Goal: Task Accomplishment & Management: Manage account settings

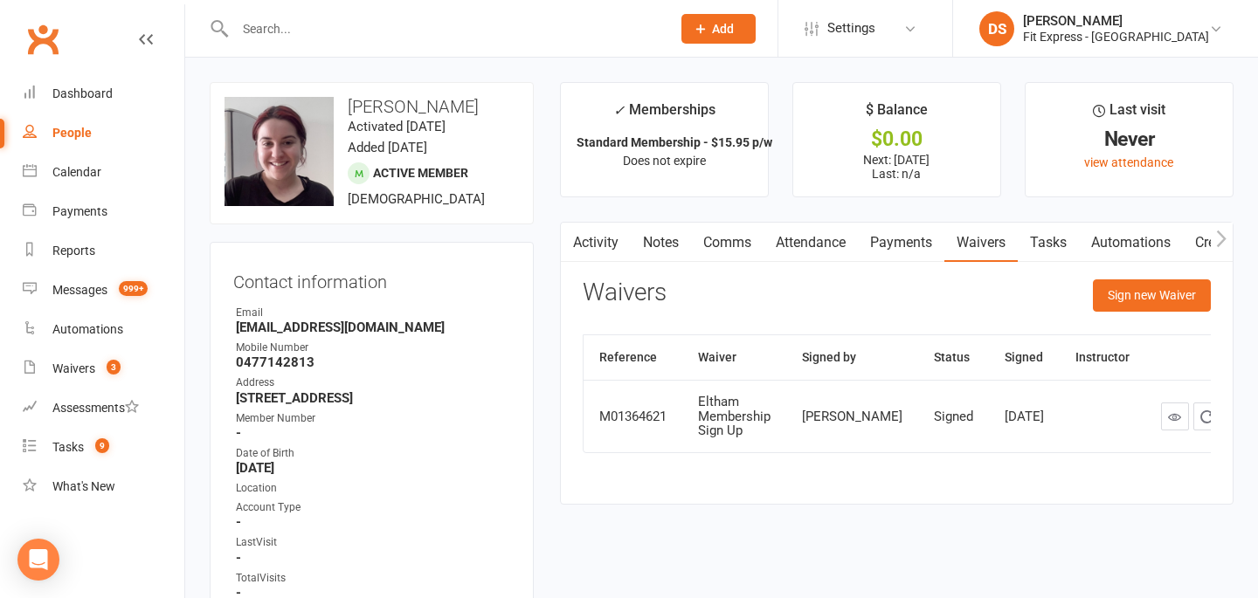
click at [601, 238] on link "Activity" at bounding box center [596, 243] width 70 height 40
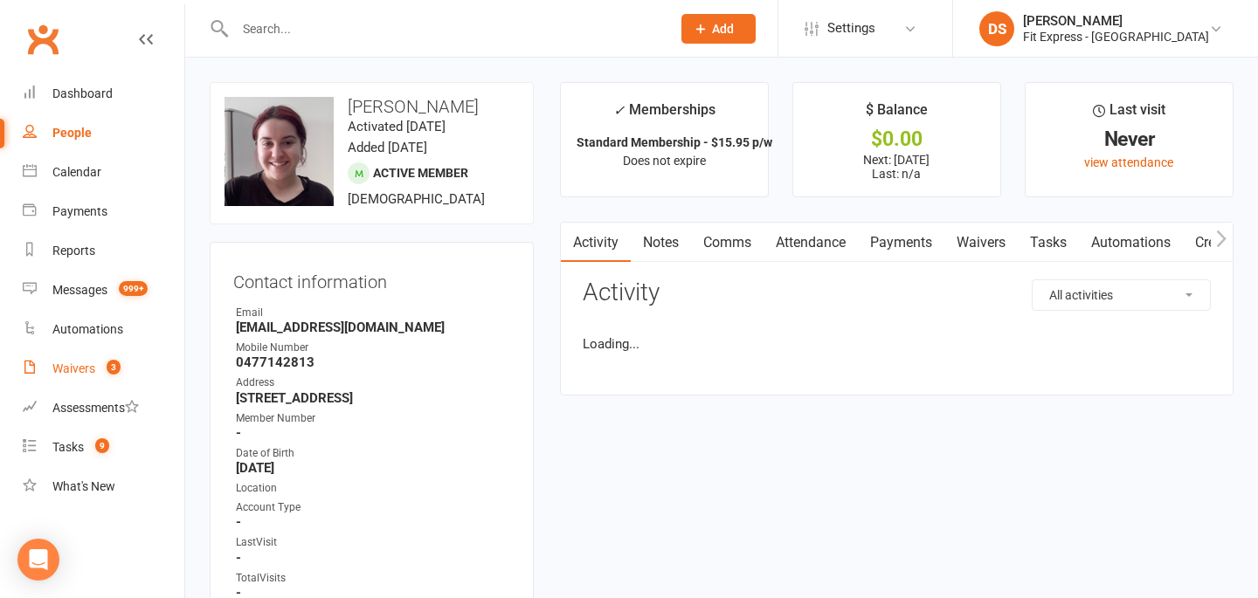
click at [88, 369] on div "Waivers" at bounding box center [73, 369] width 43 height 14
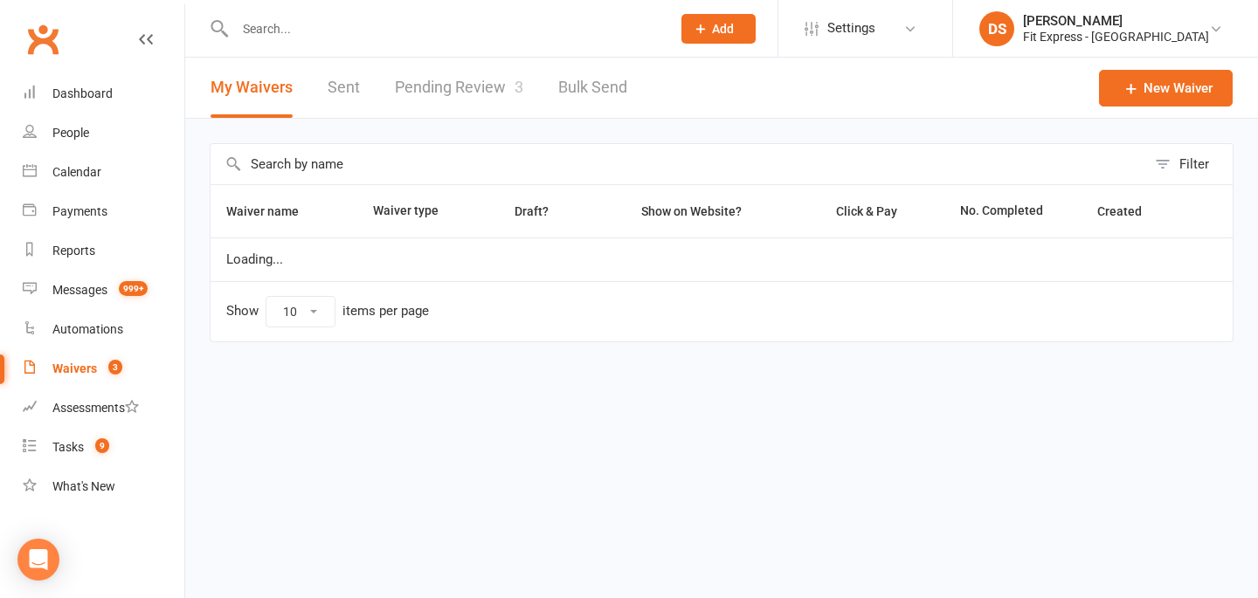
click at [420, 88] on link "Pending Review 3" at bounding box center [459, 88] width 128 height 60
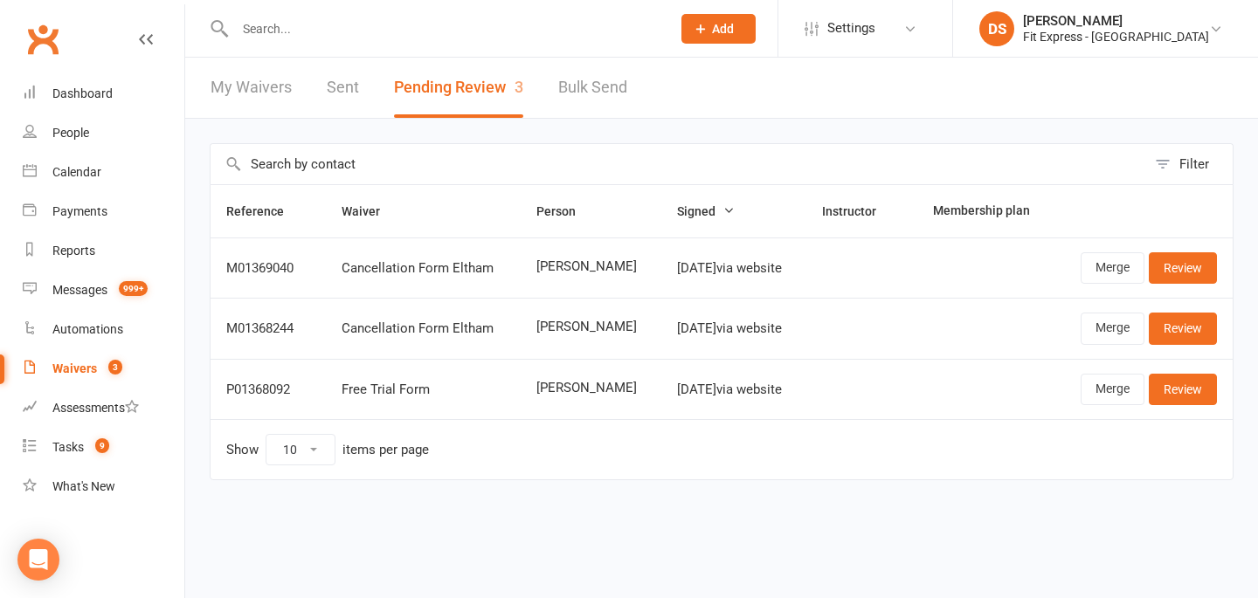
click at [349, 34] on input "text" at bounding box center [444, 29] width 429 height 24
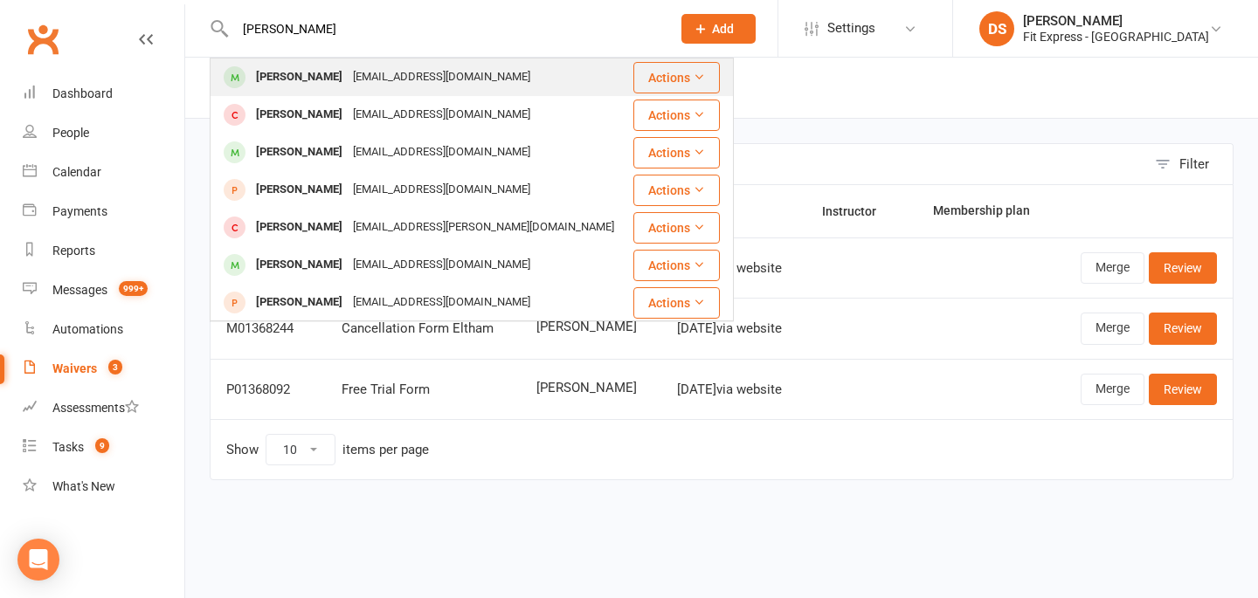
type input "jordan gomeez"
click at [329, 81] on div "[PERSON_NAME]" at bounding box center [299, 77] width 97 height 25
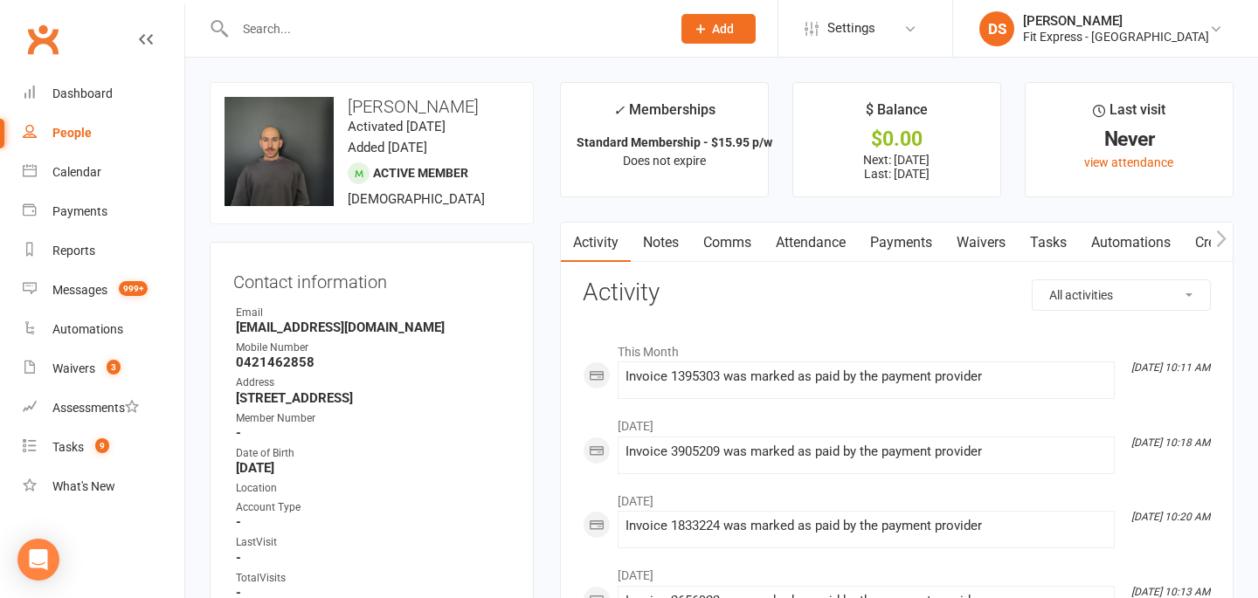
click at [658, 250] on link "Notes" at bounding box center [661, 243] width 60 height 40
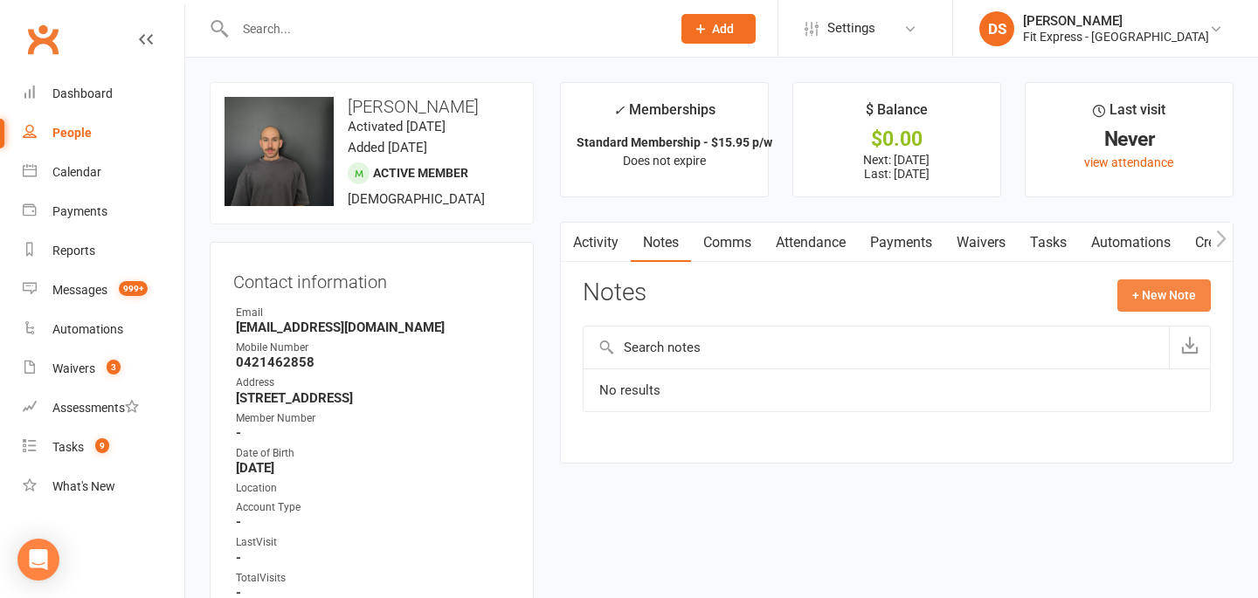
click at [1159, 294] on button "+ New Note" at bounding box center [1163, 295] width 93 height 31
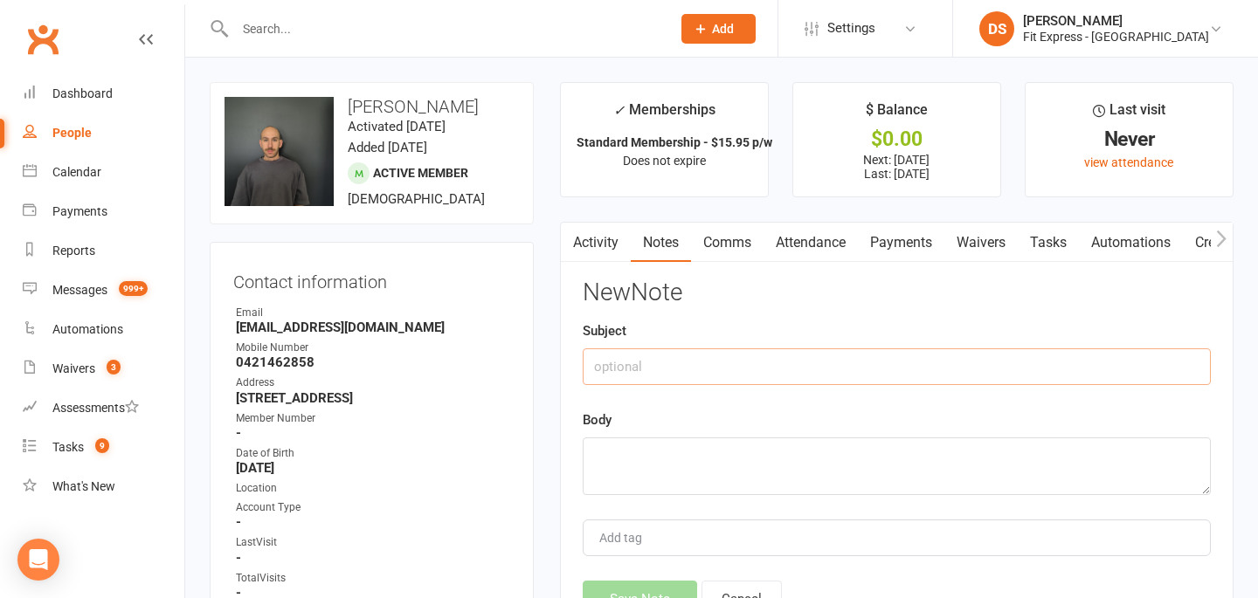
click at [742, 368] on input "text" at bounding box center [897, 367] width 628 height 37
type input "Fees owed to cancel"
click at [694, 467] on textarea at bounding box center [897, 467] width 628 height 58
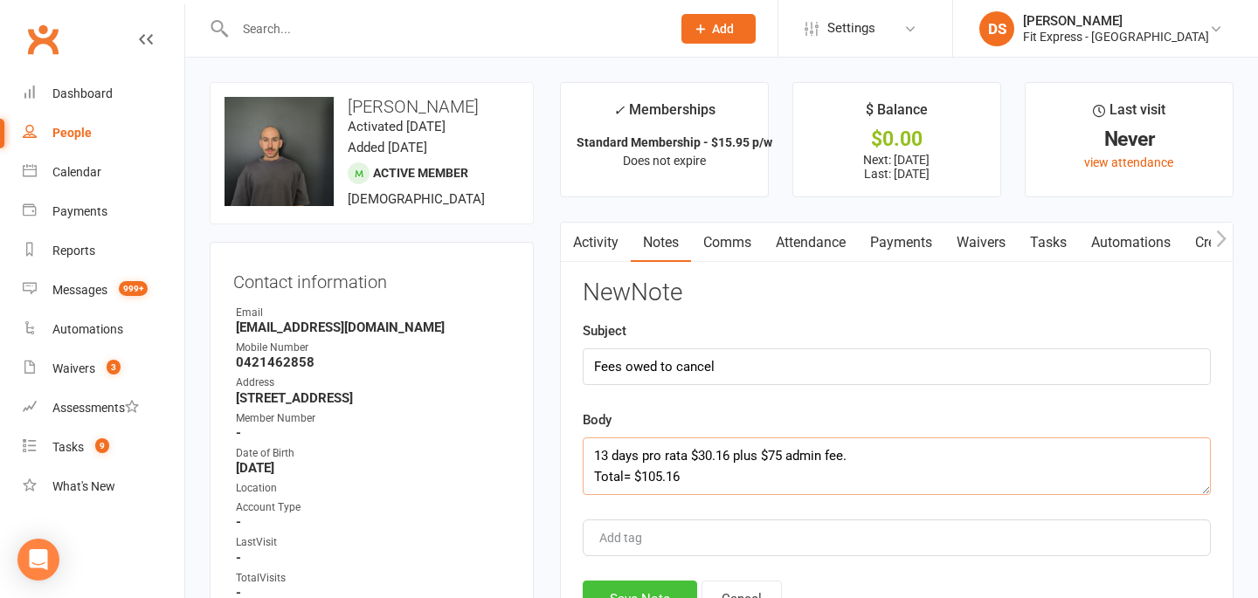
type textarea "13 days pro rata $30.16 plus $75 admin fee. Total= $105.16"
click at [651, 589] on button "Save Note" at bounding box center [640, 599] width 114 height 37
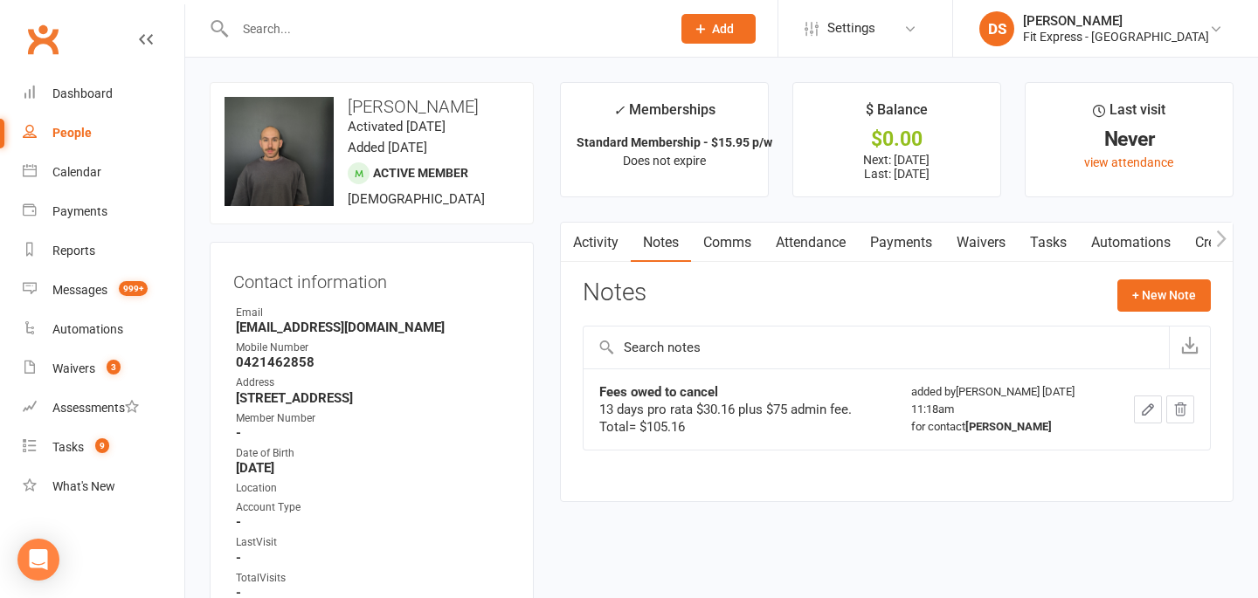
click at [888, 247] on link "Payments" at bounding box center [901, 243] width 86 height 40
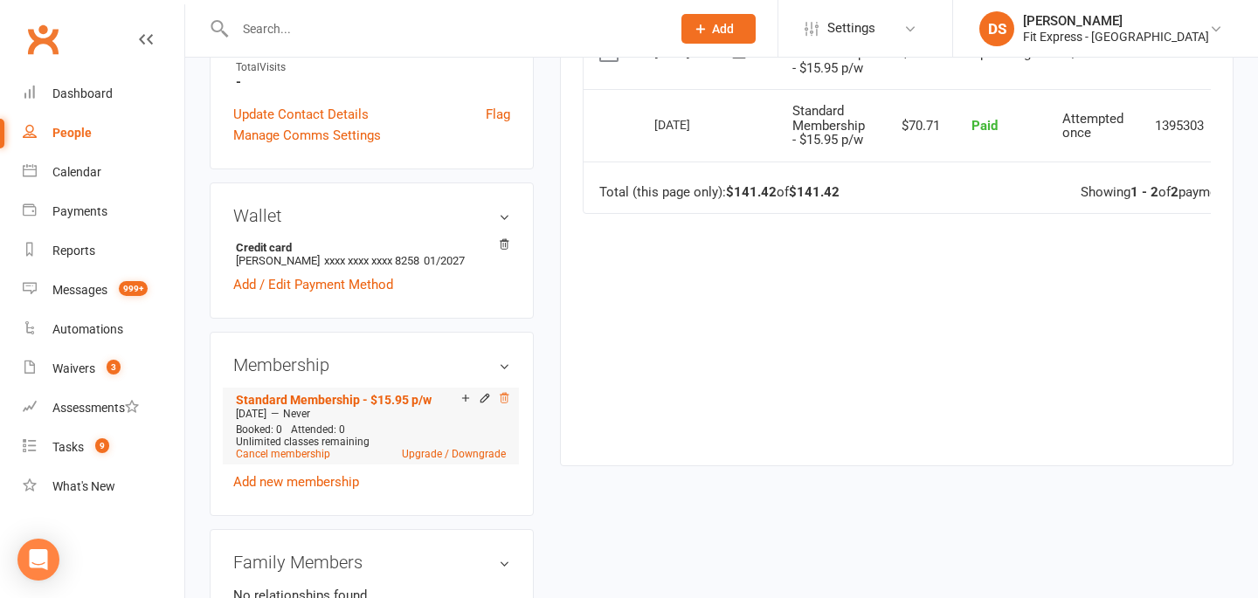
scroll to position [494, 0]
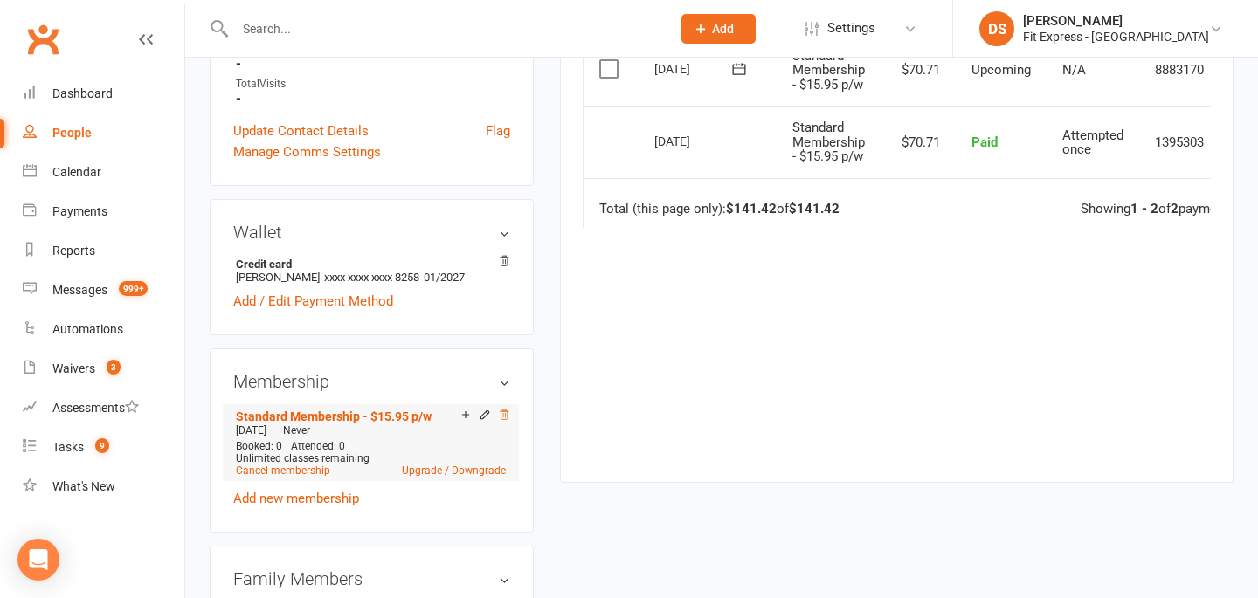
click at [506, 421] on icon at bounding box center [504, 415] width 12 height 12
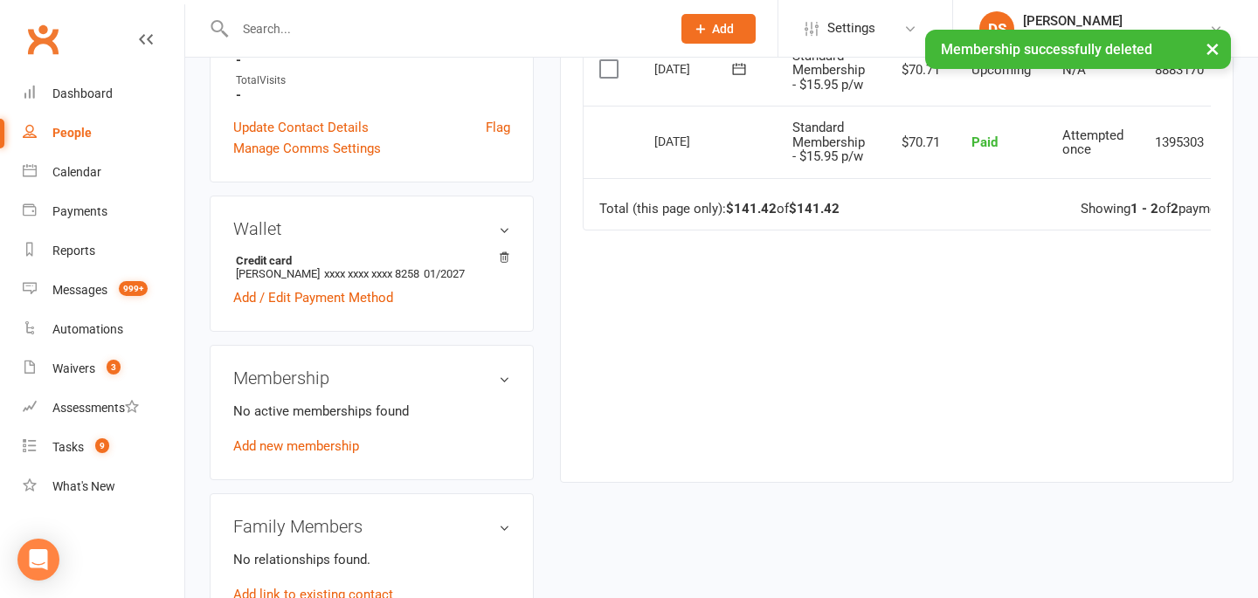
scroll to position [491, 0]
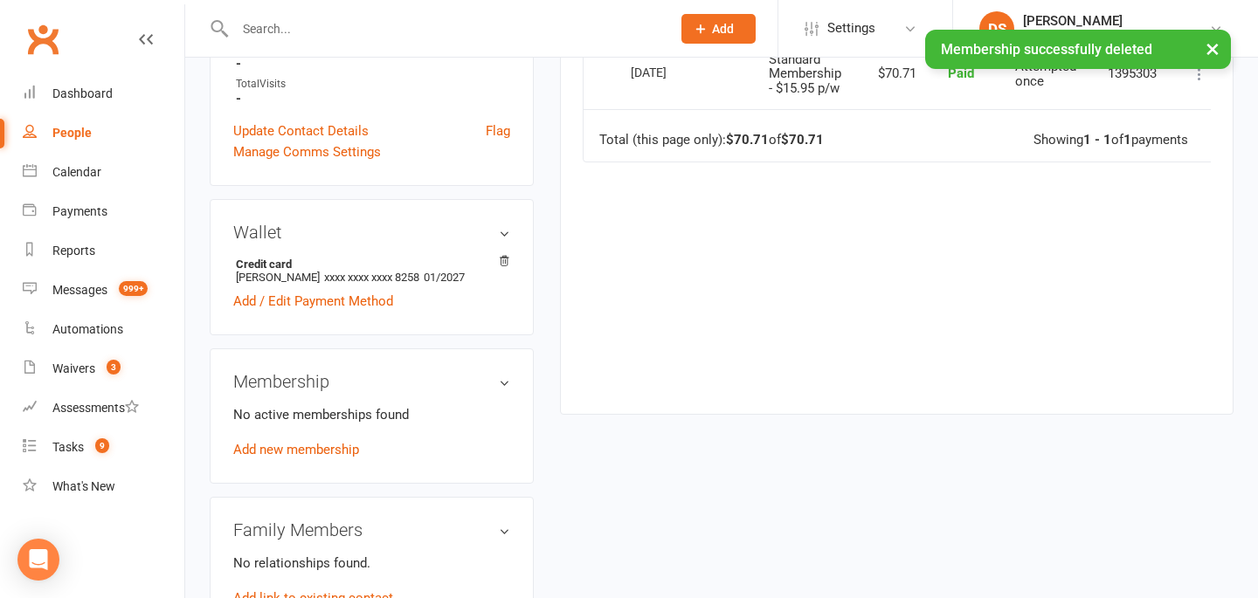
click at [339, 472] on div "Membership No active memberships found Add new membership" at bounding box center [372, 416] width 324 height 135
click at [339, 460] on div "No active memberships found Add new membership" at bounding box center [371, 432] width 277 height 56
click at [349, 458] on link "Add new membership" at bounding box center [296, 450] width 126 height 16
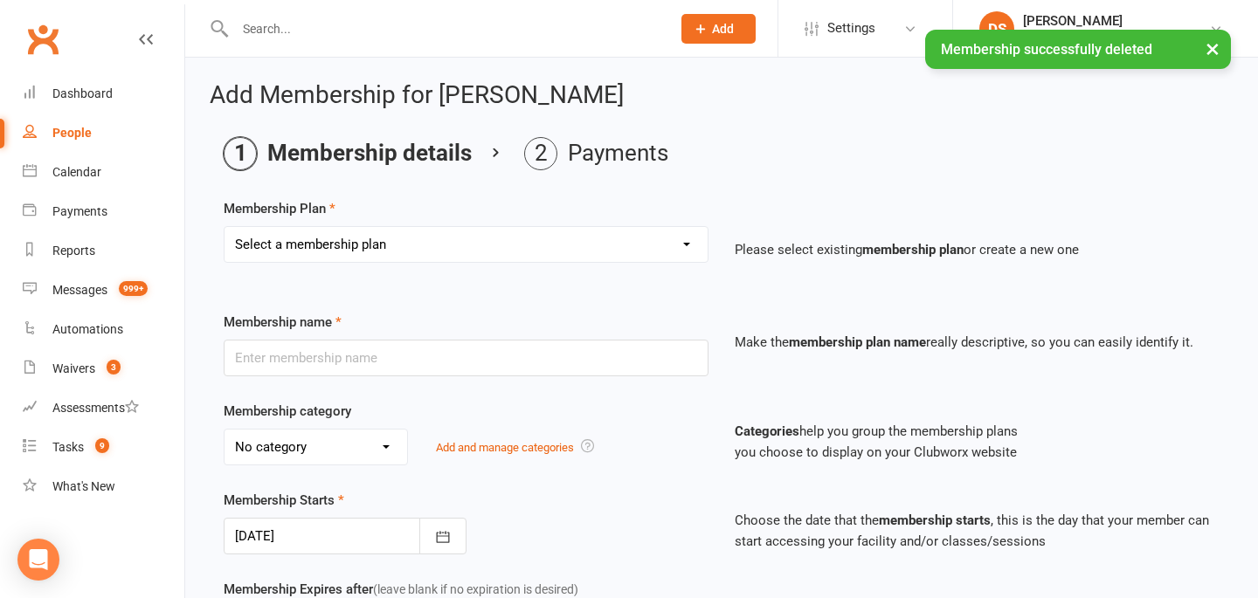
click at [508, 234] on select "Select a membership plan Create new Membership Plan $12.50 P/W Standard Members…" at bounding box center [466, 244] width 483 height 35
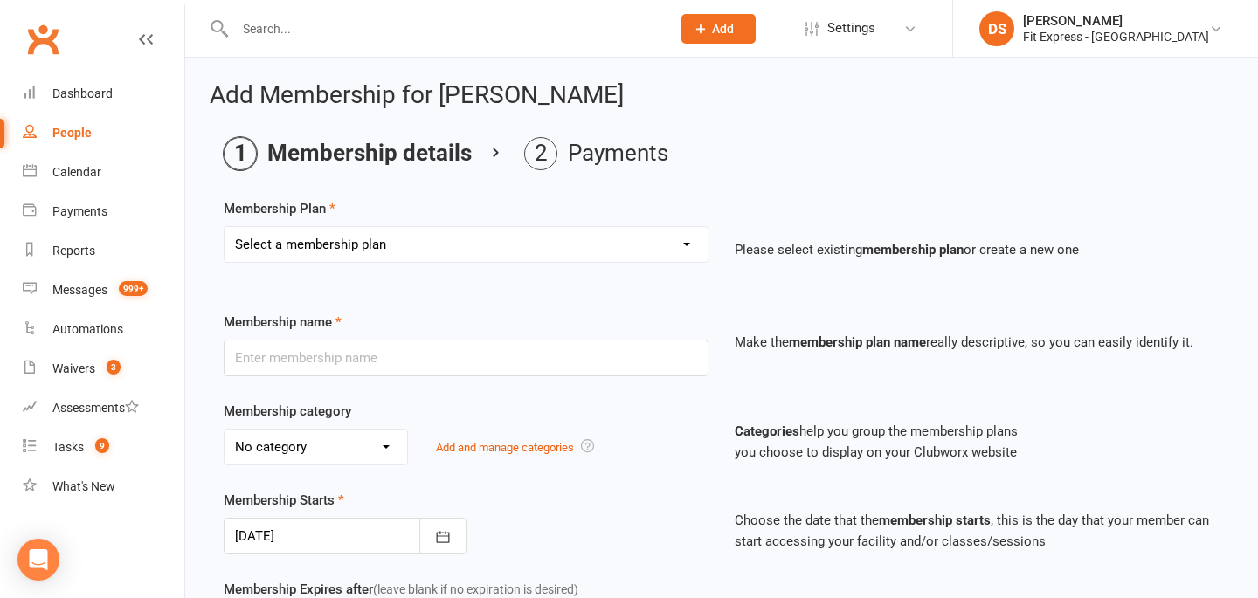
scroll to position [206, 0]
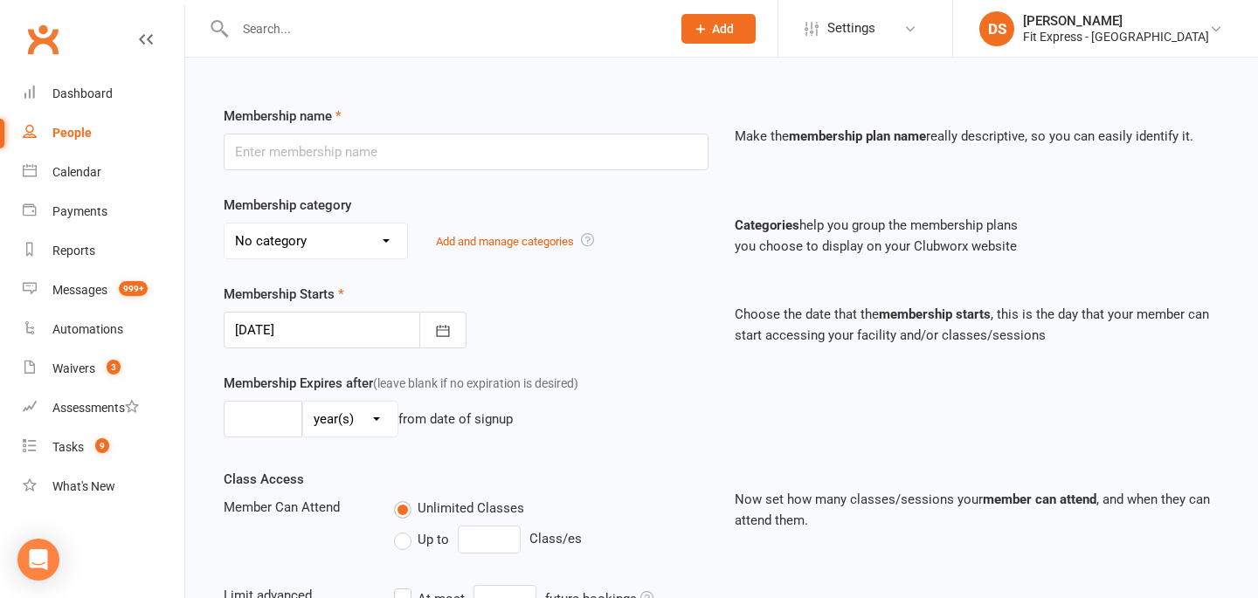
select select "22"
click at [225, 21] on select "Select a membership plan Create new Membership Plan $12.50 P/W Standard Members…" at bounding box center [466, 38] width 483 height 35
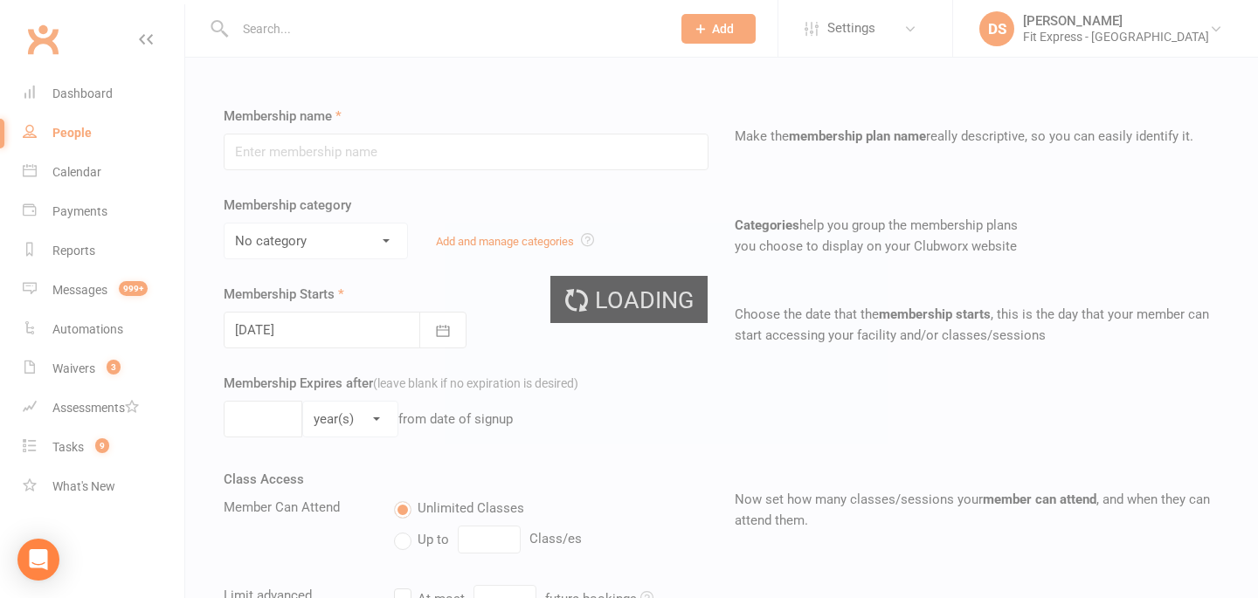
type input "Catch up payment"
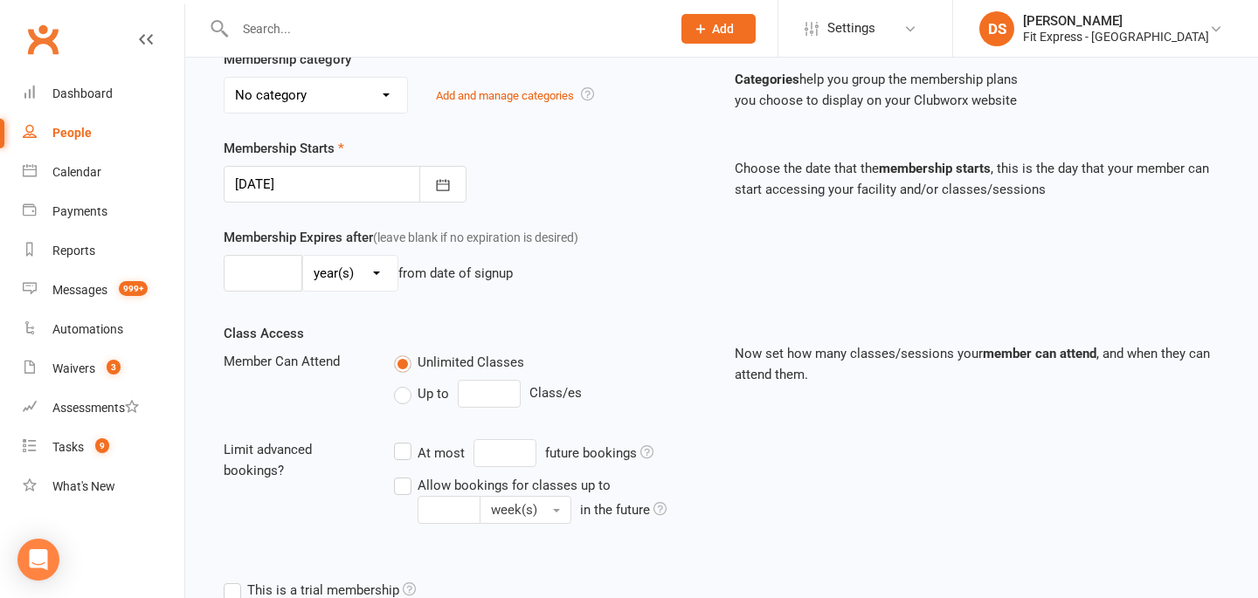
scroll to position [512, 0]
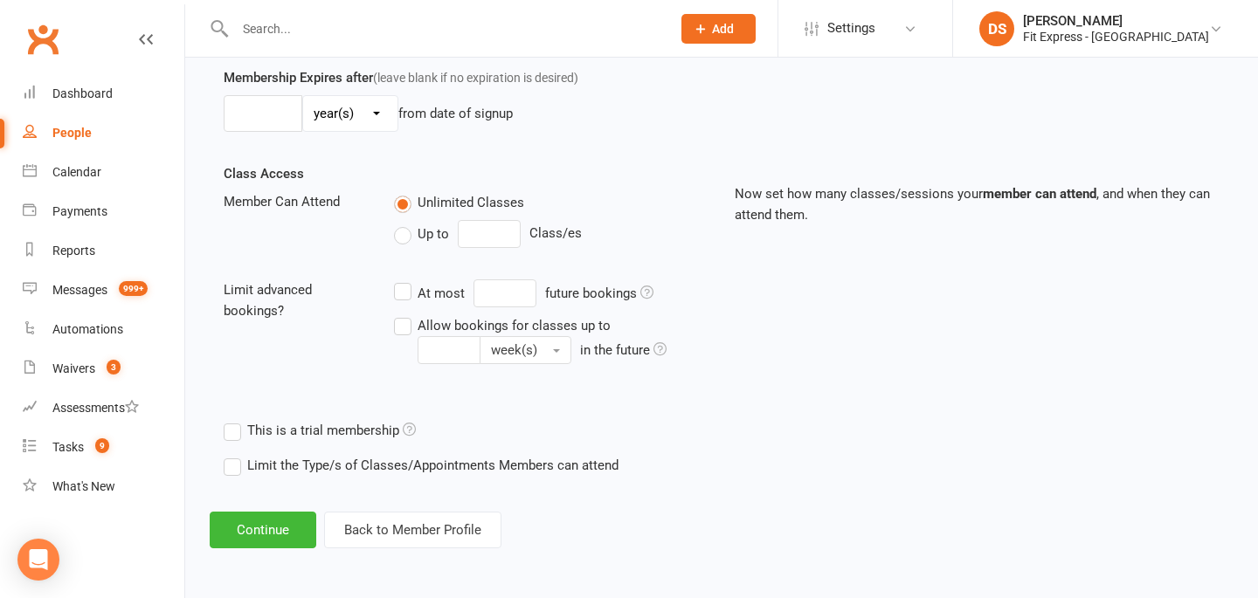
click at [251, 556] on div "Add Membership for Jordan Gomez Membership details Payments Membership Plan Sel…" at bounding box center [721, 59] width 1073 height 1027
click at [261, 518] on button "Continue" at bounding box center [263, 530] width 107 height 37
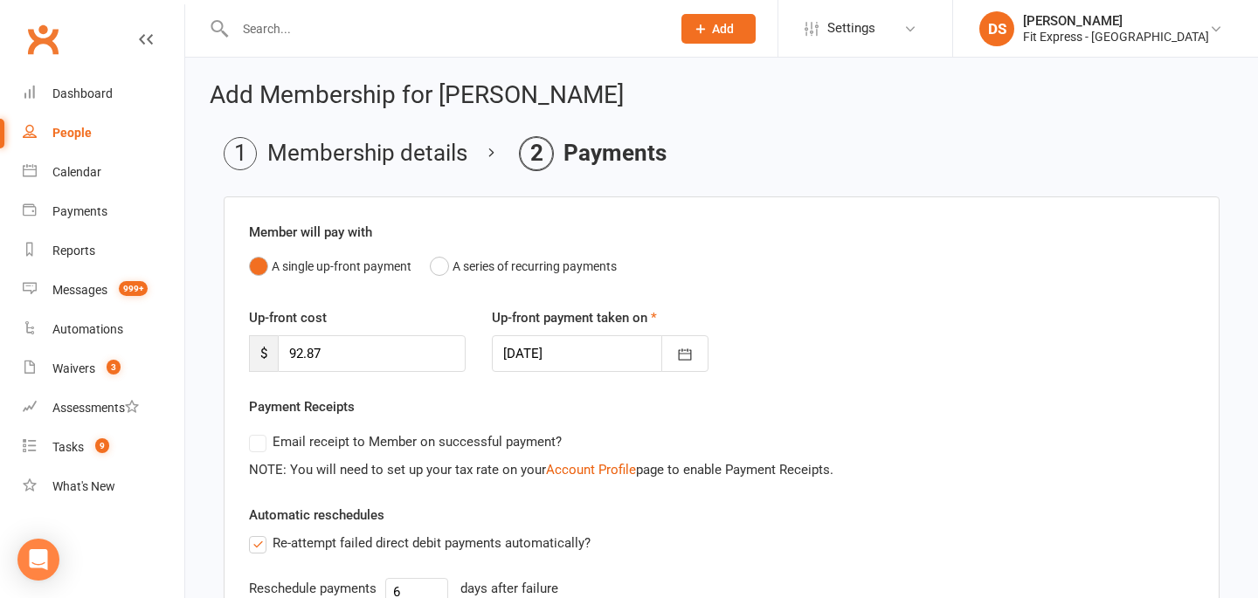
click at [695, 329] on div "Up-front payment taken on 14 Oct 2025 October 2025 Sun Mon Tue Wed Thu Fri Sat …" at bounding box center [600, 340] width 243 height 65
click at [690, 350] on icon "button" at bounding box center [685, 354] width 13 height 11
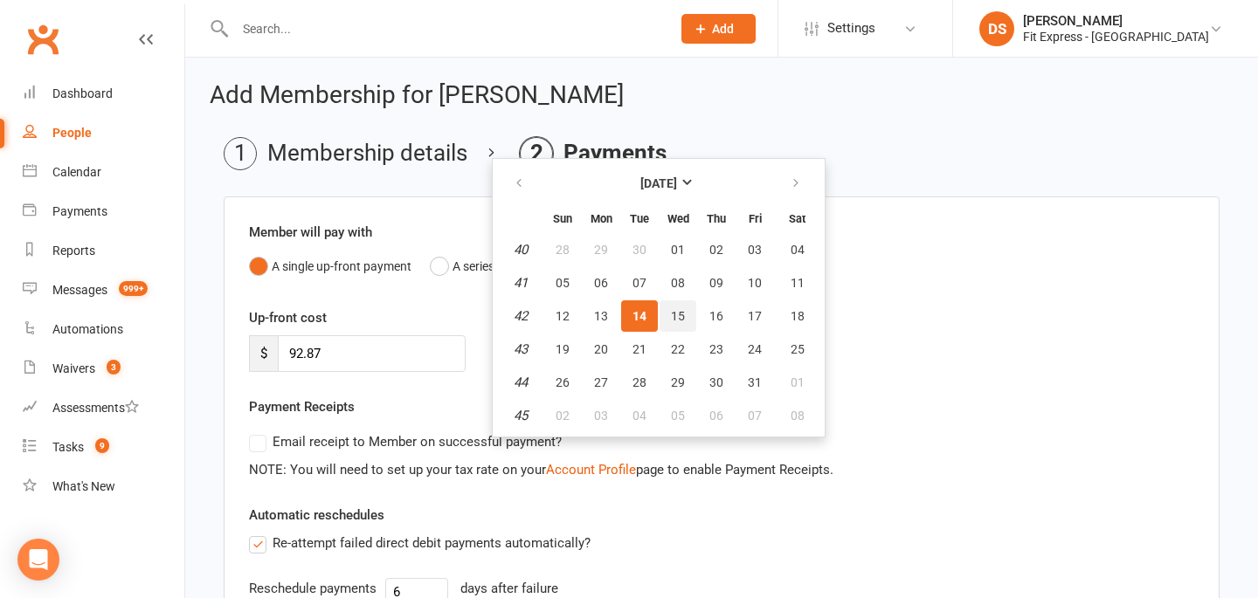
click at [668, 313] on button "15" at bounding box center [678, 316] width 37 height 31
type input "15 Oct 2025"
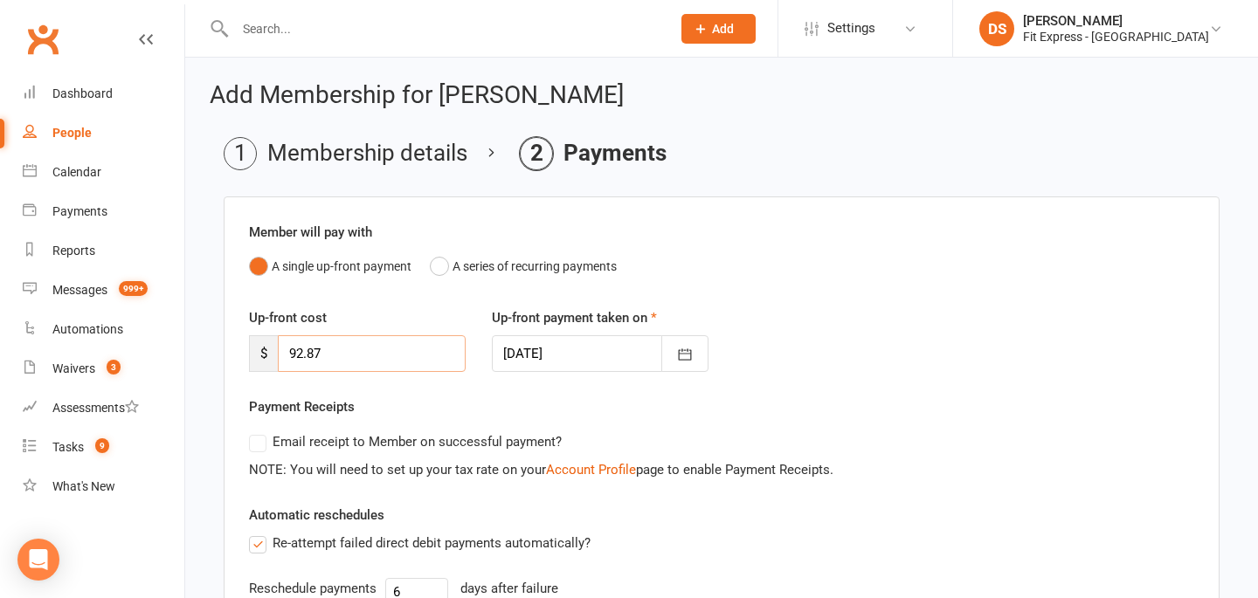
click at [363, 359] on input "92.87" at bounding box center [372, 353] width 188 height 37
type input "9"
type input "105.16"
click at [461, 395] on div "Up-front cost $ 105.16 Up-front payment taken on 15 Oct 2025 October 2025 Sun M…" at bounding box center [721, 352] width 971 height 89
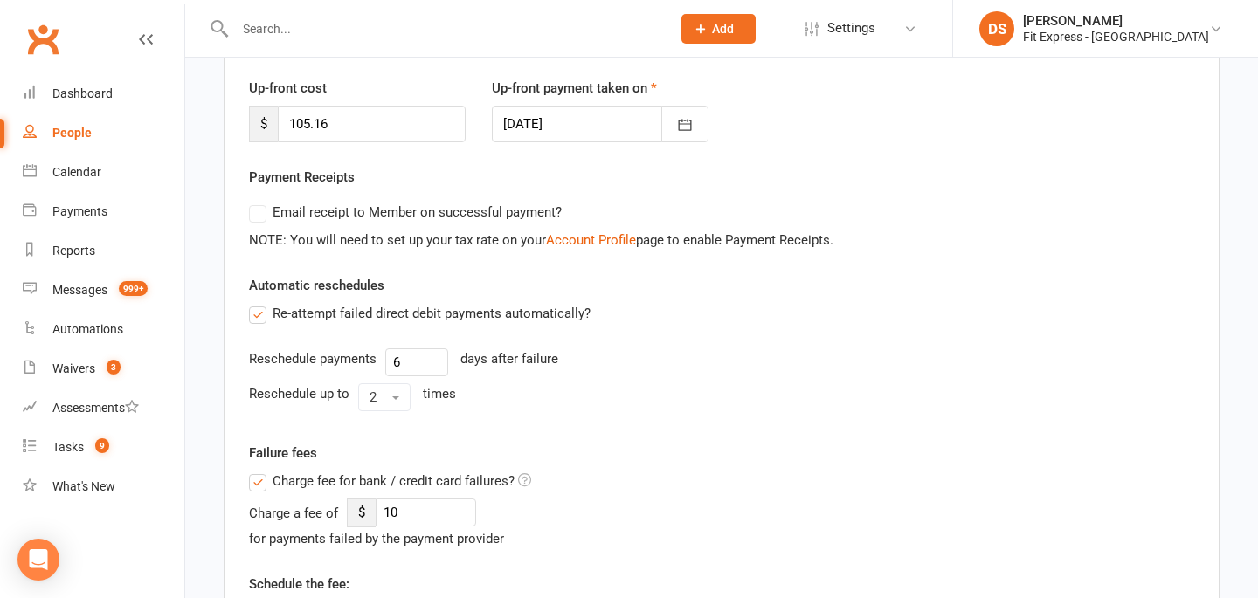
scroll to position [236, 0]
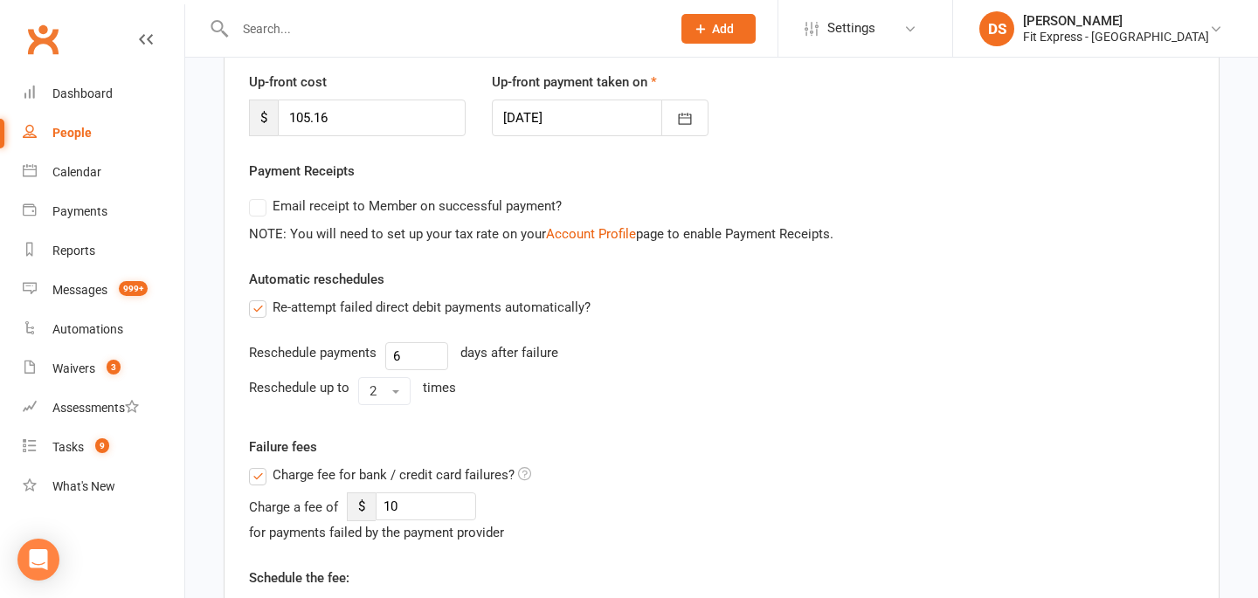
click at [301, 473] on span "Charge fee for bank / credit card failures?" at bounding box center [394, 474] width 242 height 18
click at [301, 465] on input "Charge fee for bank / credit card failures?" at bounding box center [390, 465] width 282 height 0
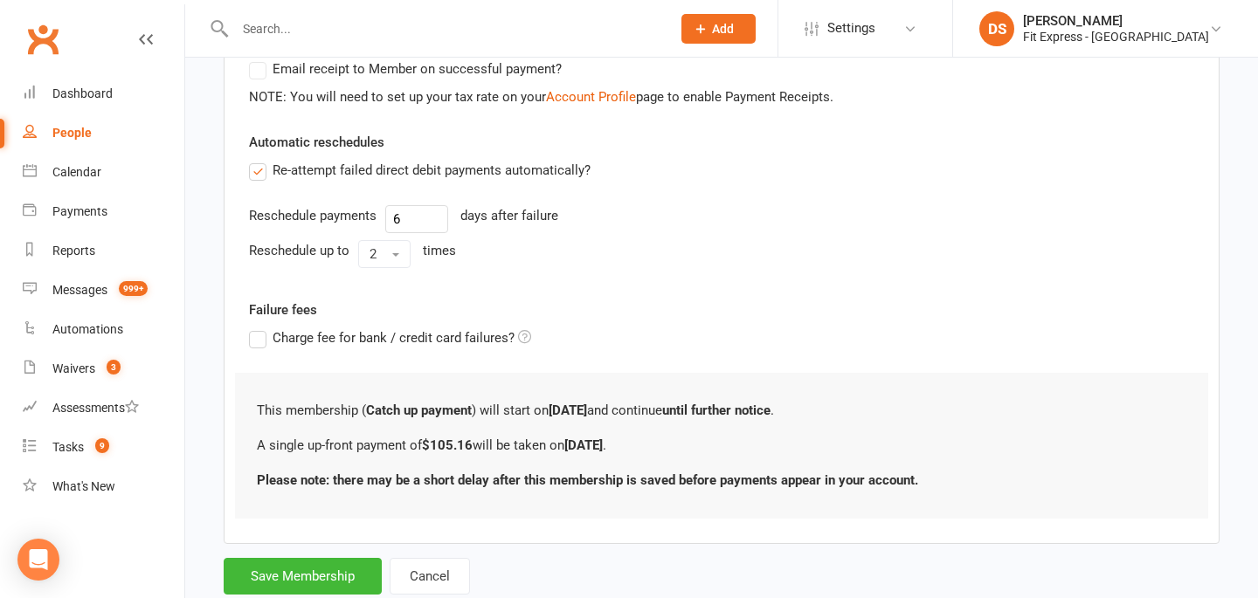
scroll to position [423, 0]
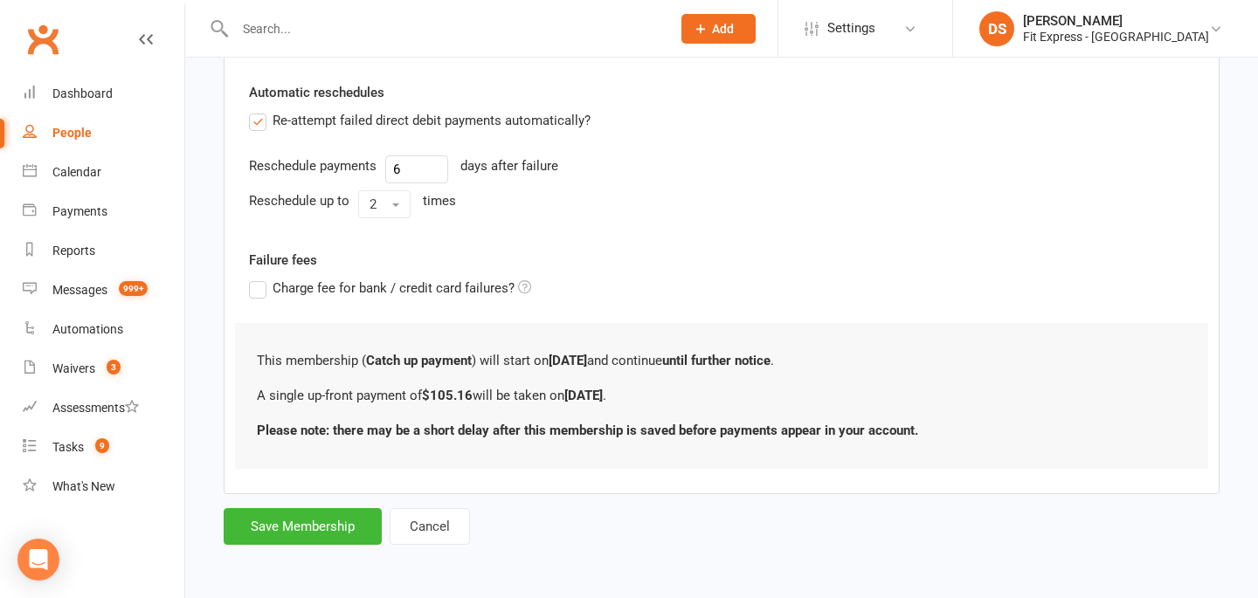
click at [298, 556] on div "Add Membership for Jordan Gomez Membership details Payments Member will pay wit…" at bounding box center [721, 104] width 1073 height 938
click at [315, 502] on form "Member will pay with A single up-front payment A series of recurring payments U…" at bounding box center [722, 159] width 996 height 771
click at [307, 517] on button "Save Membership" at bounding box center [303, 526] width 158 height 37
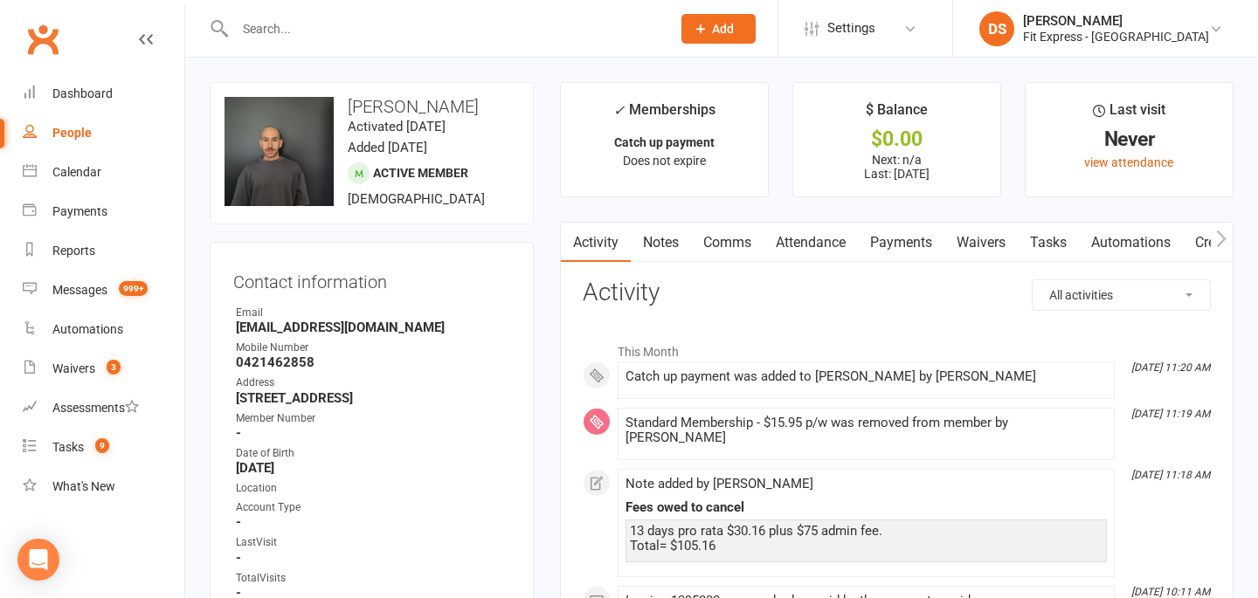
click at [931, 225] on link "Payments" at bounding box center [901, 243] width 86 height 40
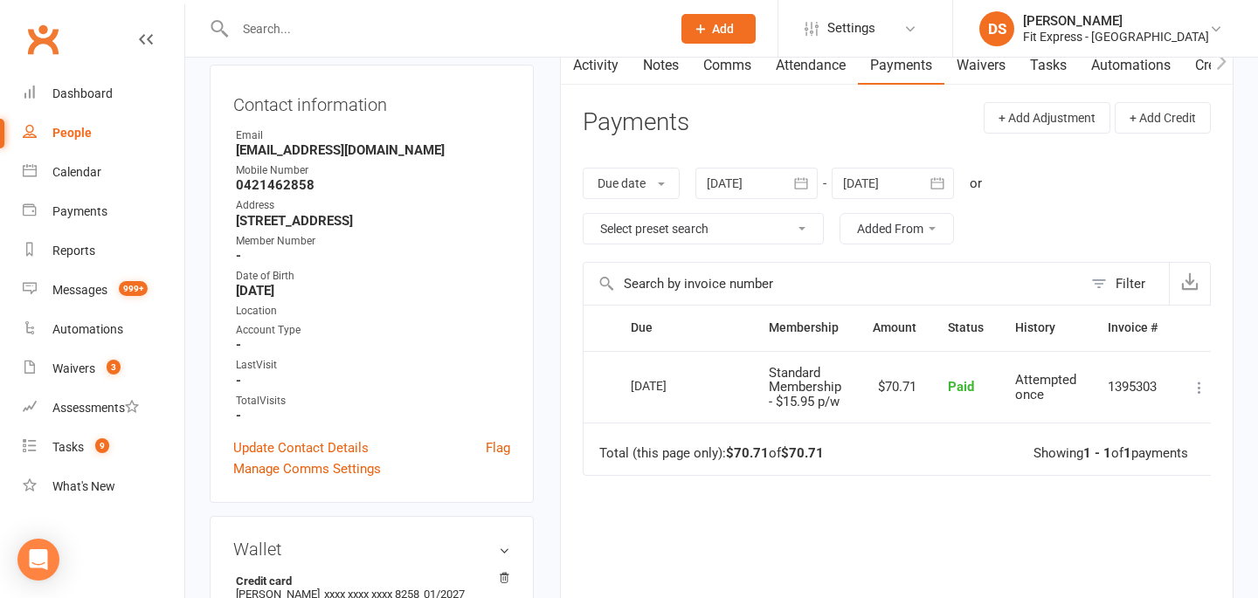
scroll to position [179, 0]
click at [889, 195] on div at bounding box center [893, 181] width 122 height 31
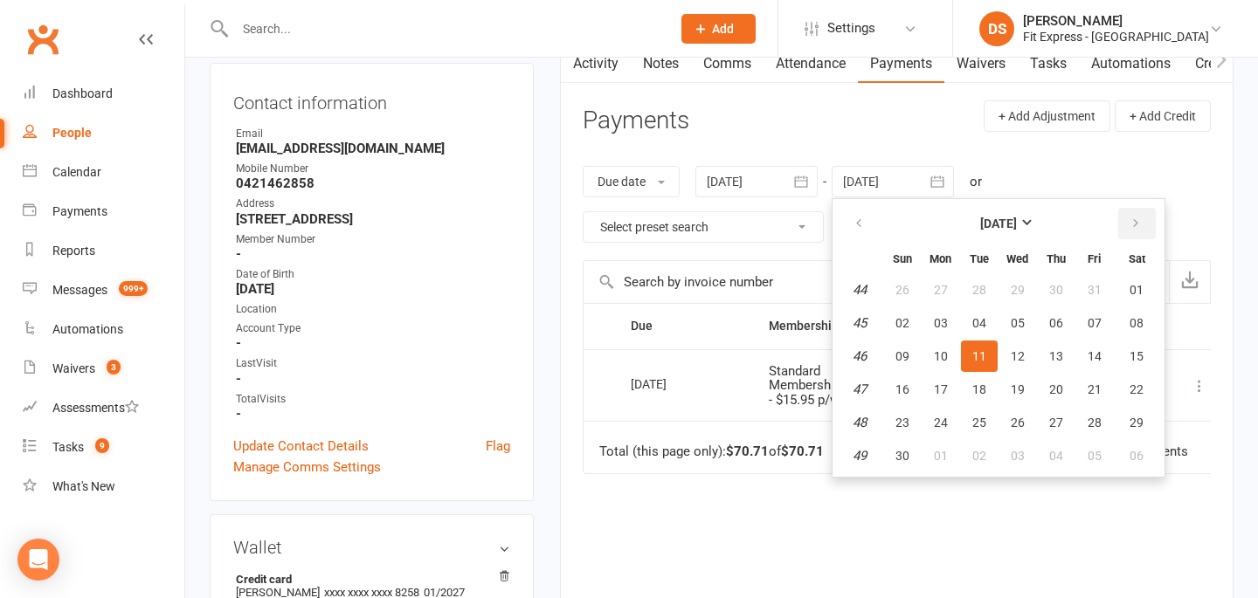
click at [1136, 224] on icon "button" at bounding box center [1136, 224] width 12 height 14
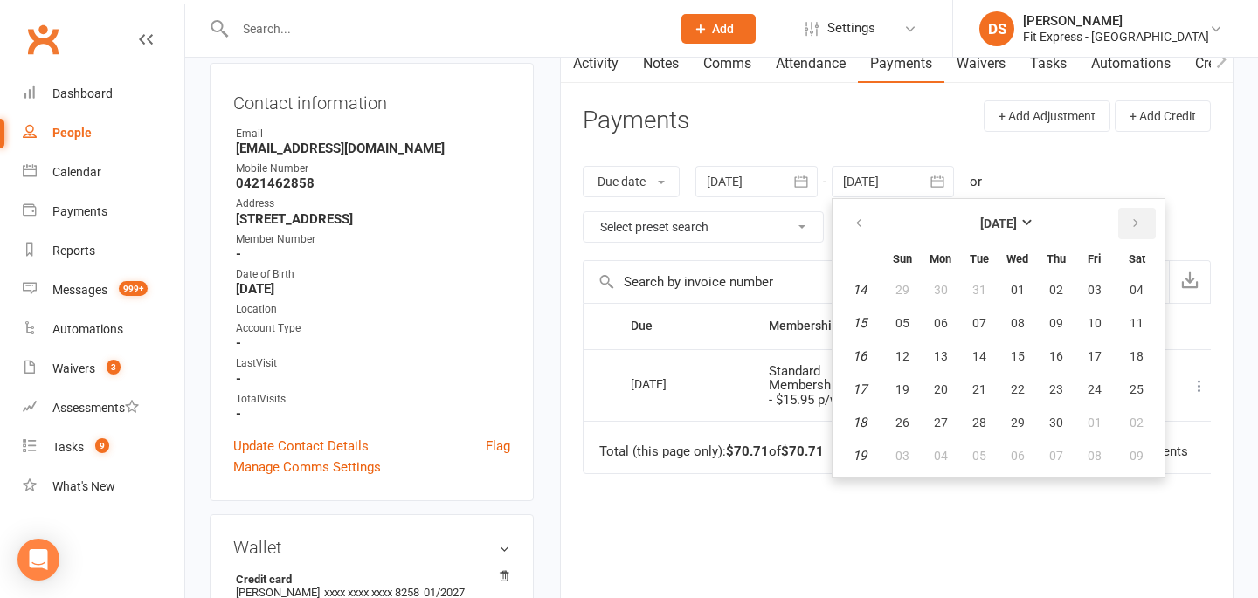
click at [1136, 224] on icon "button" at bounding box center [1136, 224] width 12 height 14
click at [1100, 290] on span "01" at bounding box center [1095, 290] width 14 height 14
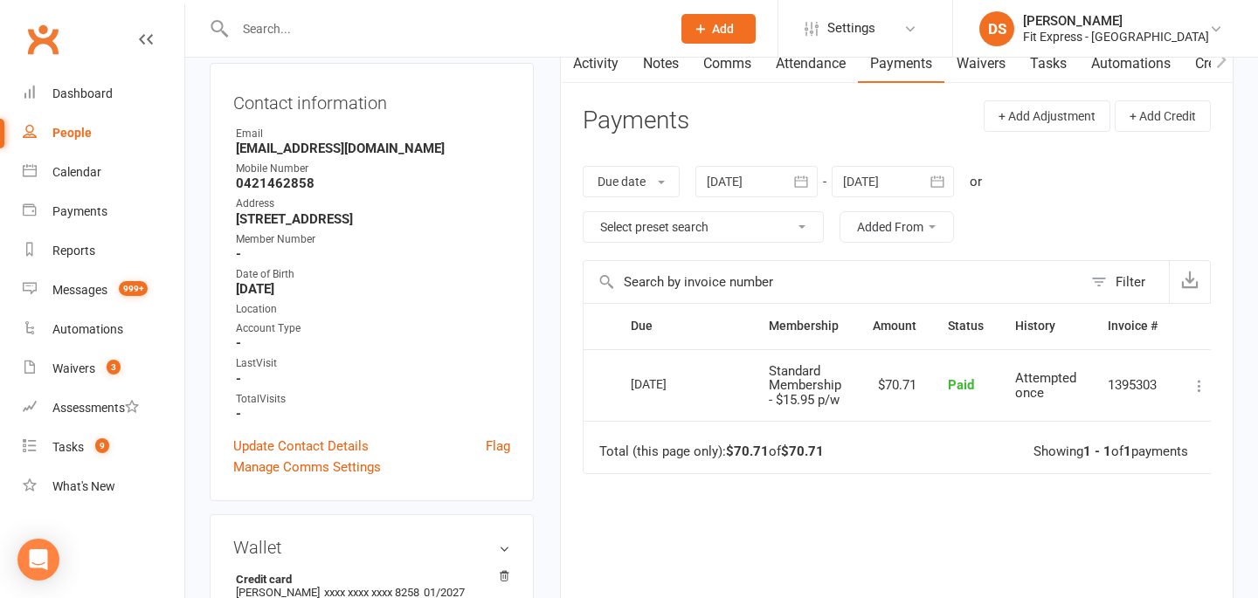
scroll to position [0, 0]
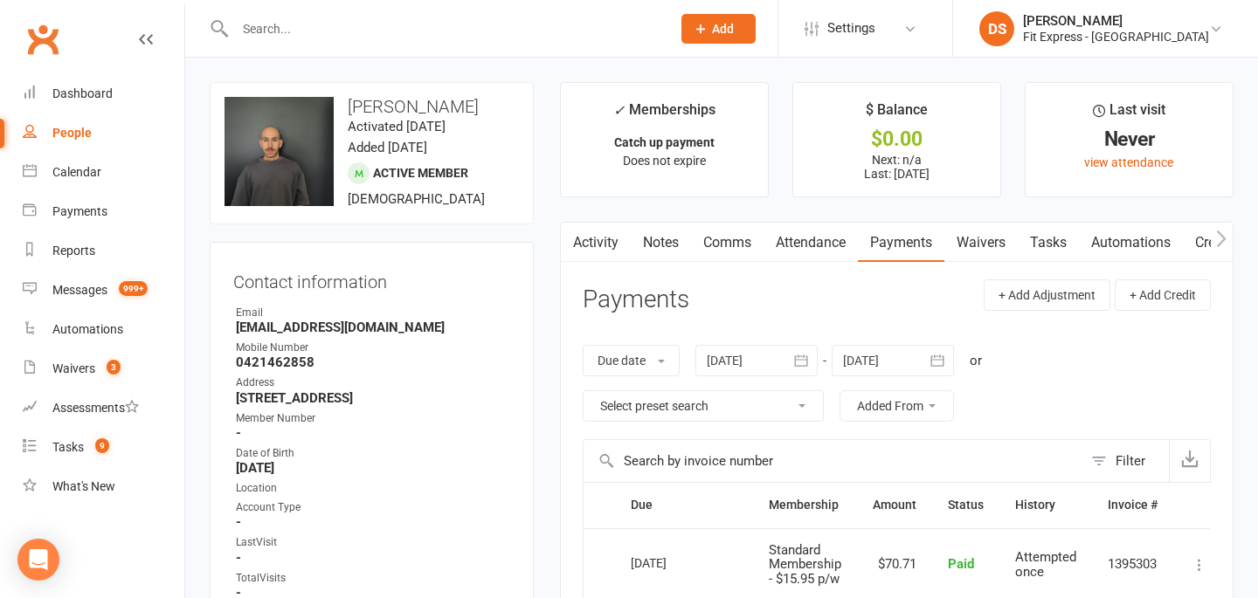
click at [881, 356] on div at bounding box center [893, 360] width 122 height 31
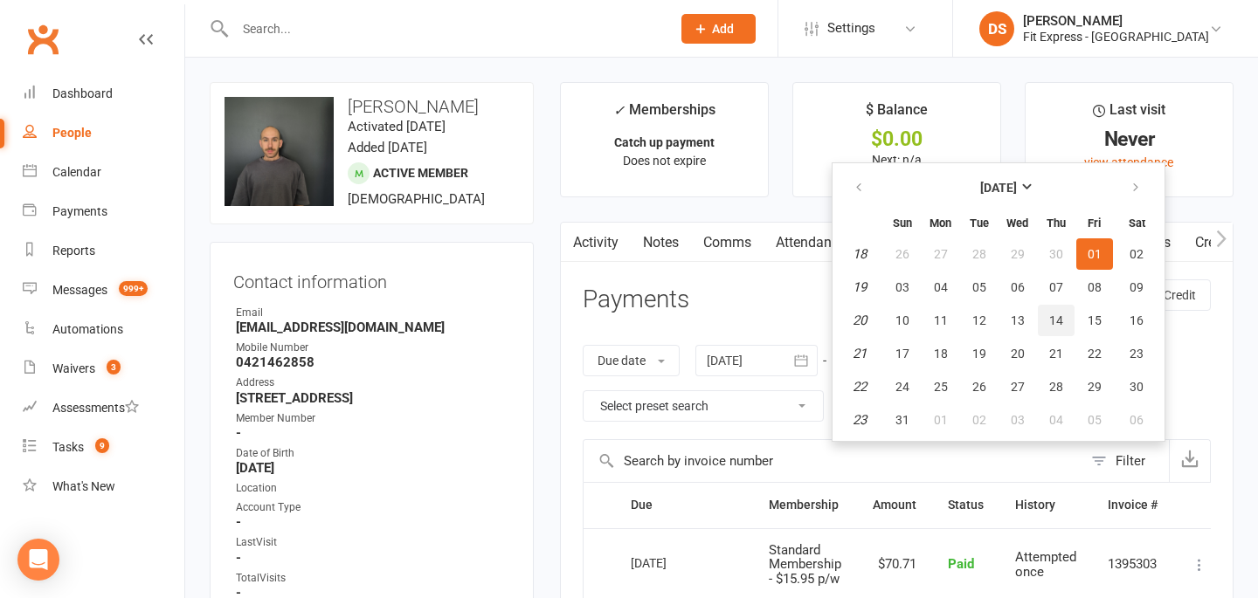
click at [1058, 324] on span "14" at bounding box center [1056, 321] width 14 height 14
type input "14 May 2026"
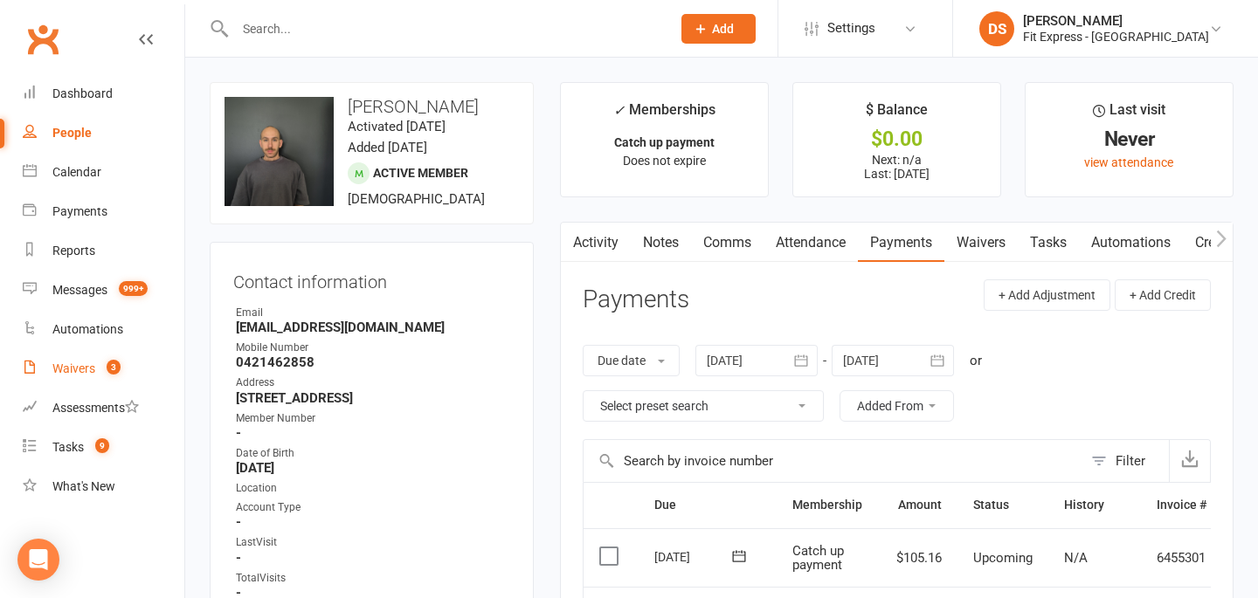
click at [61, 374] on div "Waivers" at bounding box center [73, 369] width 43 height 14
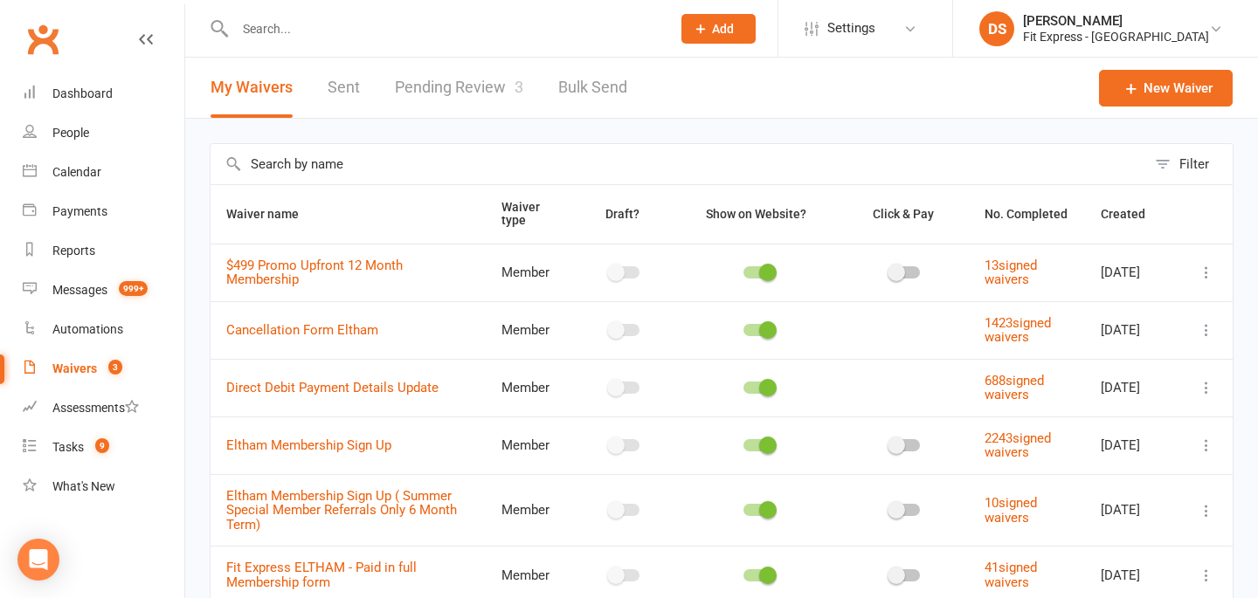
click at [472, 83] on link "Pending Review 3" at bounding box center [459, 88] width 128 height 60
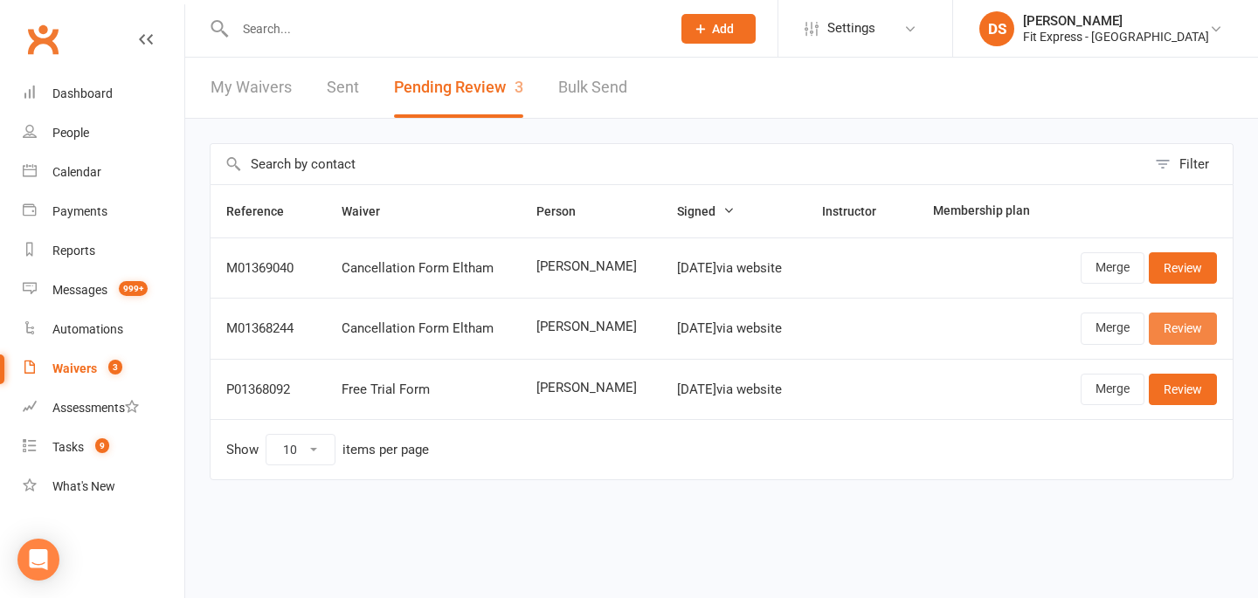
click at [1189, 328] on link "Review" at bounding box center [1183, 328] width 68 height 31
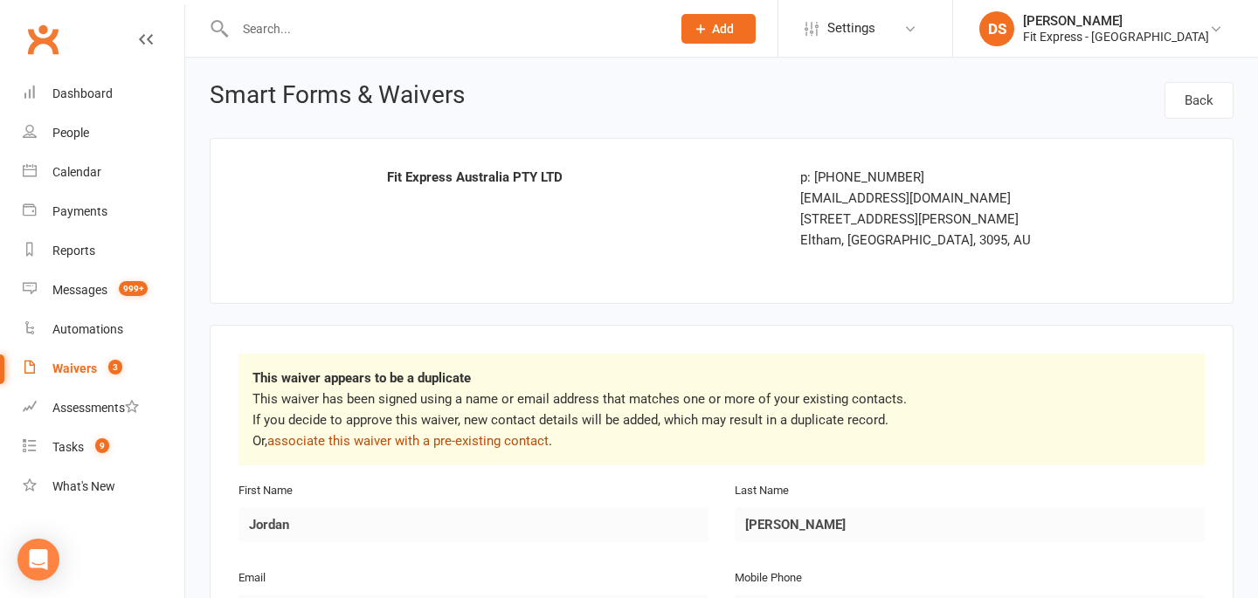
click at [528, 439] on link "associate this waiver with a pre-existing contact" at bounding box center [407, 441] width 281 height 16
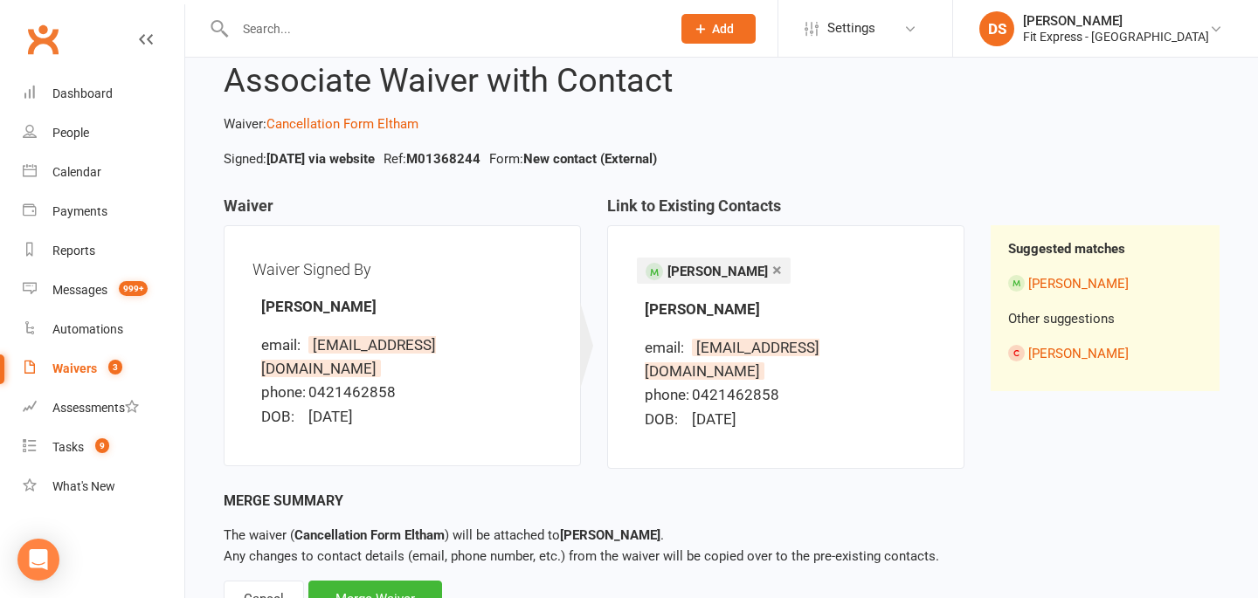
scroll to position [96, 0]
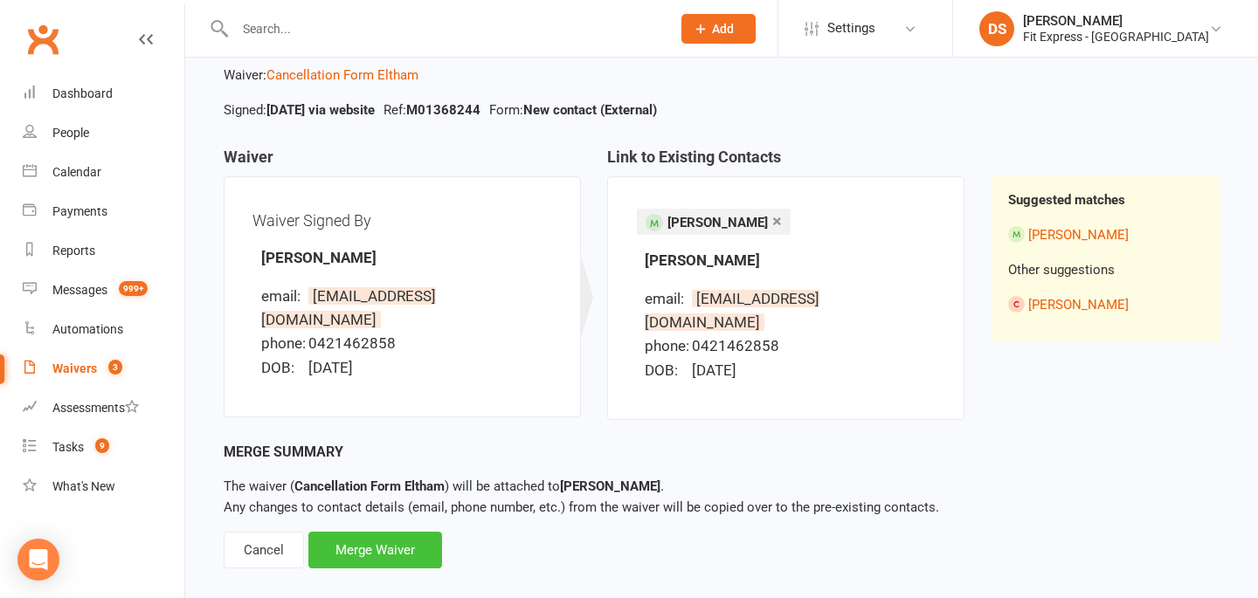
click at [418, 532] on div "Merge Waiver" at bounding box center [375, 550] width 134 height 37
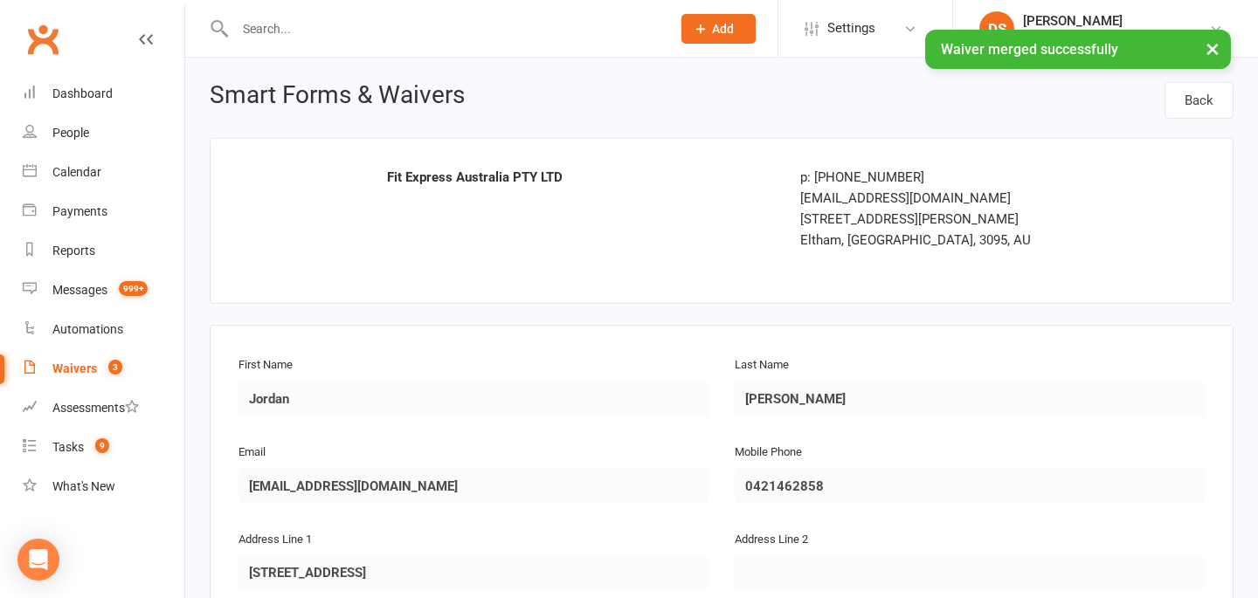
scroll to position [569, 0]
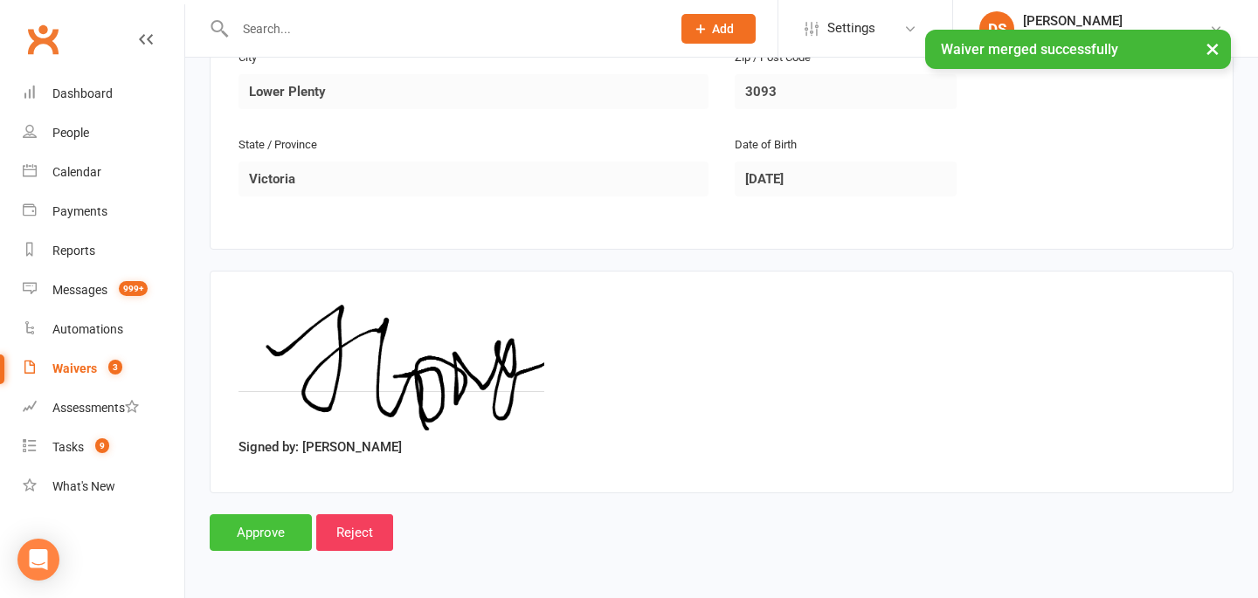
click at [279, 530] on input "Approve" at bounding box center [261, 533] width 102 height 37
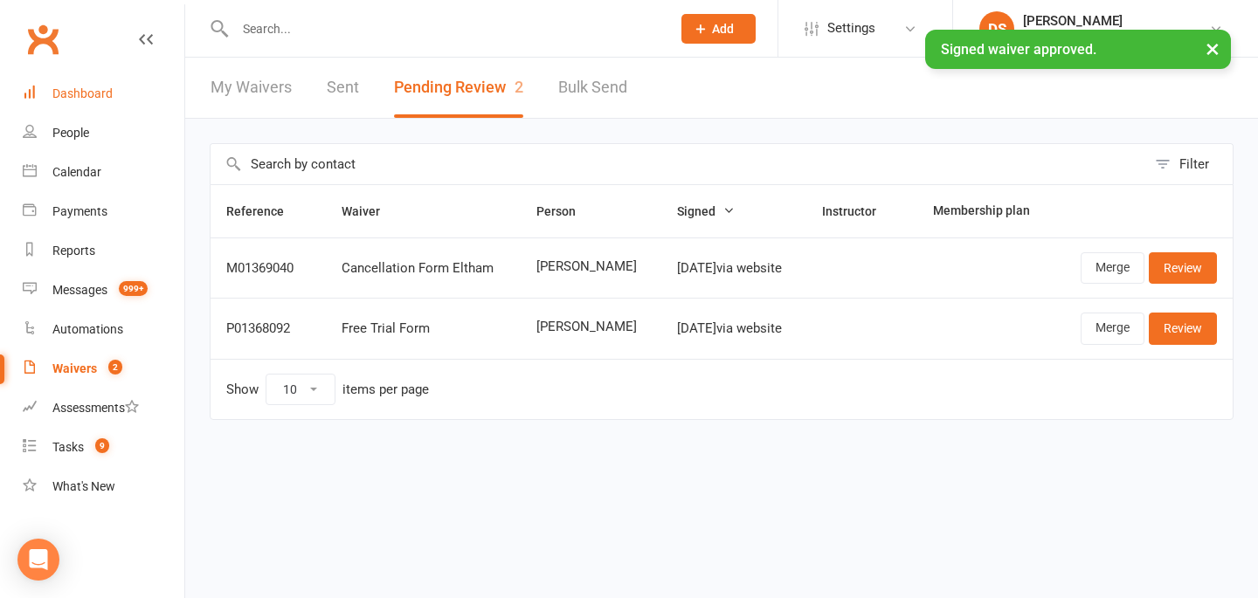
click at [75, 86] on div "Dashboard" at bounding box center [82, 93] width 60 height 14
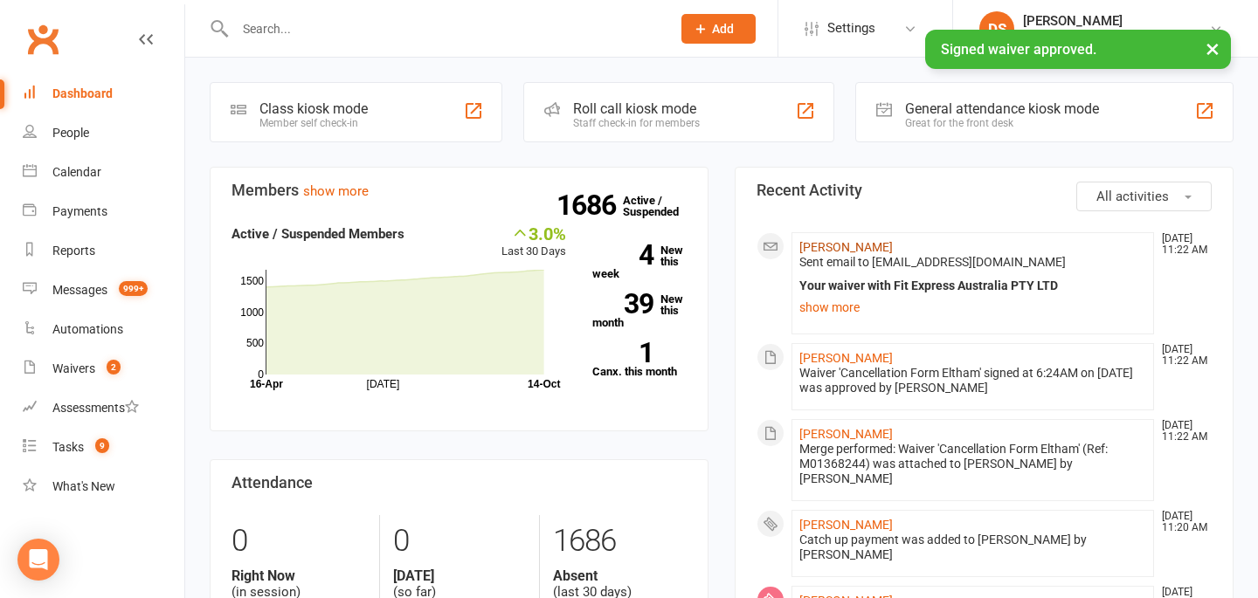
click at [843, 240] on link "[PERSON_NAME]" at bounding box center [845, 247] width 93 height 14
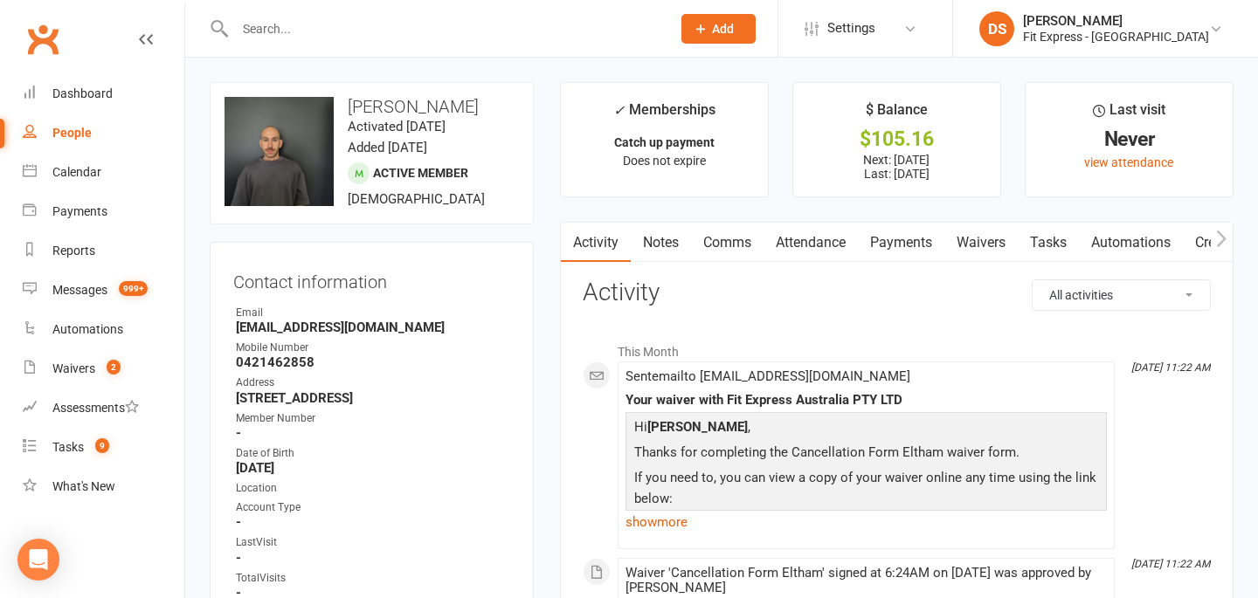
click at [980, 232] on link "Waivers" at bounding box center [980, 243] width 73 height 40
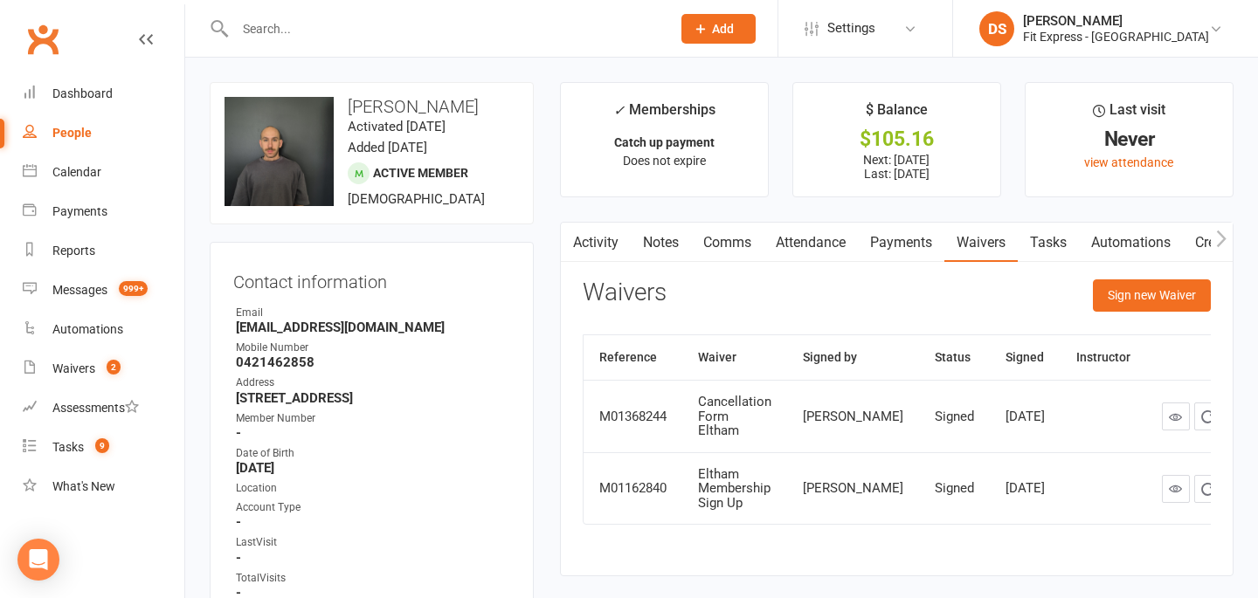
click at [46, 49] on link "Clubworx" at bounding box center [43, 39] width 44 height 44
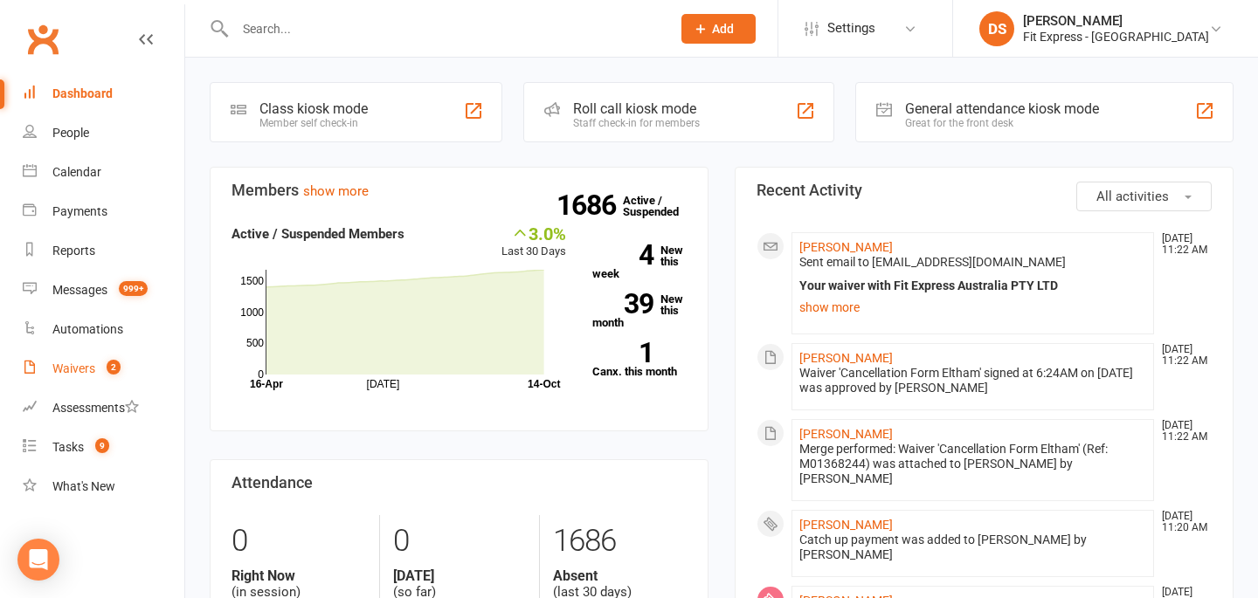
click at [67, 378] on link "Waivers 2" at bounding box center [104, 368] width 162 height 39
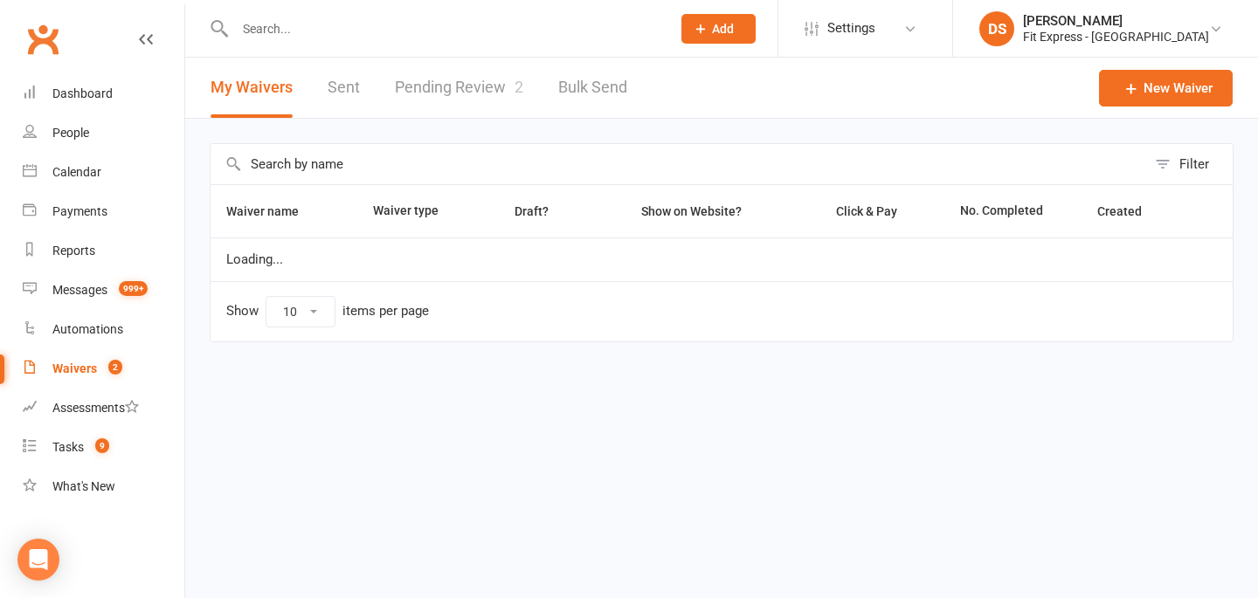
click at [399, 93] on link "Pending Review 2" at bounding box center [459, 88] width 128 height 60
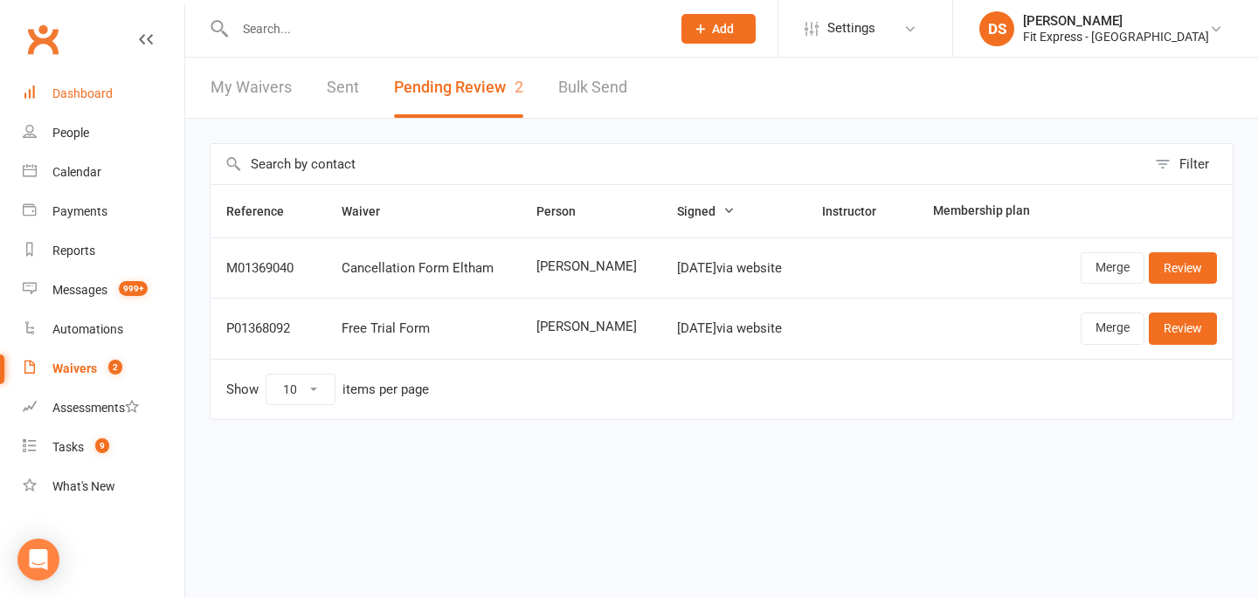
click at [93, 92] on div "Dashboard" at bounding box center [82, 93] width 60 height 14
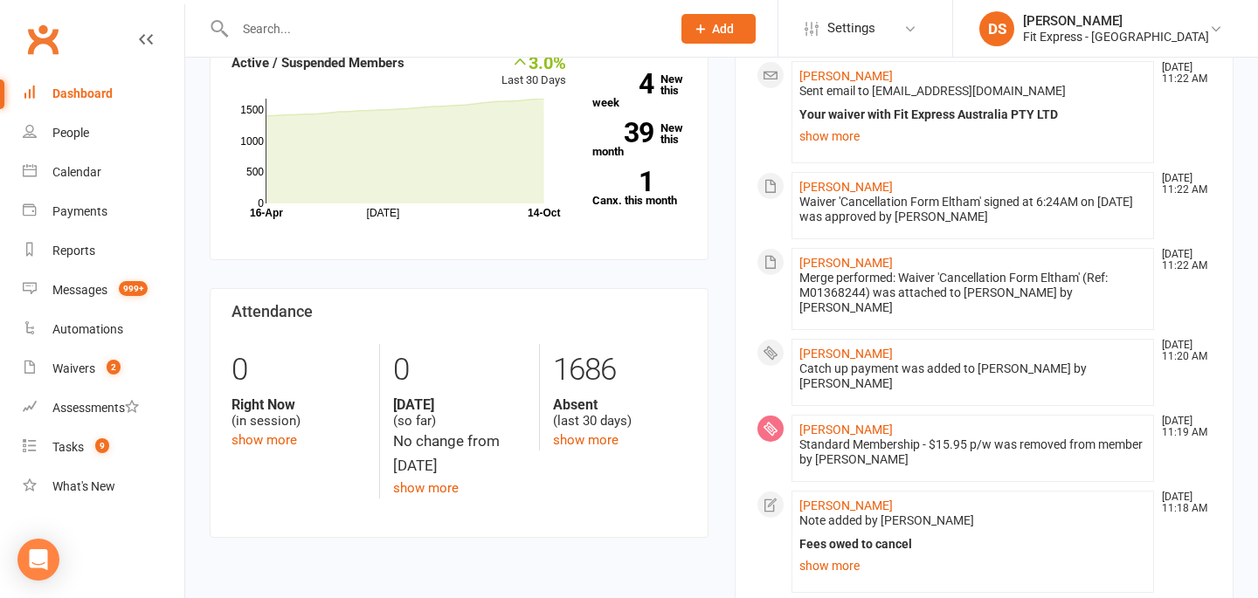
scroll to position [192, 0]
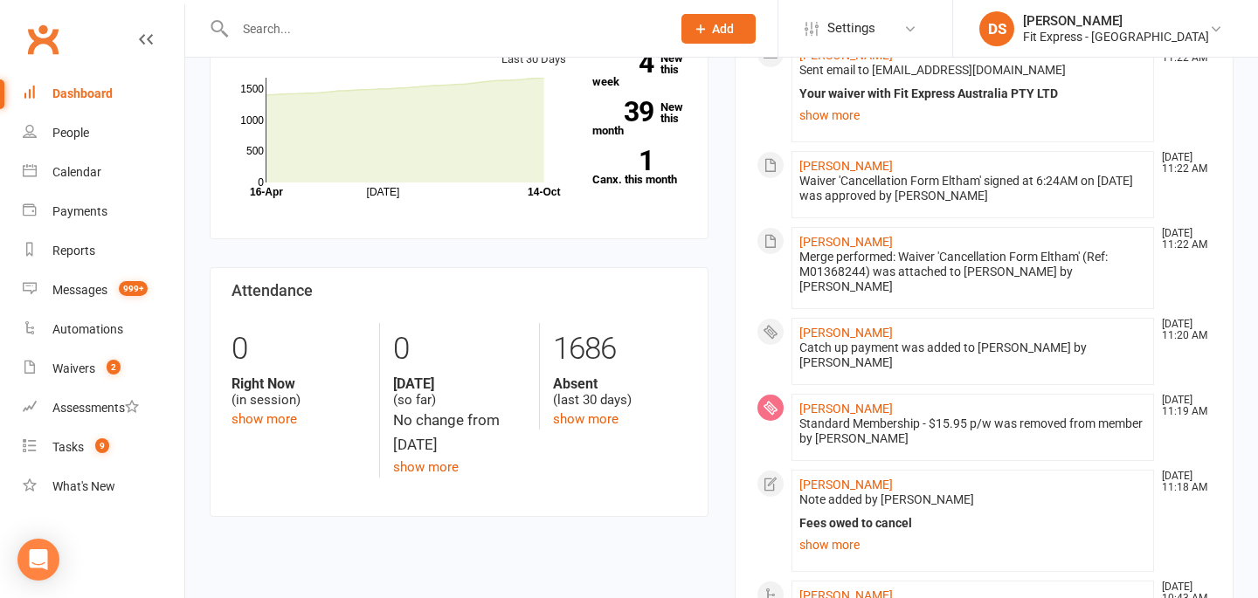
click at [835, 528] on li "[PERSON_NAME] [DATE] 11:18 AM Note added by [PERSON_NAME] Fees owed to cancel 1…" at bounding box center [972, 521] width 363 height 102
click at [838, 533] on link "show more" at bounding box center [972, 545] width 347 height 24
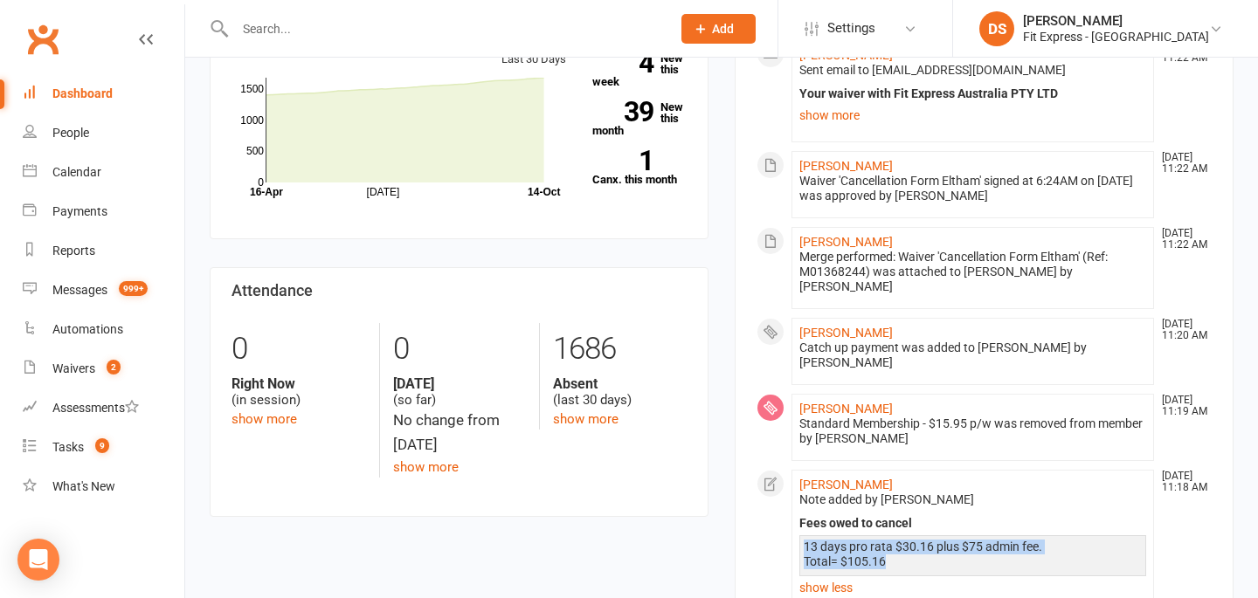
drag, startPoint x: 894, startPoint y: 533, endPoint x: 804, endPoint y: 520, distance: 90.9
click at [804, 540] on div "13 days pro rata $30.16 plus $75 admin fee. Total= $105.16" at bounding box center [973, 555] width 338 height 30
copy div "13 days pro rata $30.16 plus $75 admin fee. Total= $105.16"
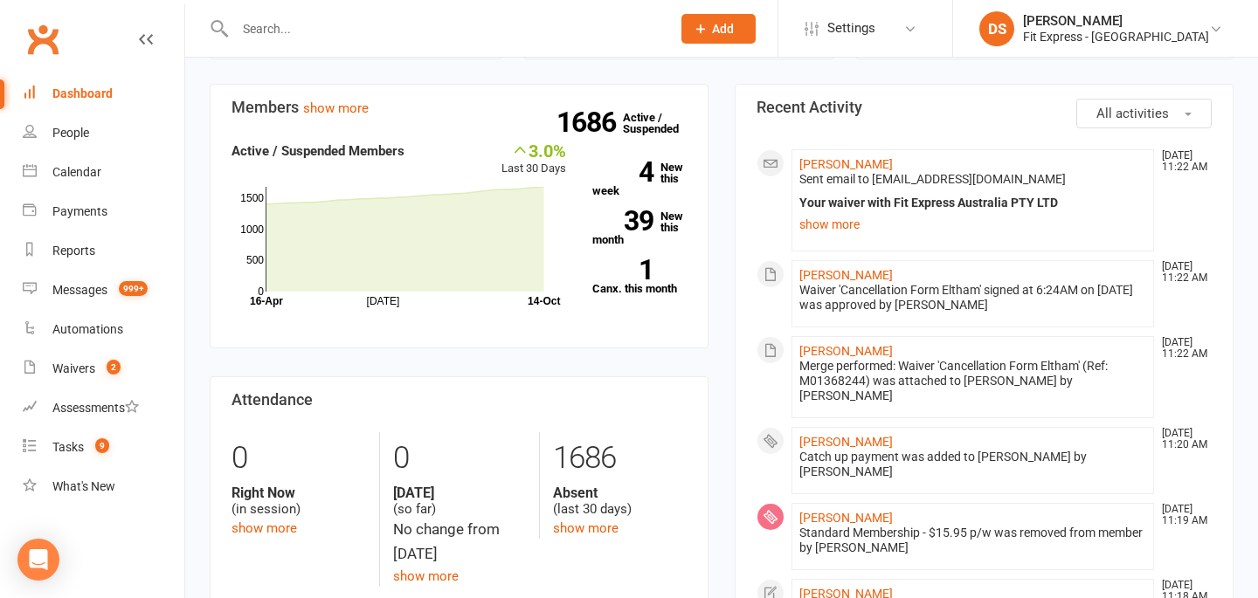
scroll to position [74, 0]
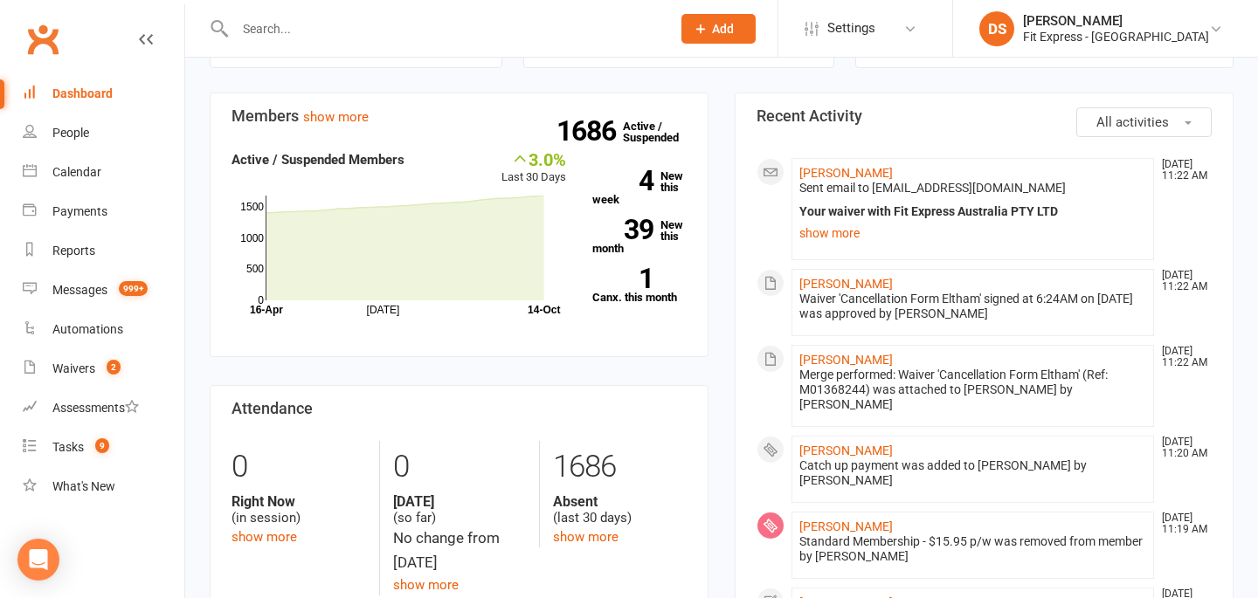
click at [425, 28] on input "text" at bounding box center [444, 29] width 429 height 24
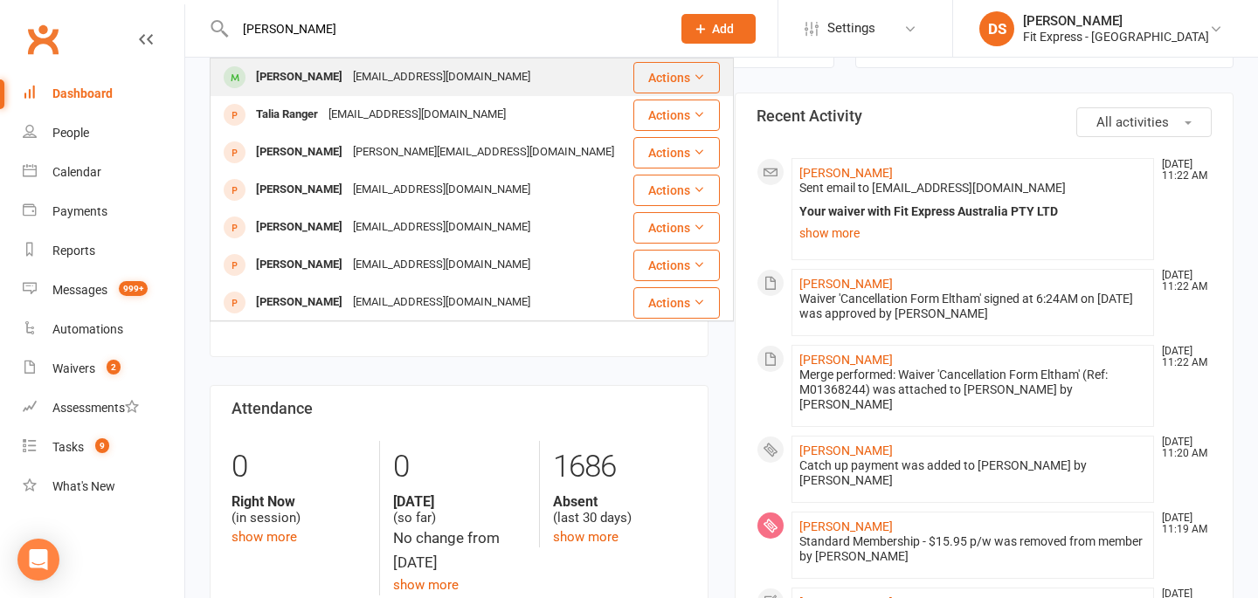
type input "rudy rang"
click at [452, 76] on div "rudyranganathan20@gmail.com" at bounding box center [442, 77] width 188 height 25
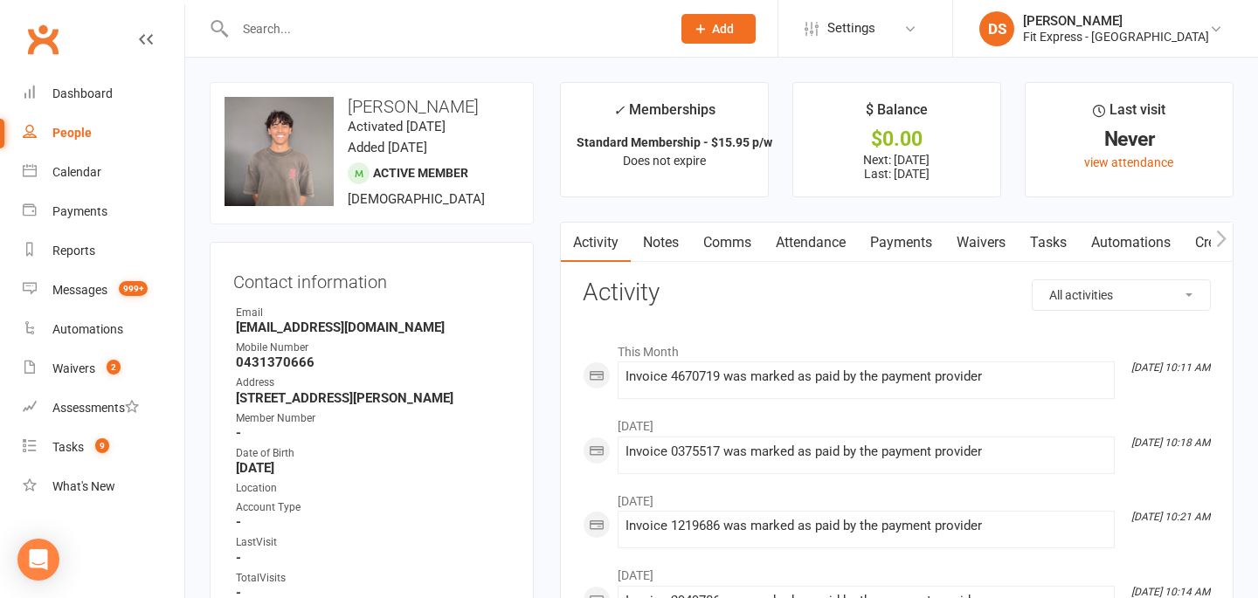
click at [640, 245] on link "Notes" at bounding box center [661, 243] width 60 height 40
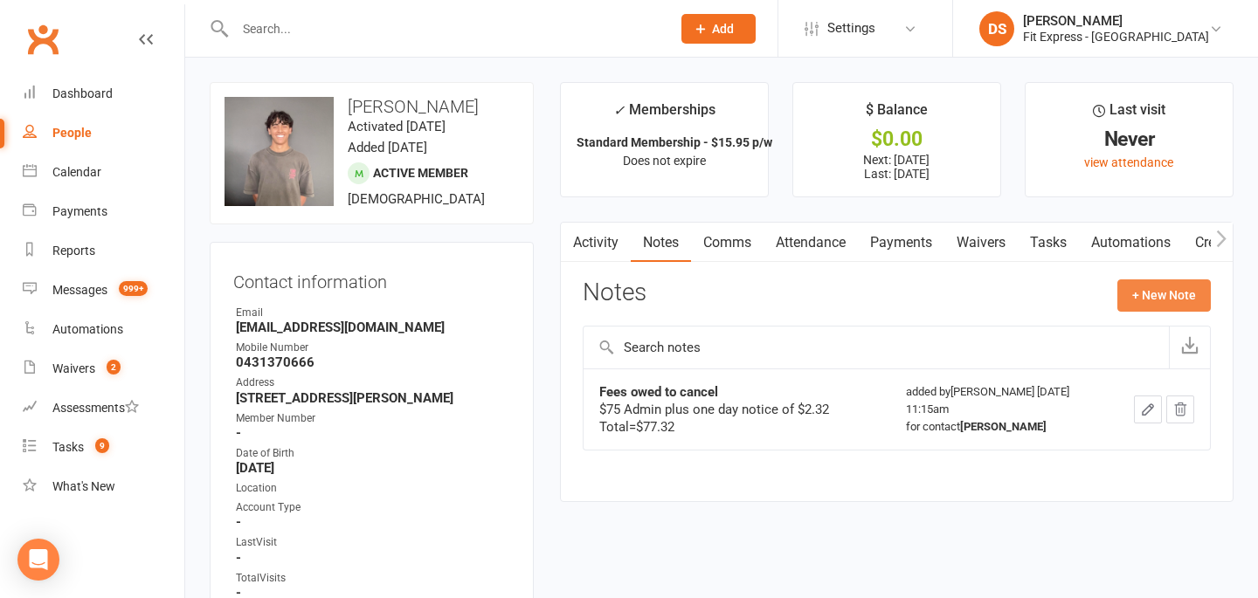
click at [1138, 307] on button "+ New Note" at bounding box center [1163, 295] width 93 height 31
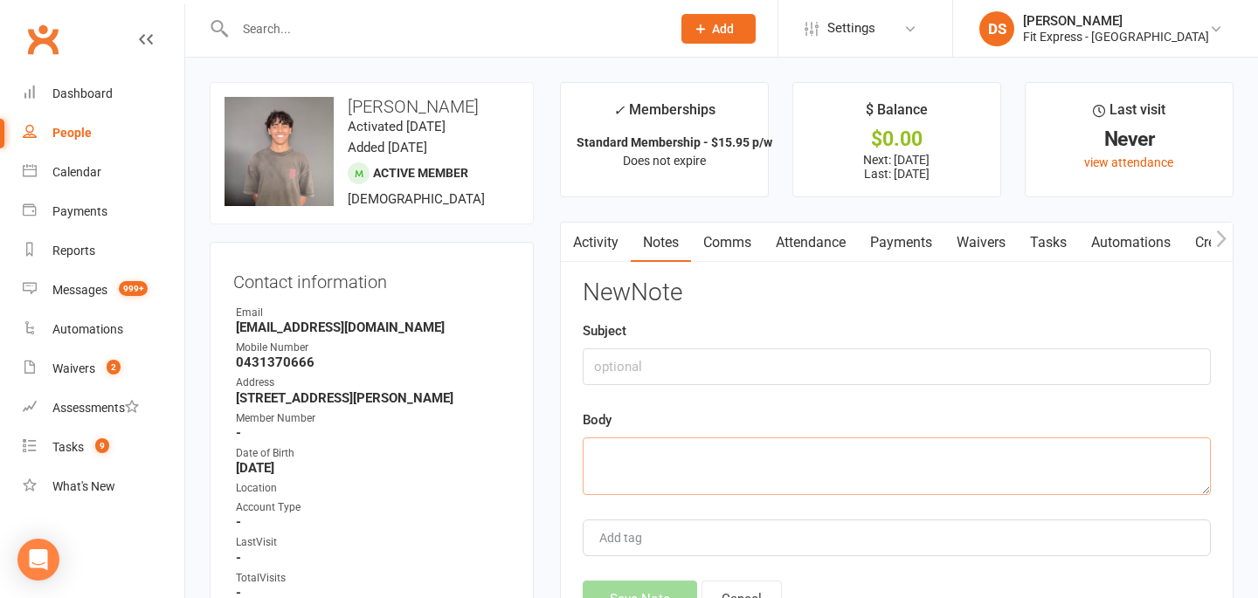
click at [766, 466] on textarea at bounding box center [897, 467] width 628 height 58
paste textarea "13 days pro rata $30.16 plus $75 admin fee. Total= $105.16"
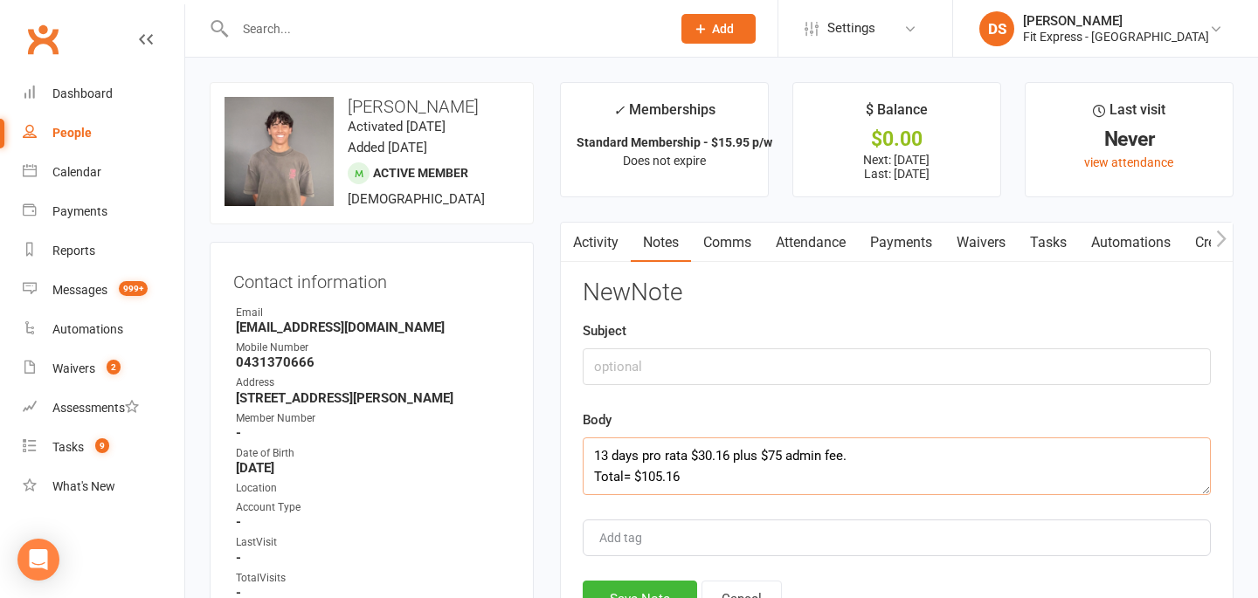
type textarea "13 days pro rata $30.16 plus $75 admin fee. Total= $105.16"
click at [690, 364] on input "text" at bounding box center [897, 367] width 628 height 37
type input "Fees owed to cancel"
click at [646, 588] on button "Save Note" at bounding box center [640, 599] width 114 height 37
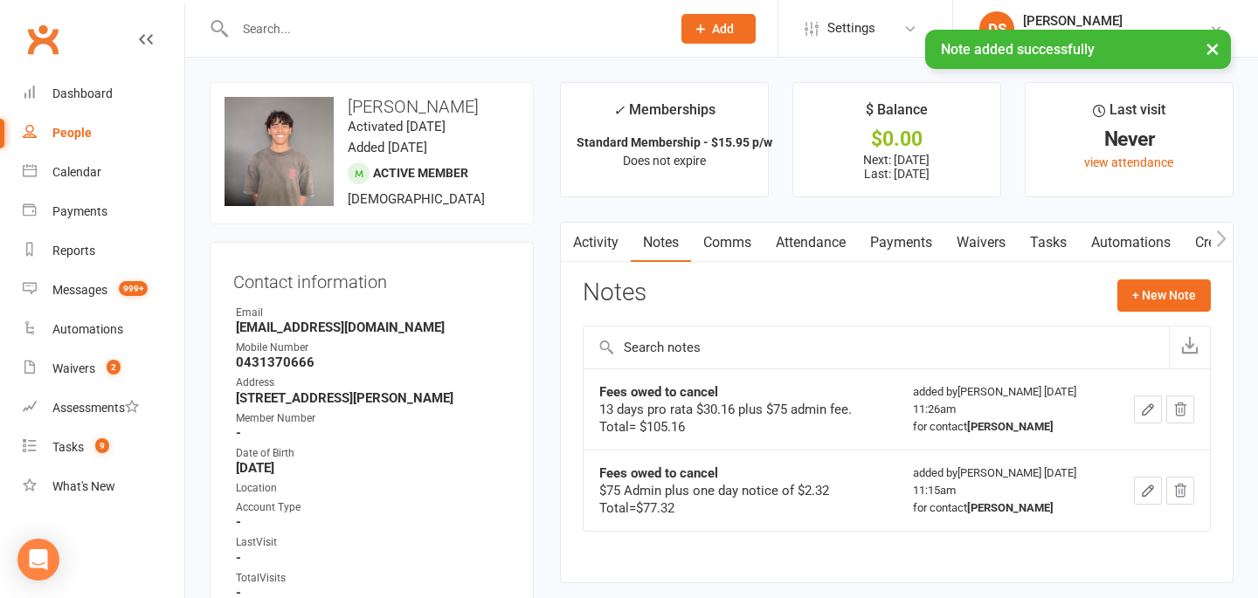
click at [926, 236] on link "Payments" at bounding box center [901, 243] width 86 height 40
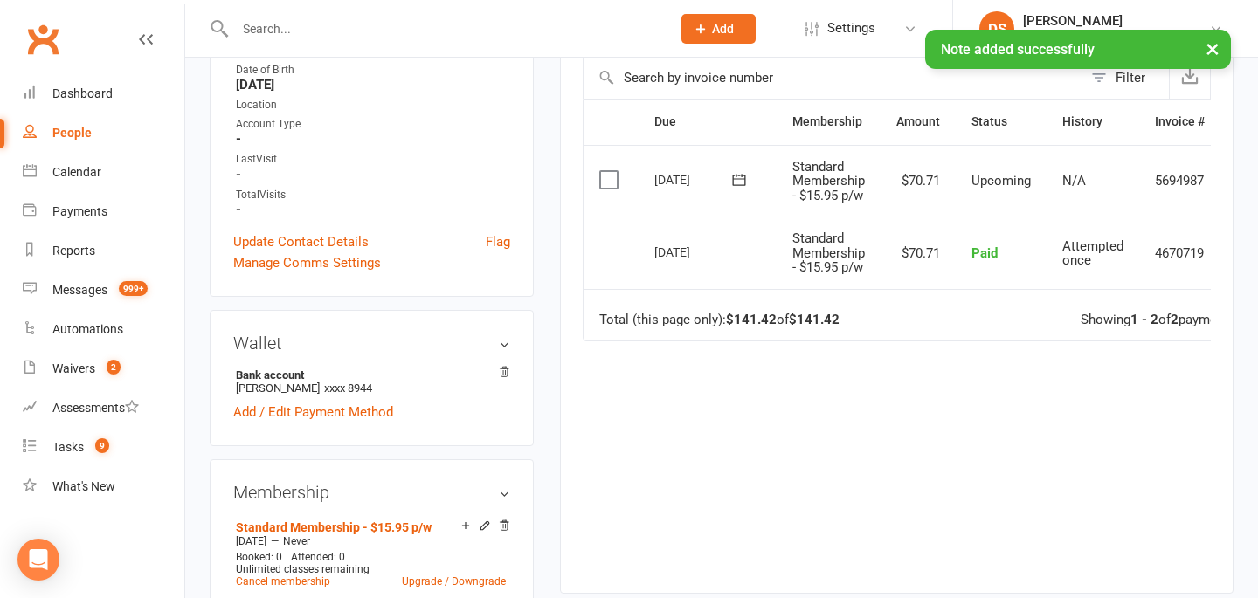
scroll to position [434, 0]
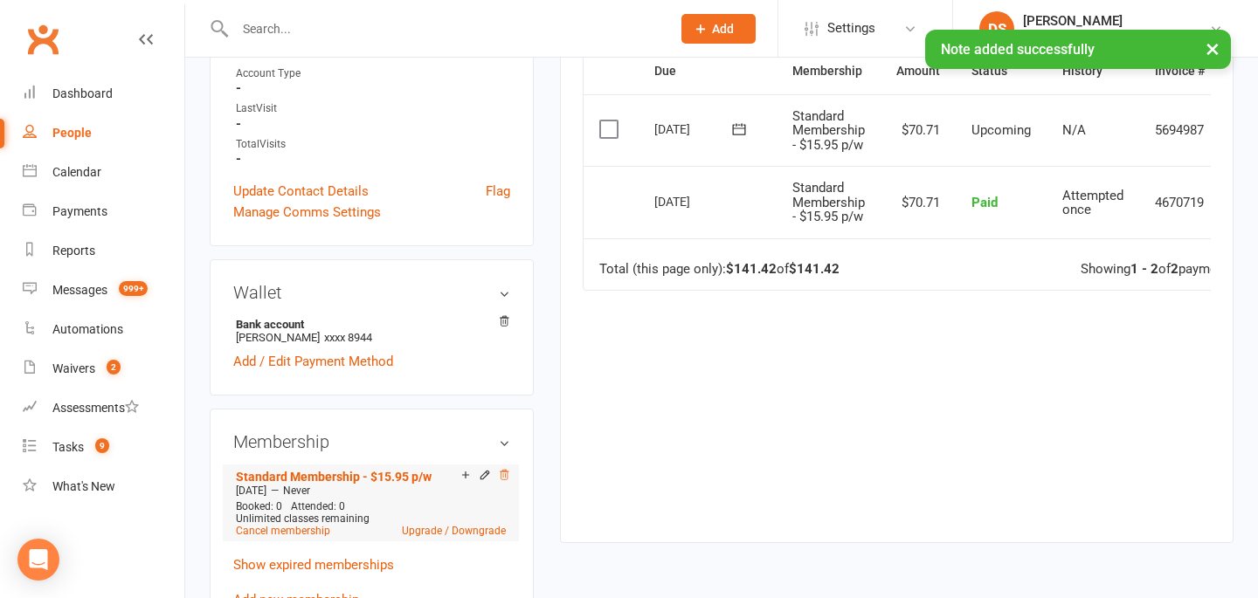
click at [505, 480] on icon at bounding box center [504, 475] width 9 height 10
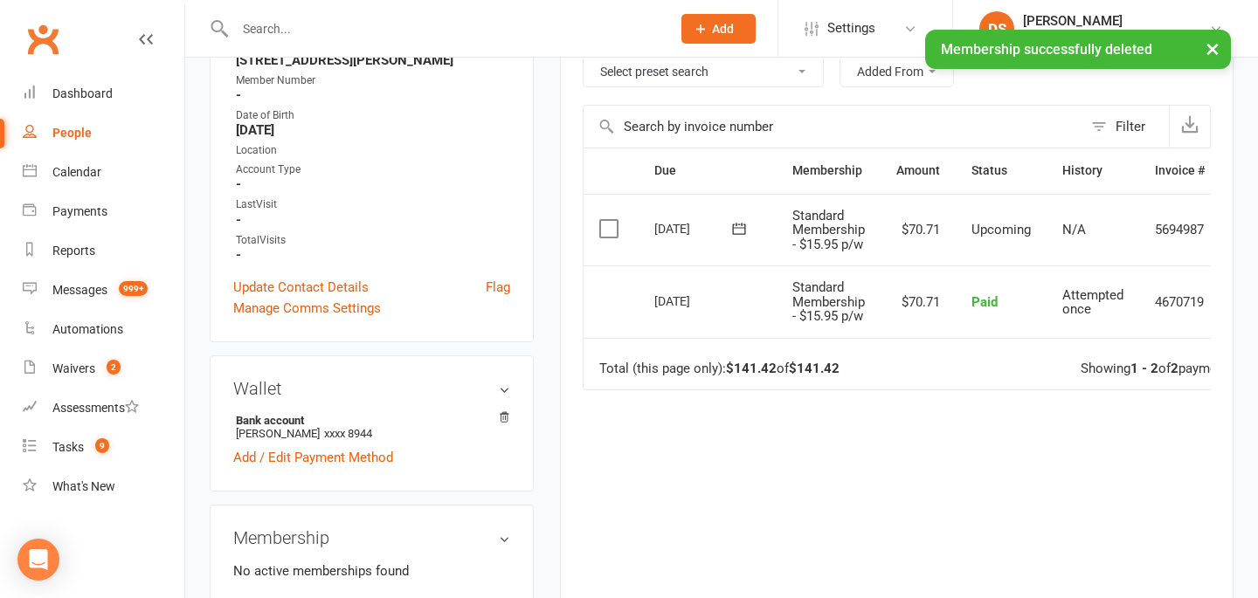
scroll to position [17, 0]
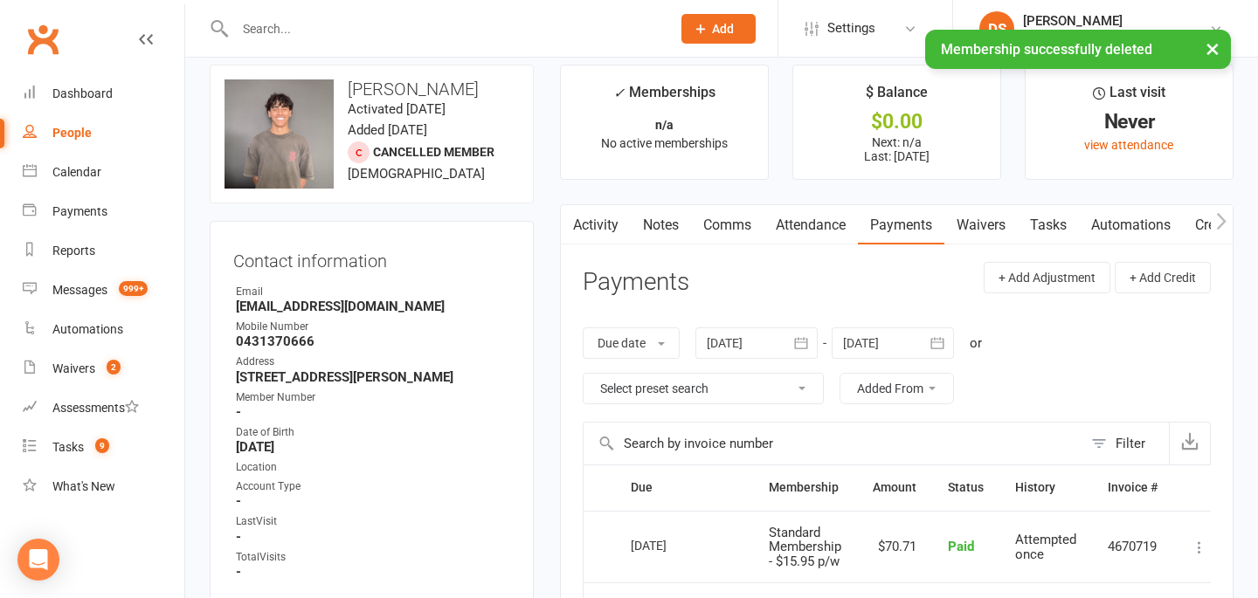
click at [664, 225] on link "Notes" at bounding box center [661, 225] width 60 height 40
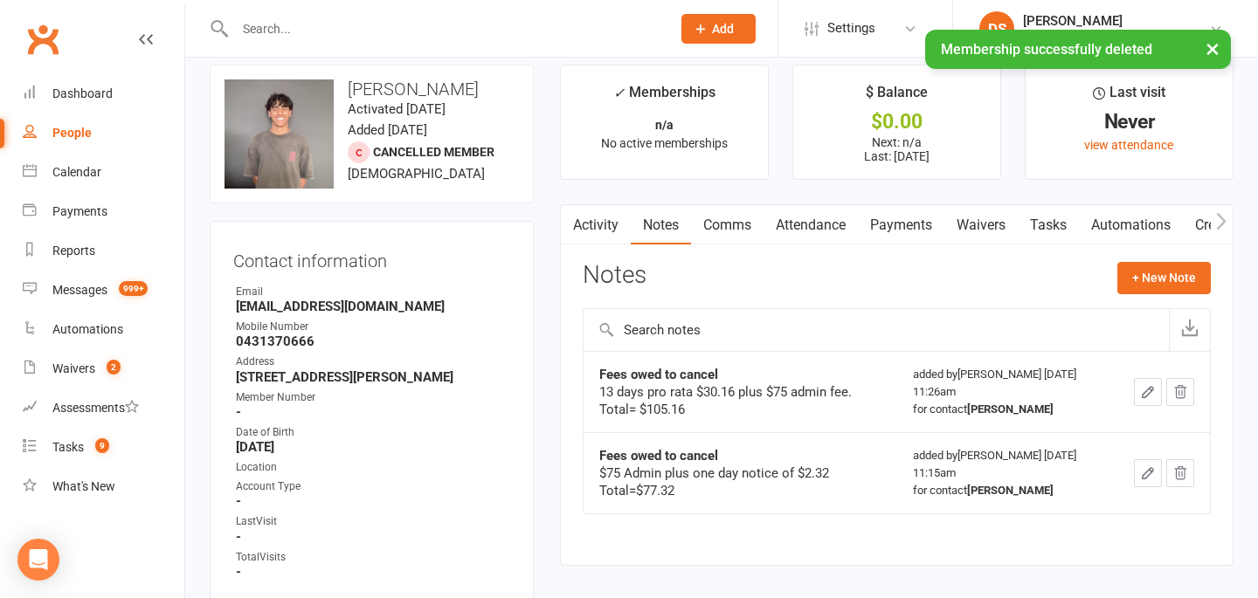
click at [899, 222] on link "Payments" at bounding box center [901, 225] width 86 height 40
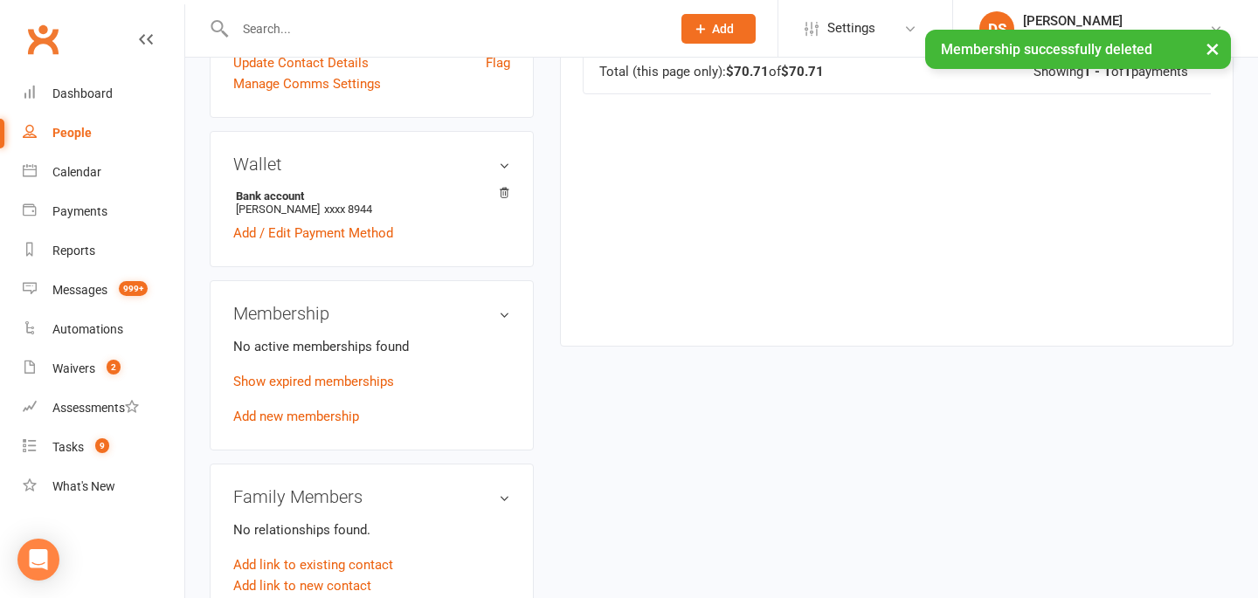
scroll to position [633, 0]
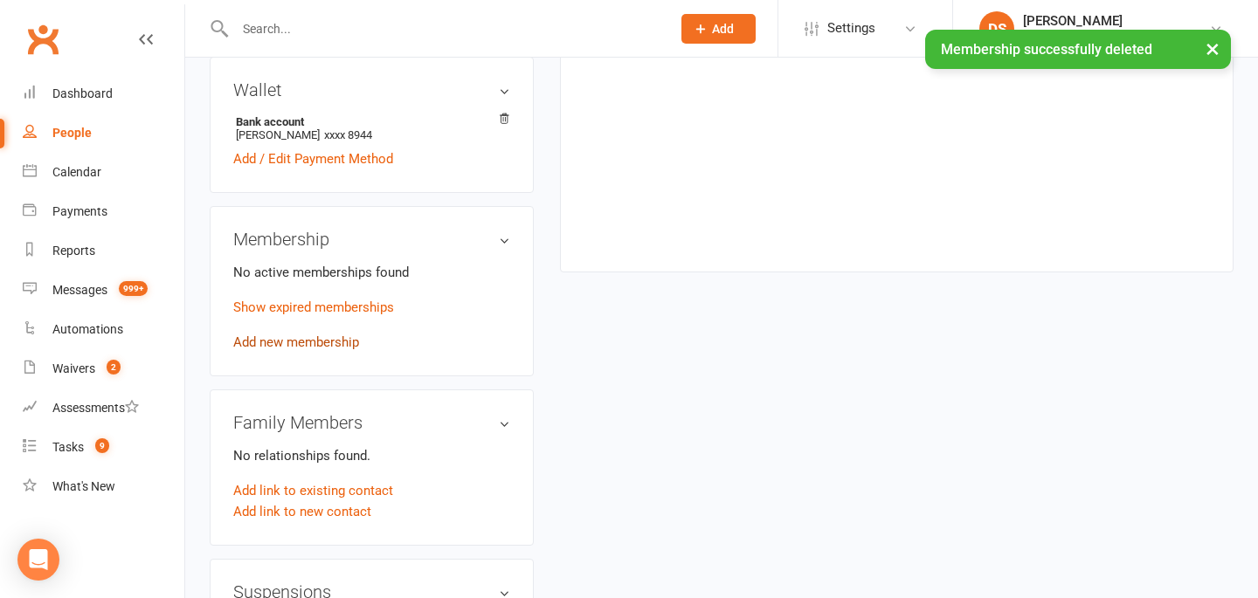
click at [300, 350] on link "Add new membership" at bounding box center [296, 343] width 126 height 16
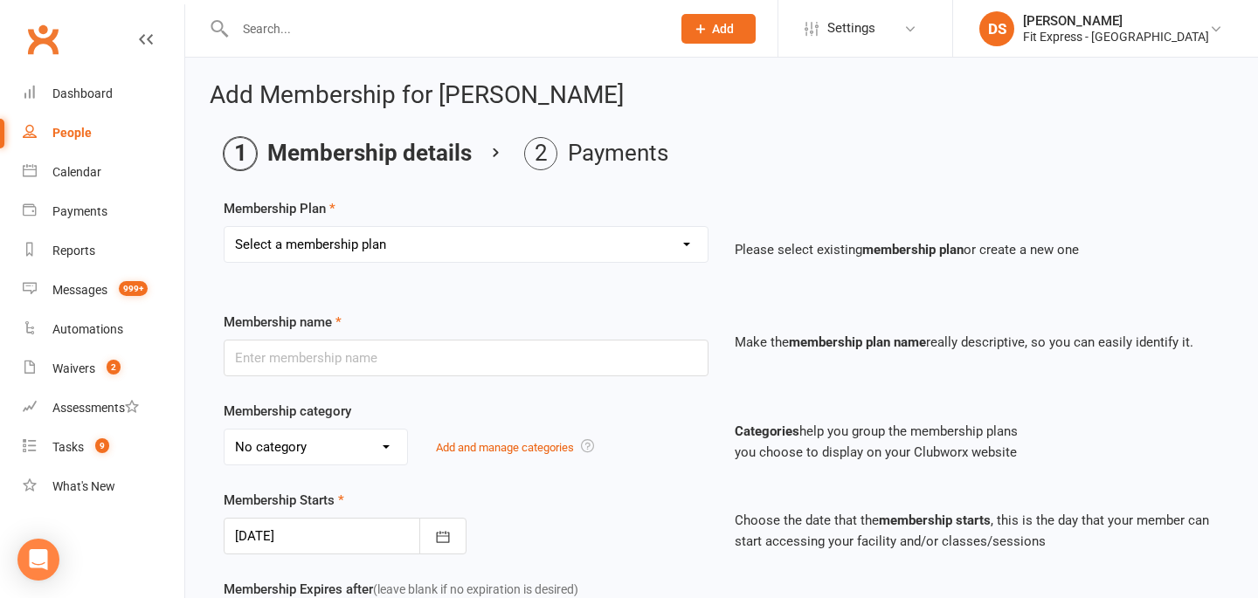
click at [452, 254] on select "Select a membership plan Create new Membership Plan $12.50 P/W Standard Members…" at bounding box center [466, 244] width 483 height 35
select select "22"
click at [225, 227] on select "Select a membership plan Create new Membership Plan $12.50 P/W Standard Members…" at bounding box center [466, 244] width 483 height 35
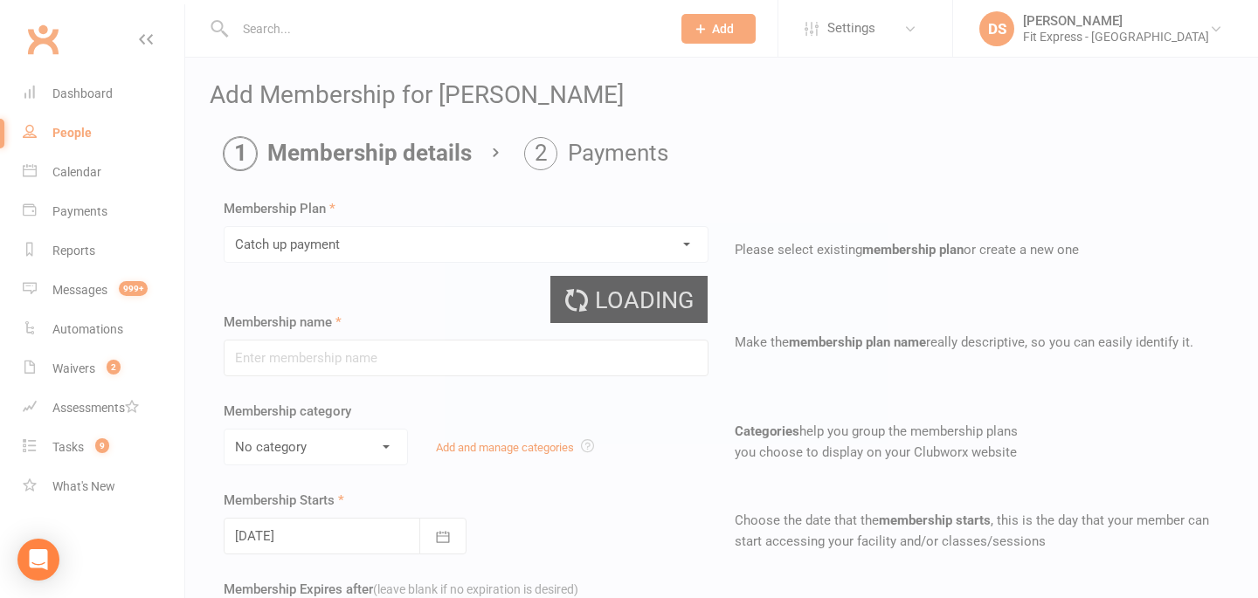
type input "Catch up payment"
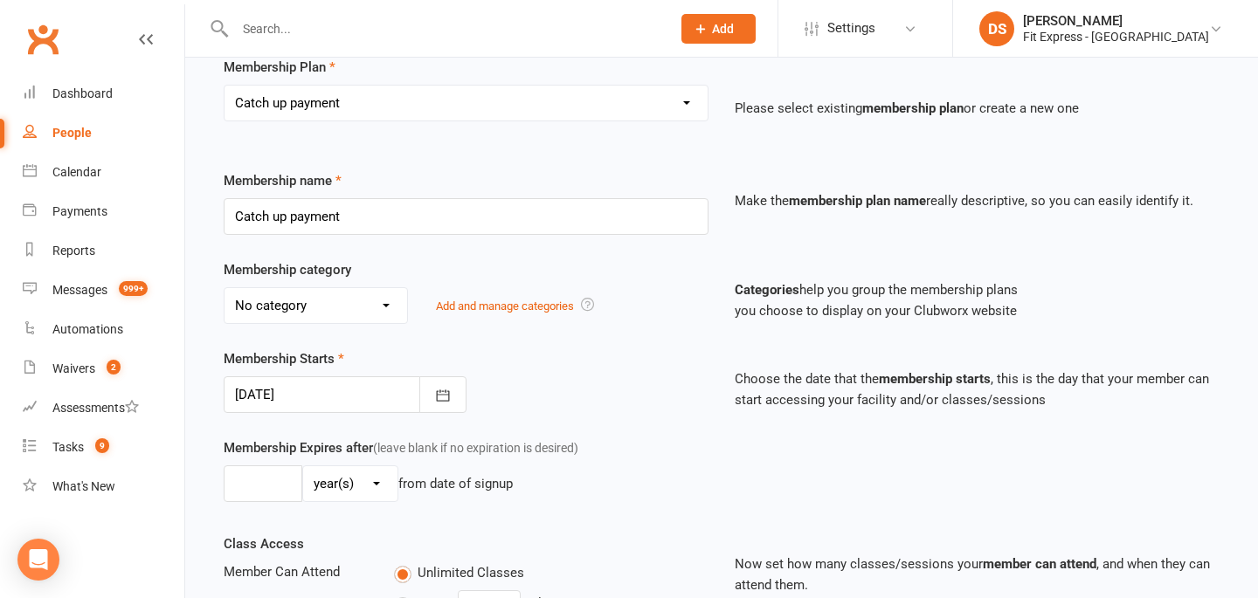
scroll to position [512, 0]
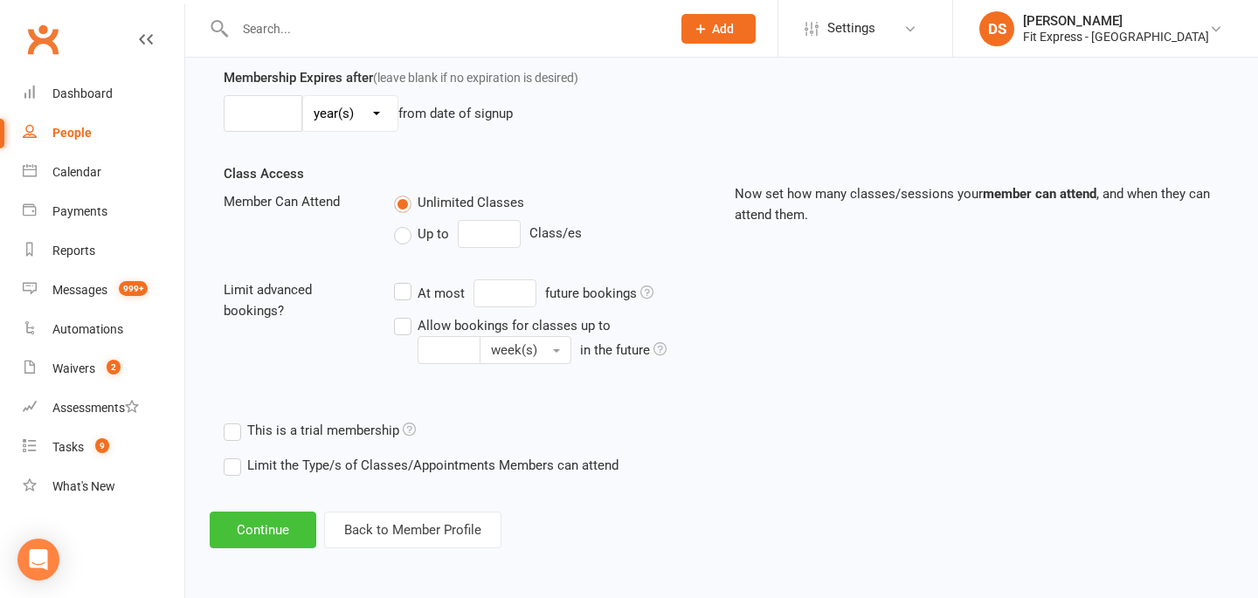
click at [284, 524] on button "Continue" at bounding box center [263, 530] width 107 height 37
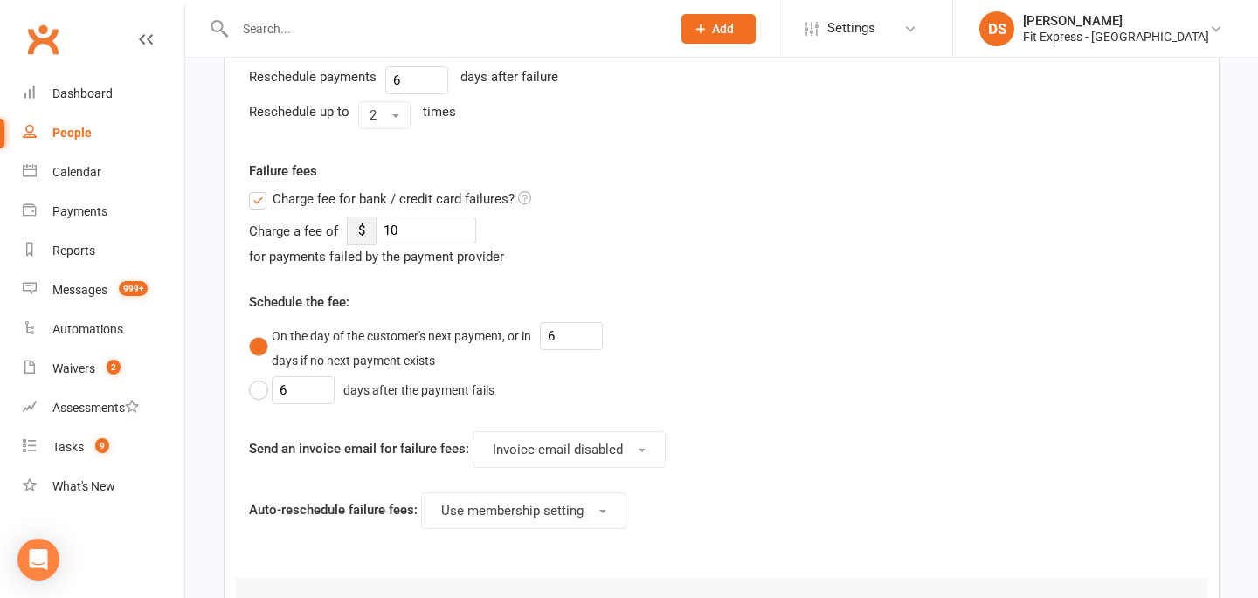
scroll to position [0, 0]
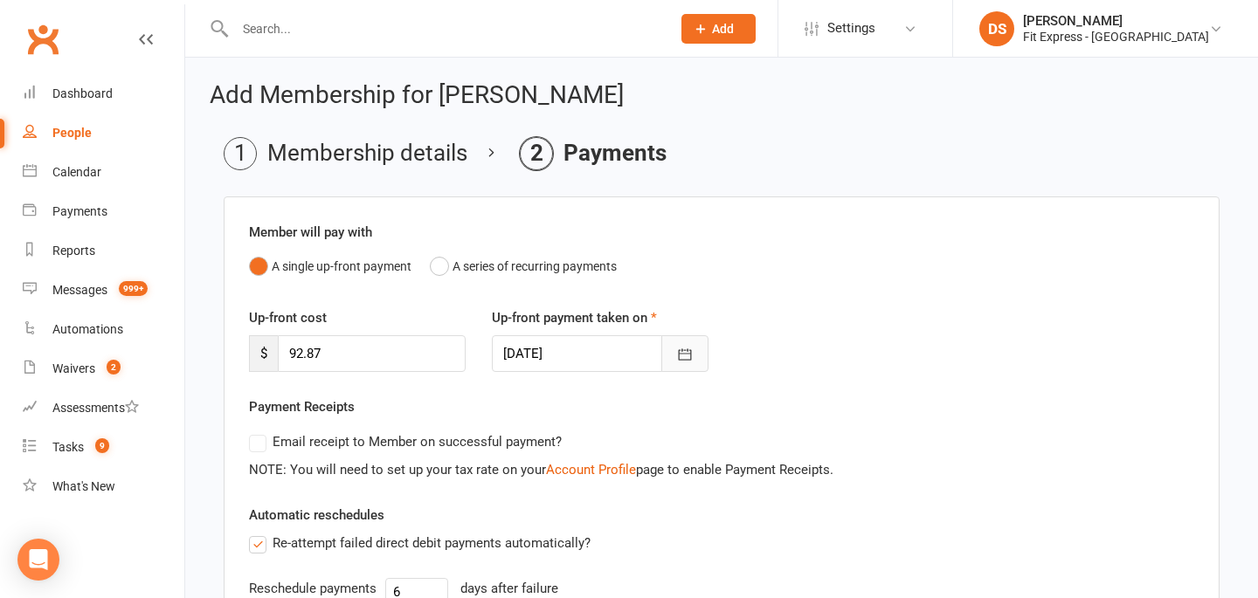
click at [689, 360] on icon "button" at bounding box center [684, 354] width 17 height 17
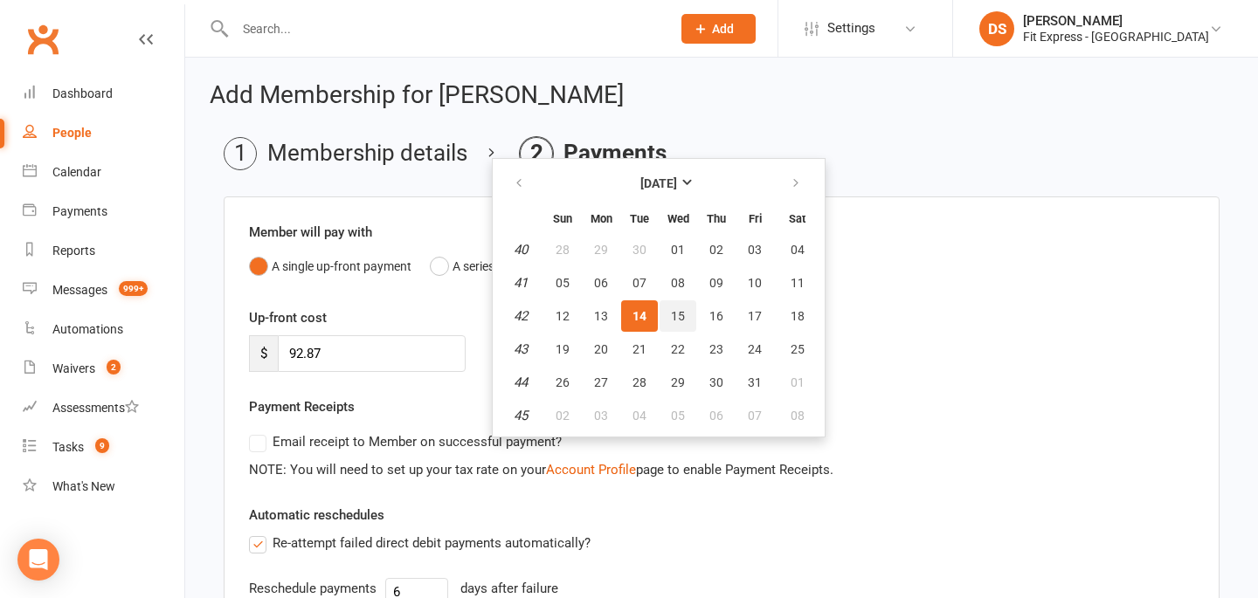
click at [674, 319] on span "15" at bounding box center [678, 316] width 14 height 14
type input "15 Oct 2025"
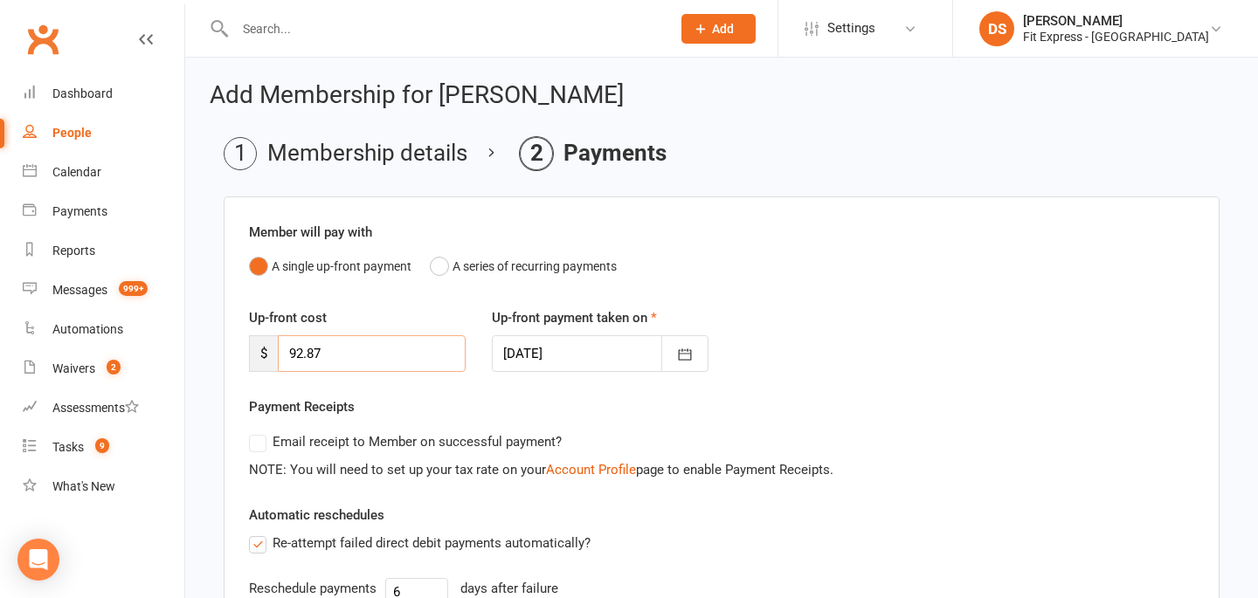
drag, startPoint x: 355, startPoint y: 351, endPoint x: 270, endPoint y: 351, distance: 84.7
click at [270, 351] on div "$ 92.87" at bounding box center [357, 353] width 217 height 37
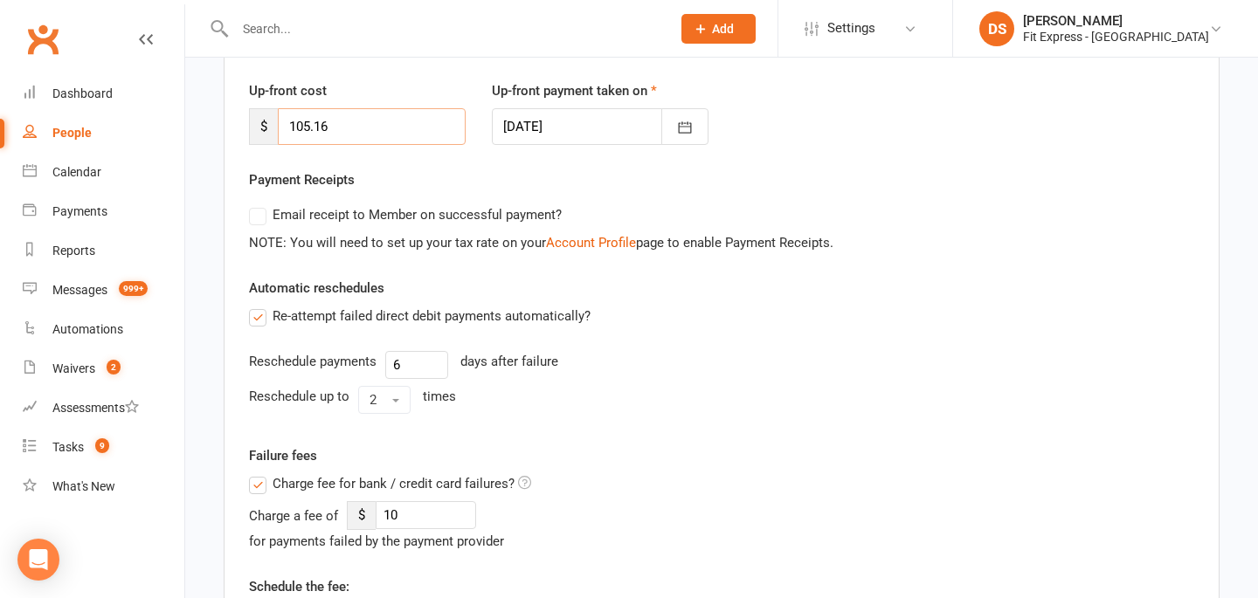
scroll to position [232, 0]
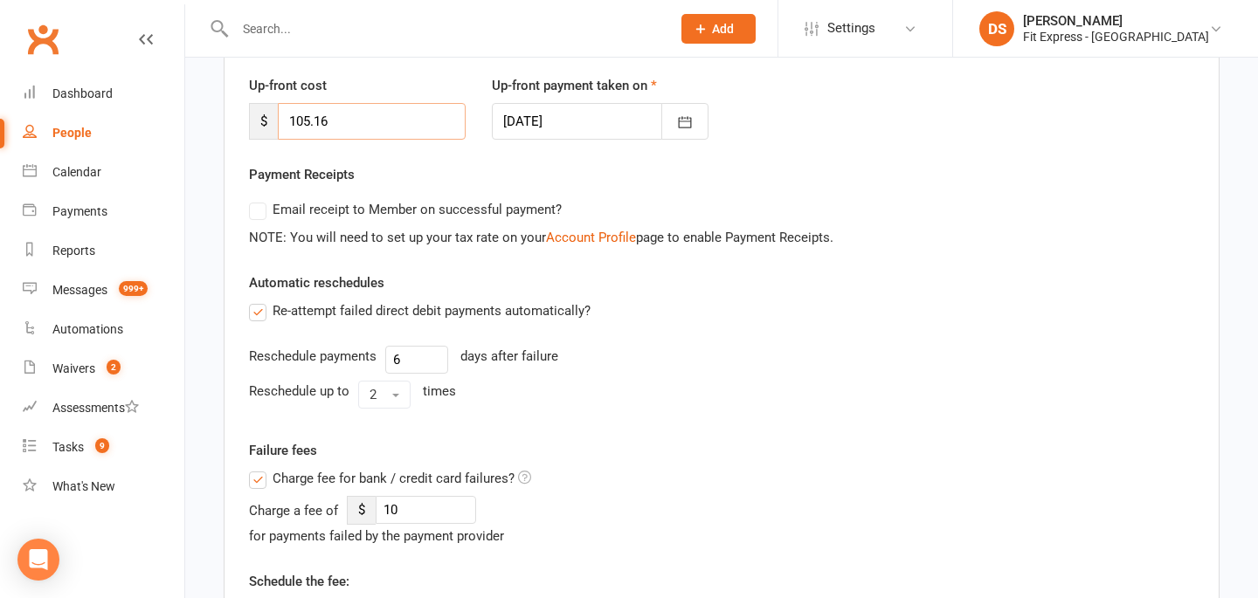
type input "105.16"
click at [266, 476] on label "Charge fee for bank / credit card failures?" at bounding box center [390, 478] width 282 height 21
click at [266, 468] on input "Charge fee for bank / credit card failures?" at bounding box center [390, 468] width 282 height 0
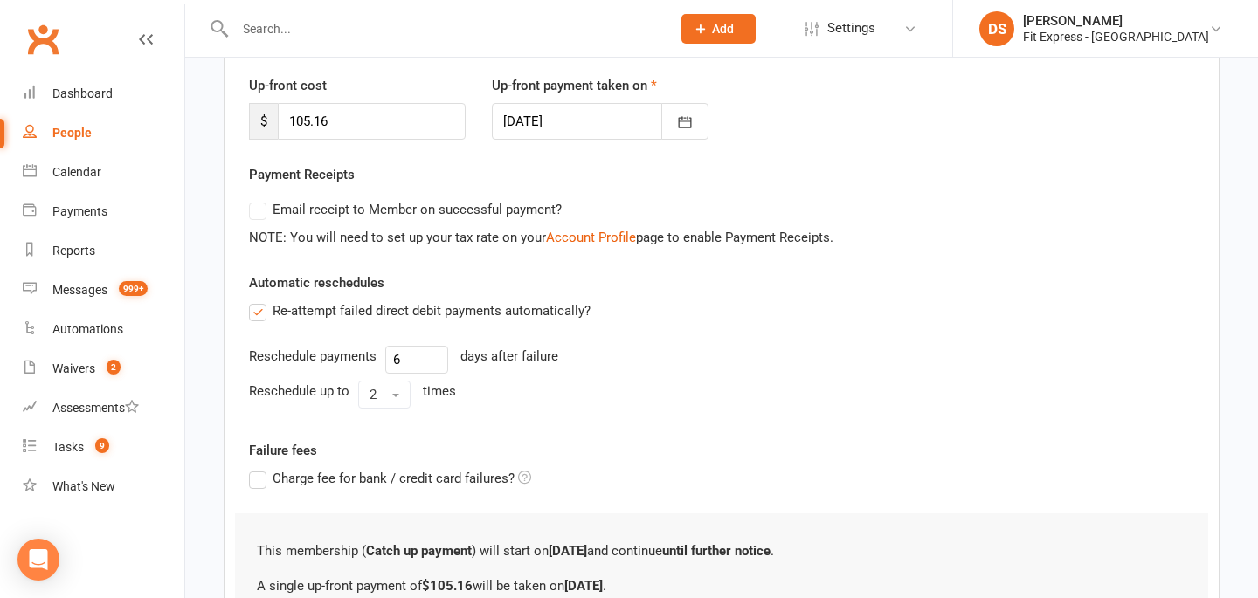
scroll to position [423, 0]
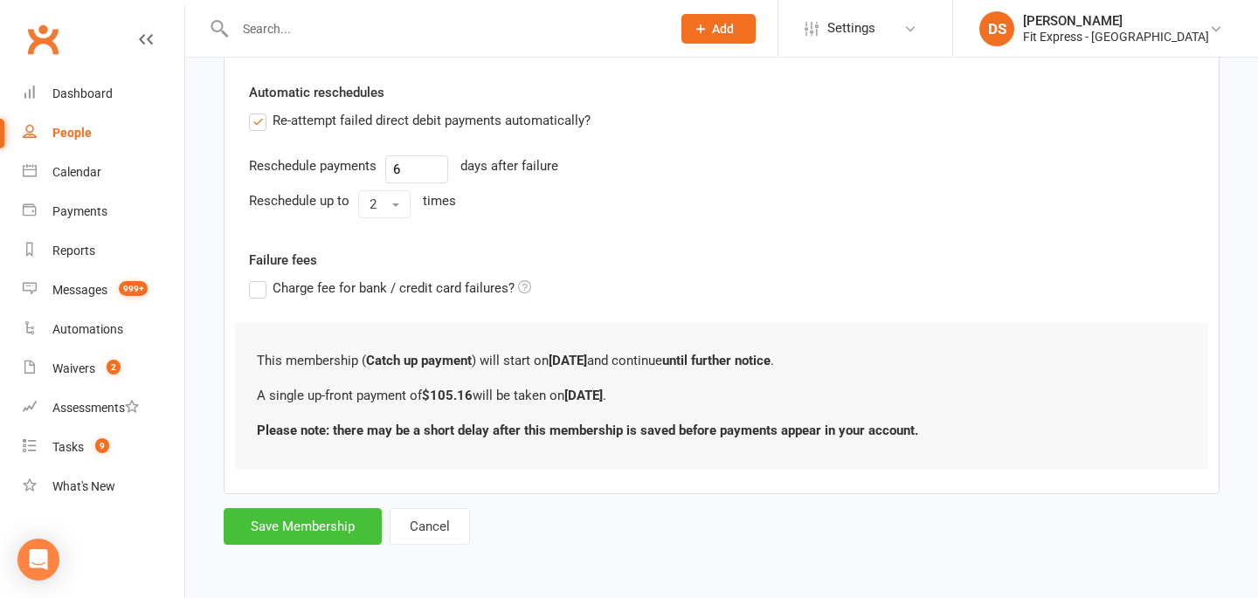
click at [284, 543] on button "Save Membership" at bounding box center [303, 526] width 158 height 37
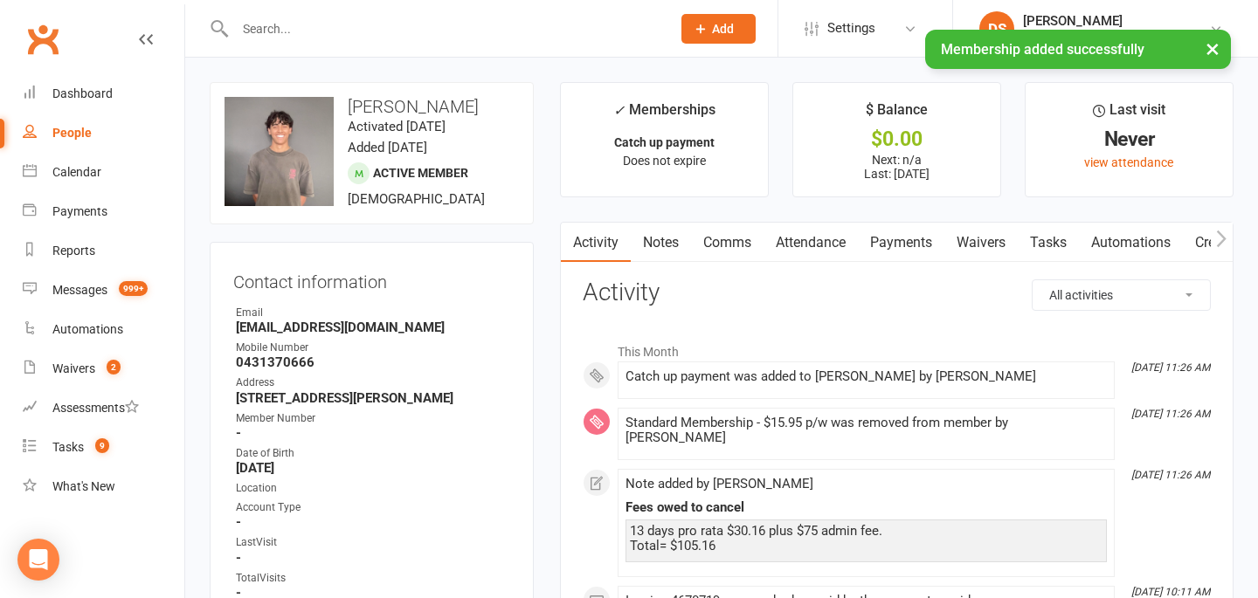
click at [902, 230] on link "Payments" at bounding box center [901, 243] width 86 height 40
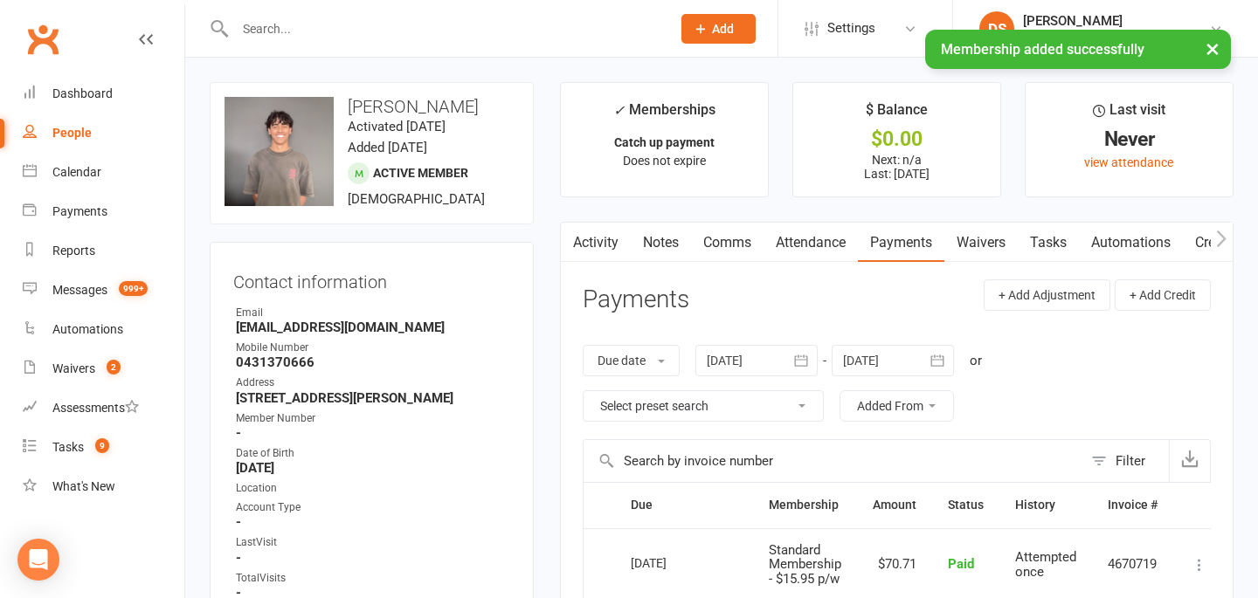
click at [886, 364] on div at bounding box center [893, 360] width 122 height 31
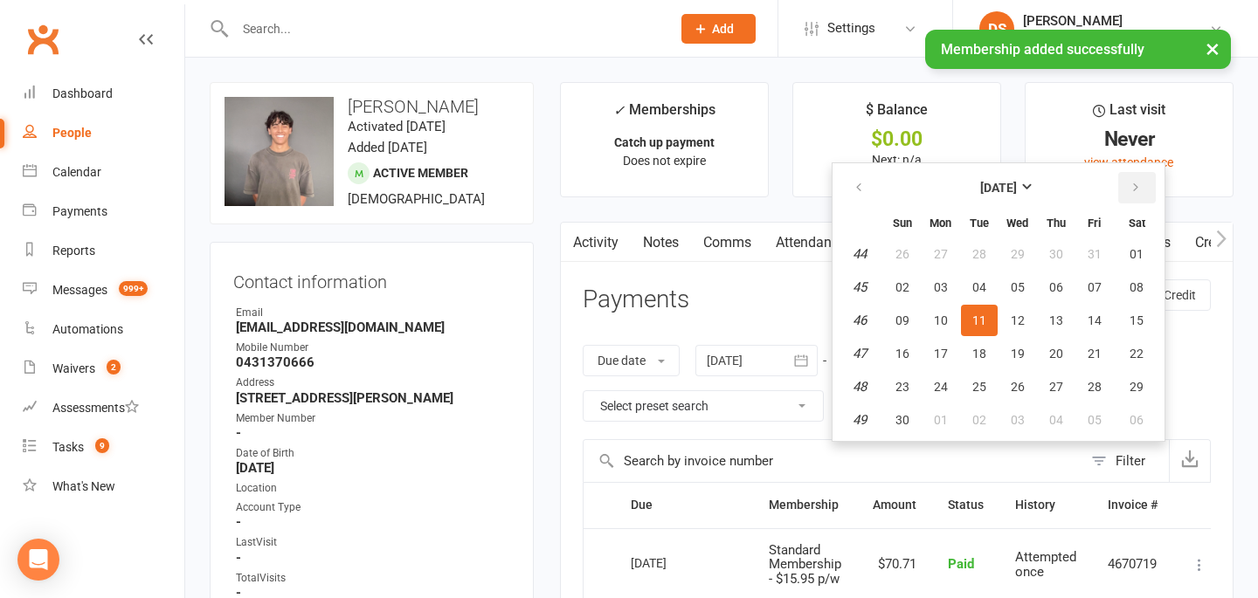
click at [1137, 193] on icon "button" at bounding box center [1136, 188] width 12 height 14
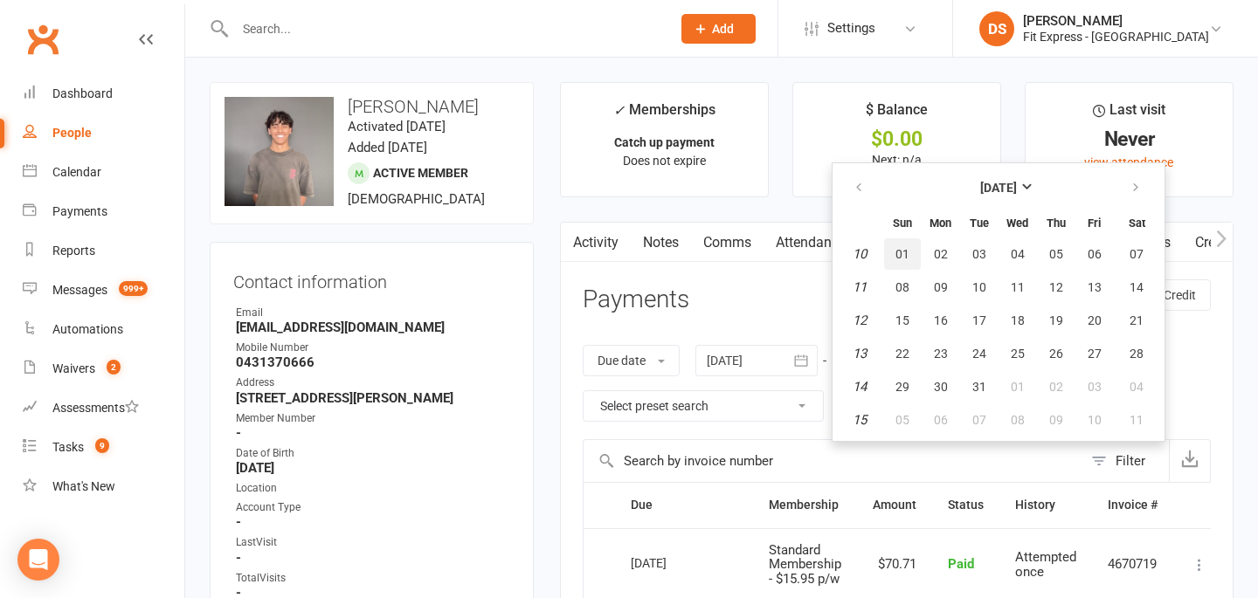
click at [904, 263] on button "01" at bounding box center [902, 253] width 37 height 31
type input "01 Mar 2026"
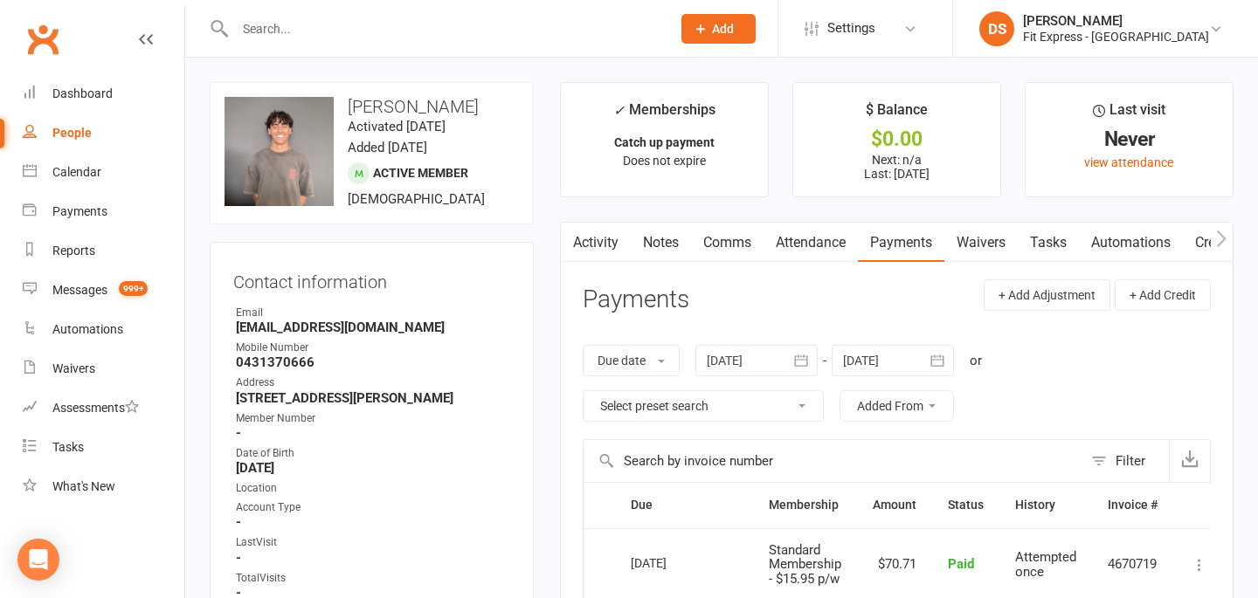
click at [897, 375] on div at bounding box center [893, 360] width 122 height 31
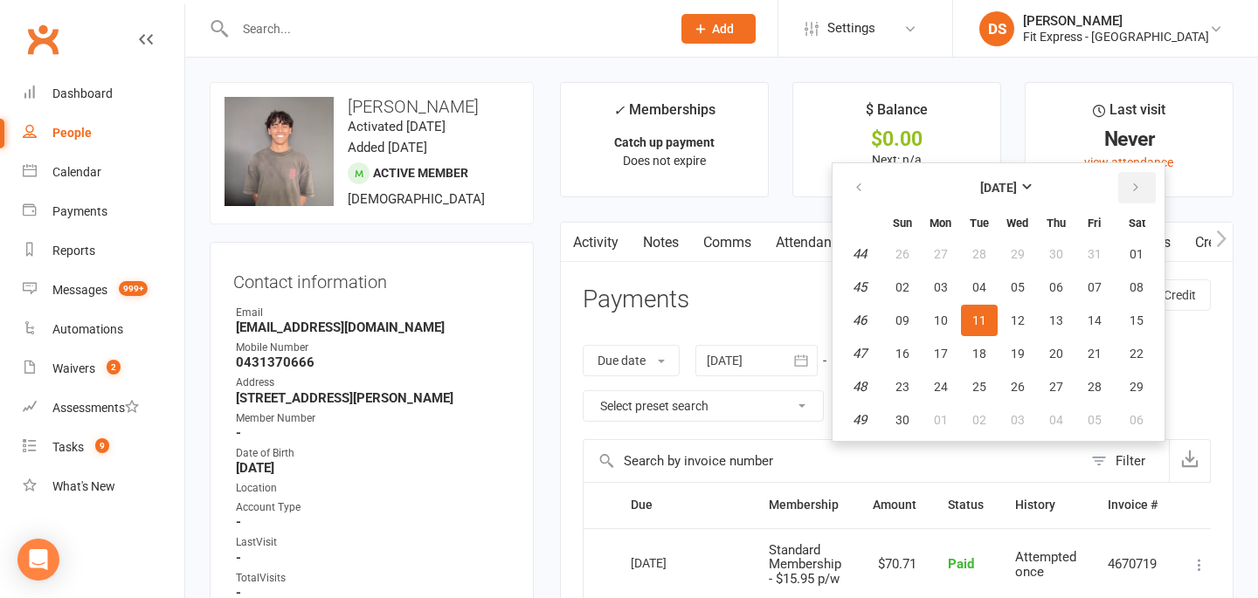
click at [1139, 190] on icon "button" at bounding box center [1136, 188] width 12 height 14
click at [902, 251] on span "01" at bounding box center [902, 254] width 14 height 14
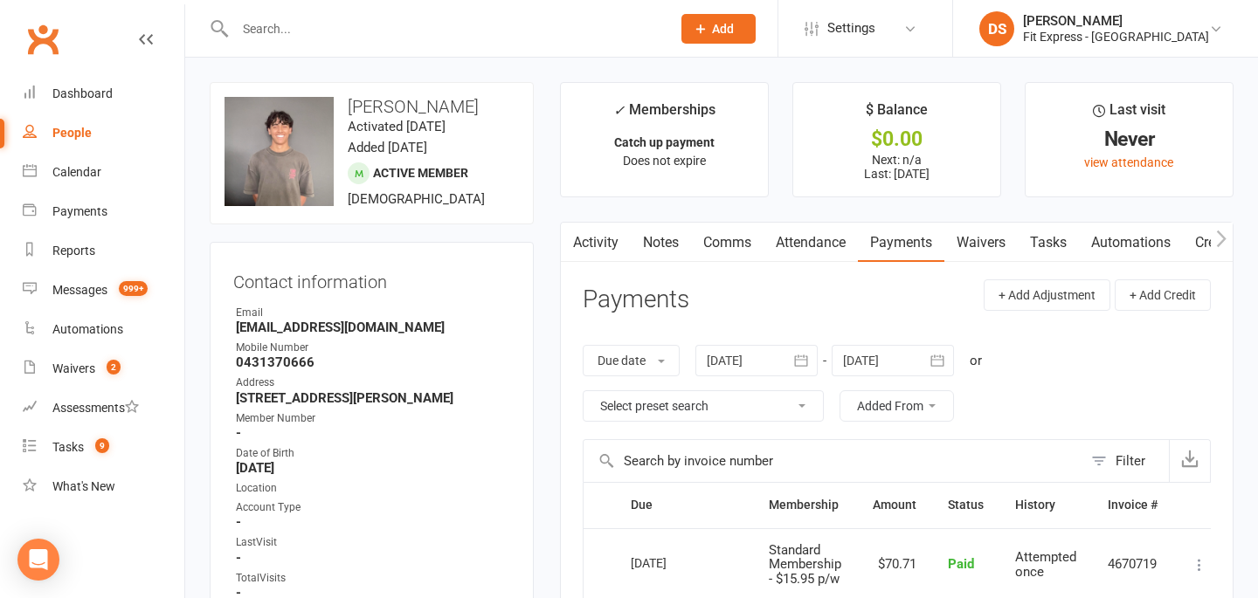
click at [897, 350] on div at bounding box center [893, 360] width 122 height 31
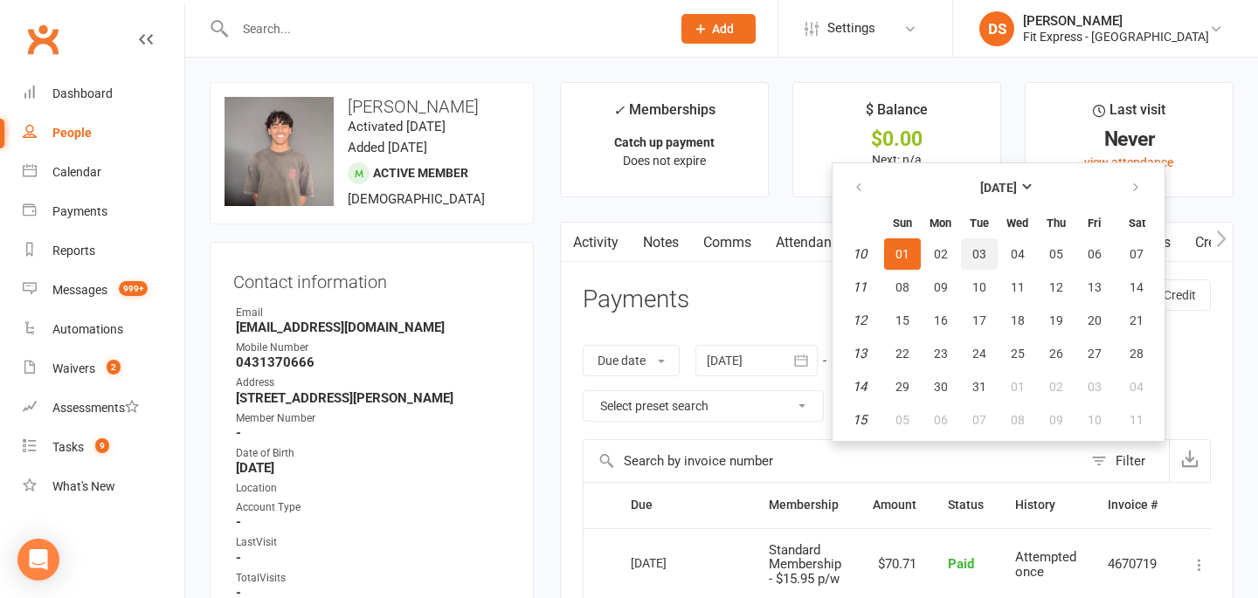
click at [995, 256] on button "03" at bounding box center [979, 253] width 37 height 31
type input "03 Mar 2026"
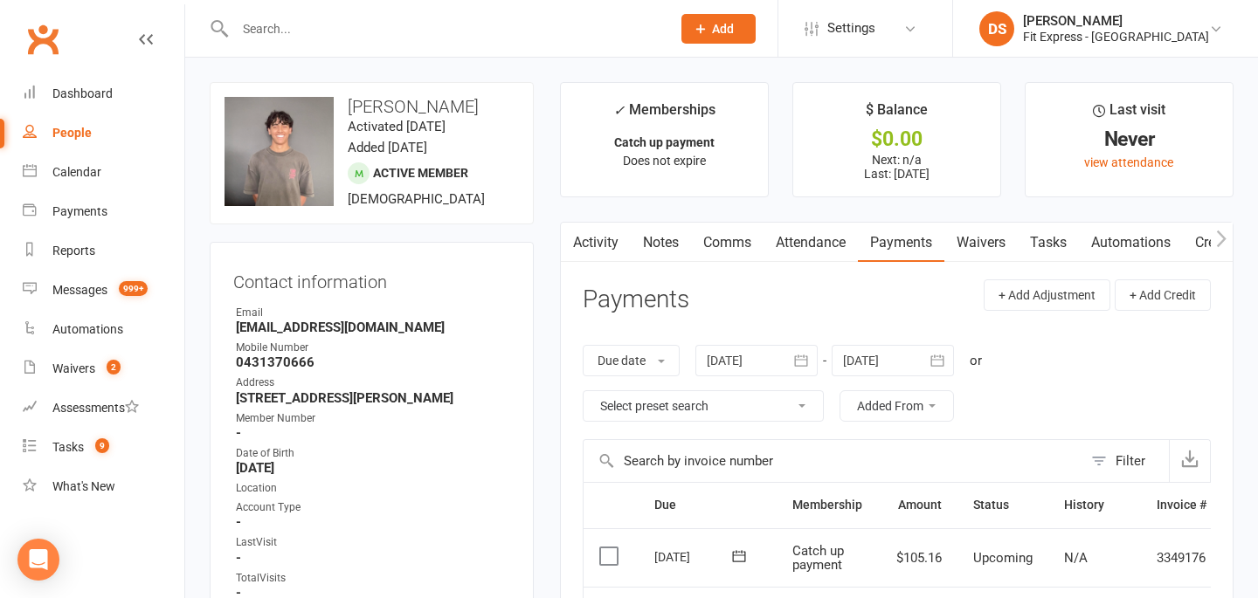
click at [660, 256] on link "Notes" at bounding box center [661, 243] width 60 height 40
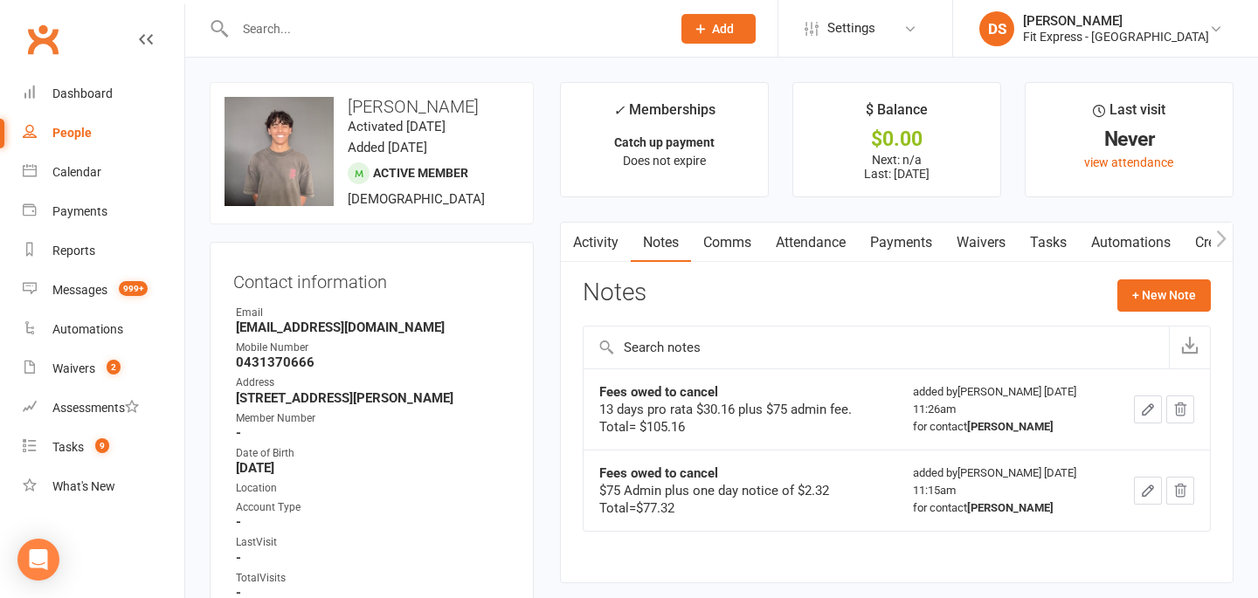
click at [605, 245] on link "Activity" at bounding box center [596, 243] width 70 height 40
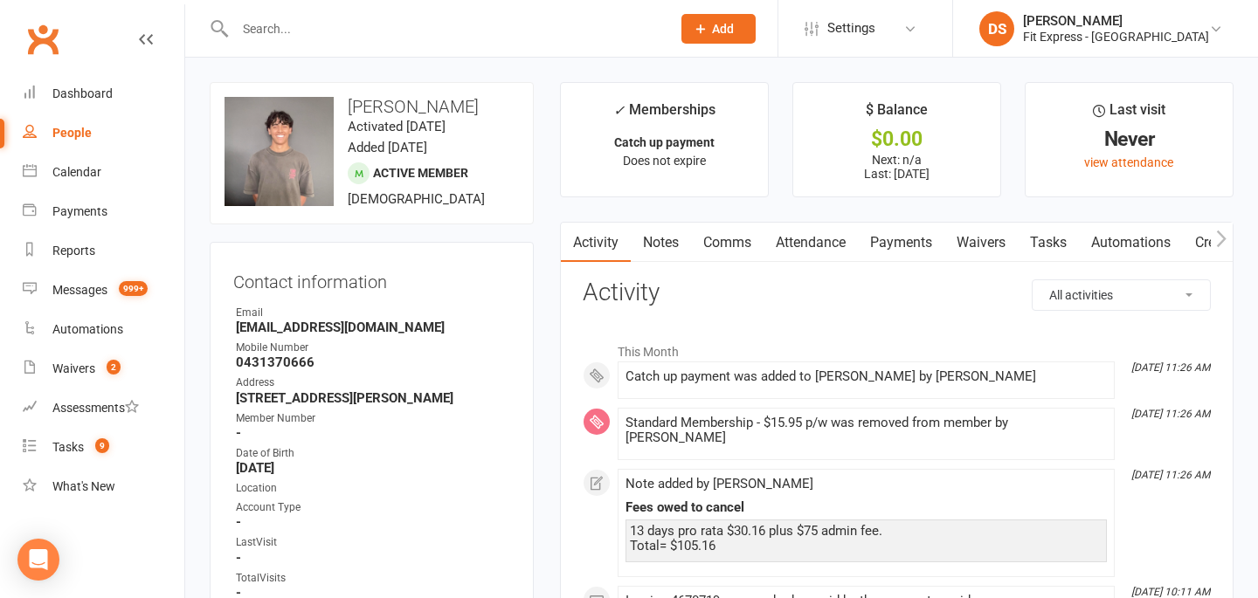
click at [885, 229] on link "Payments" at bounding box center [901, 243] width 86 height 40
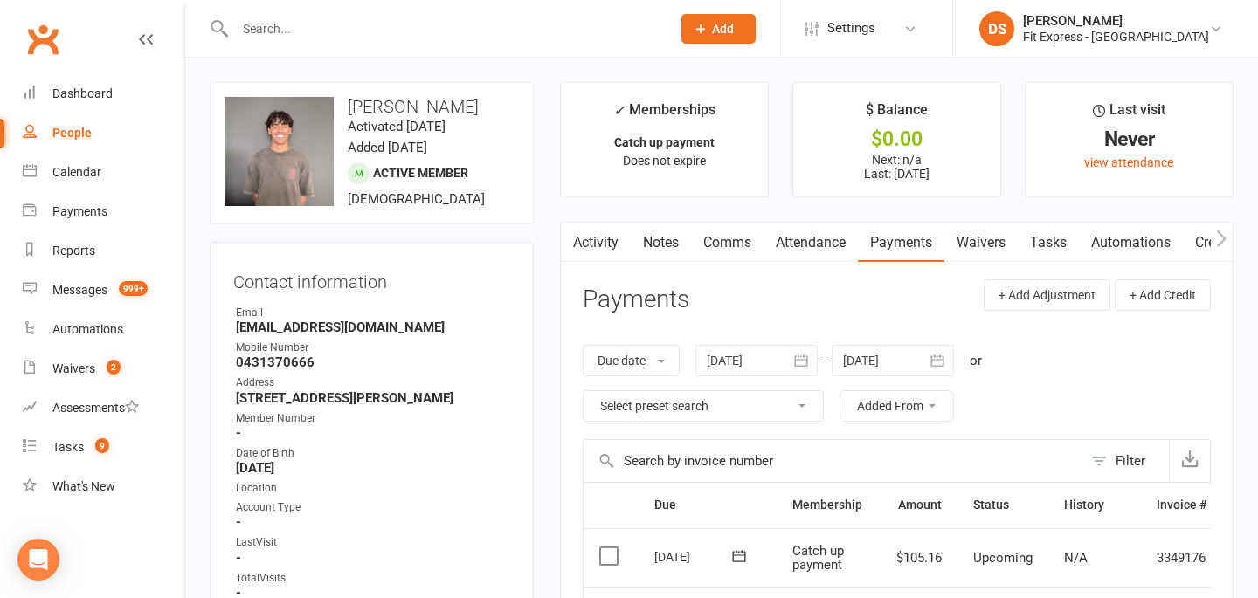
click at [34, 39] on link "Clubworx" at bounding box center [43, 39] width 44 height 44
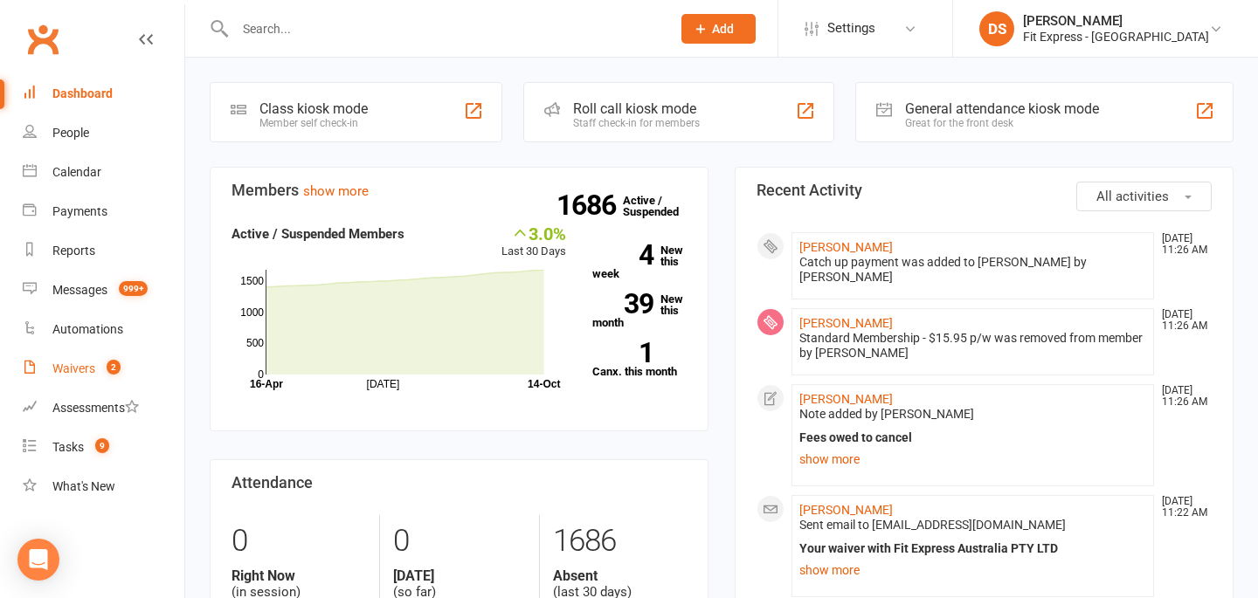
click at [93, 381] on link "Waivers 2" at bounding box center [104, 368] width 162 height 39
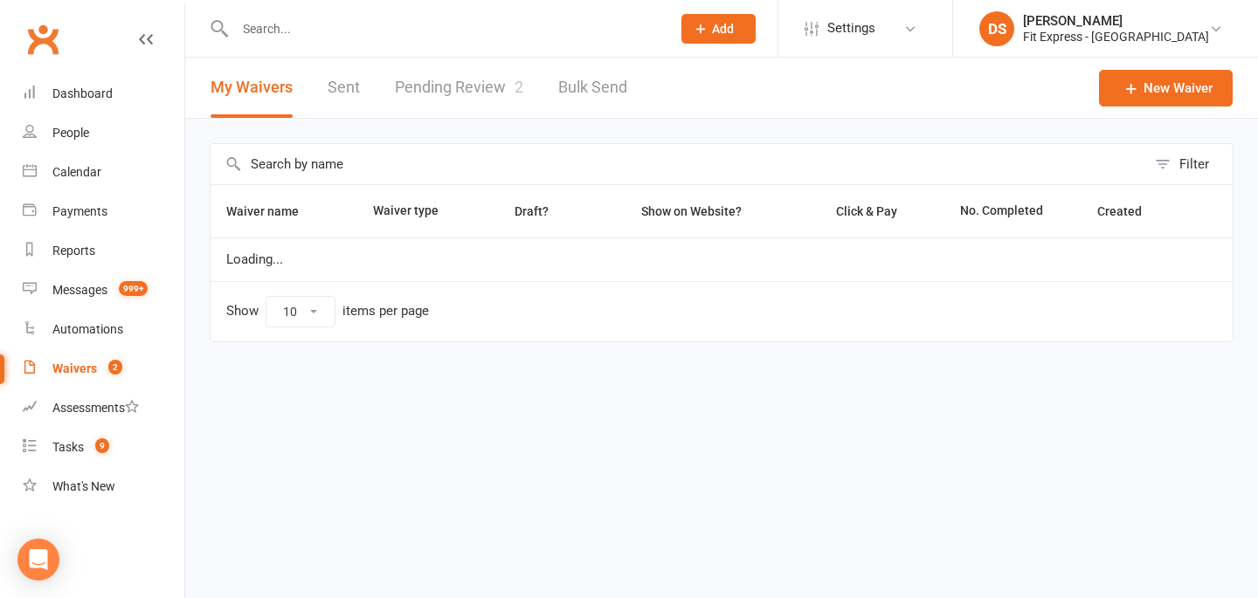
click at [494, 91] on link "Pending Review 2" at bounding box center [459, 88] width 128 height 60
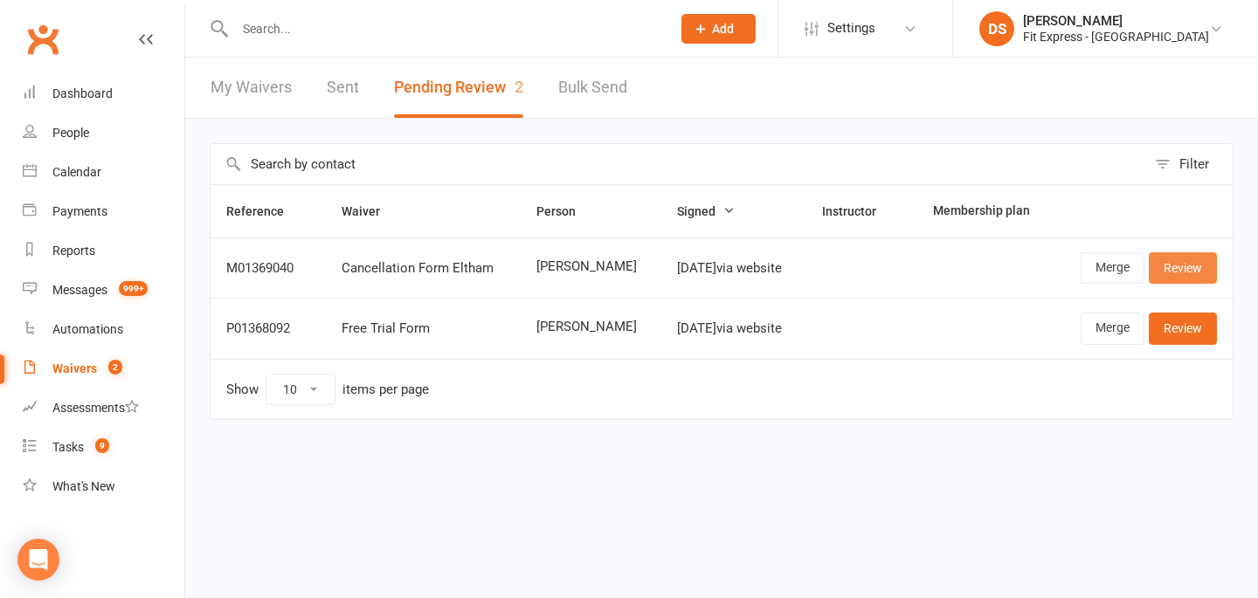
click at [1178, 272] on link "Review" at bounding box center [1183, 267] width 68 height 31
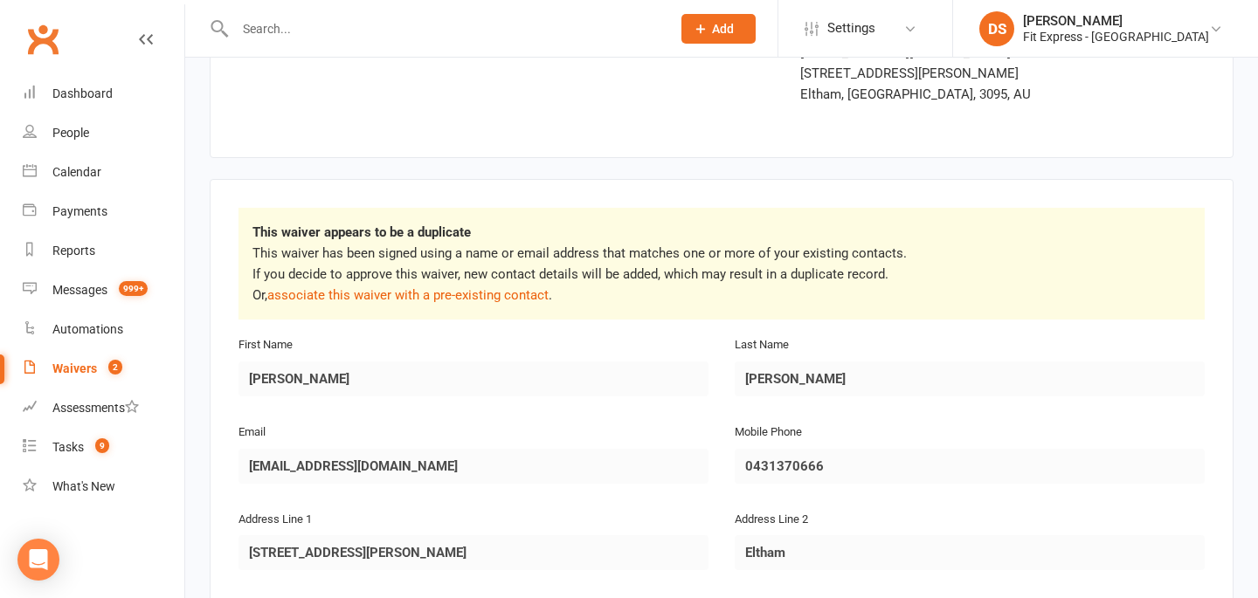
scroll to position [152, 0]
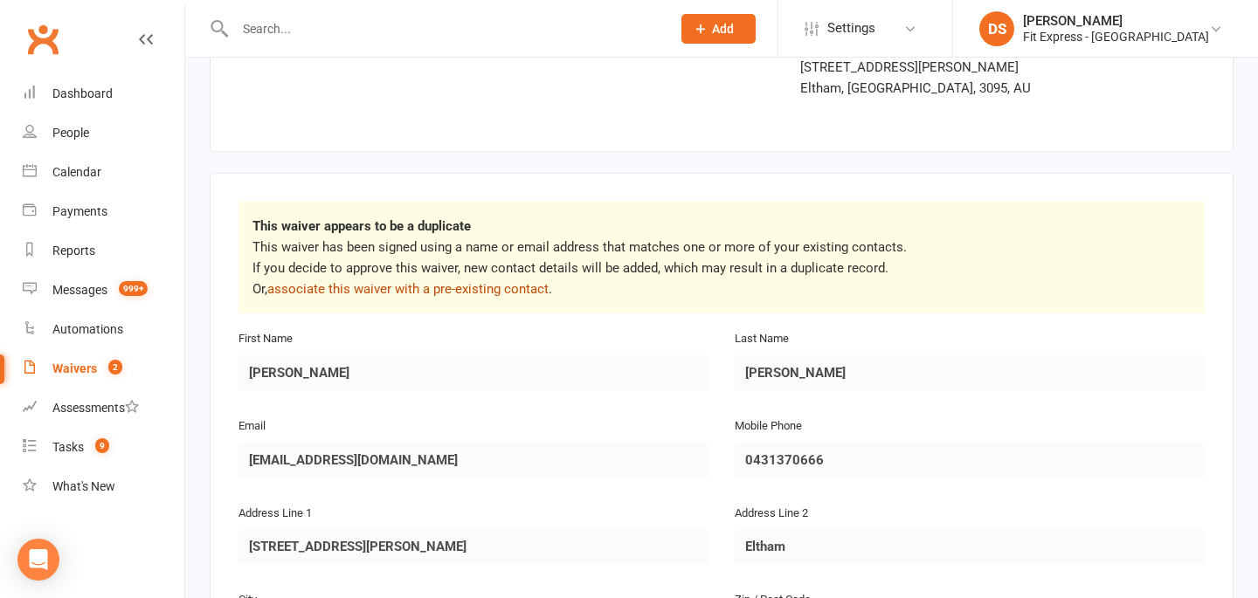
click at [491, 286] on link "associate this waiver with a pre-existing contact" at bounding box center [407, 289] width 281 height 16
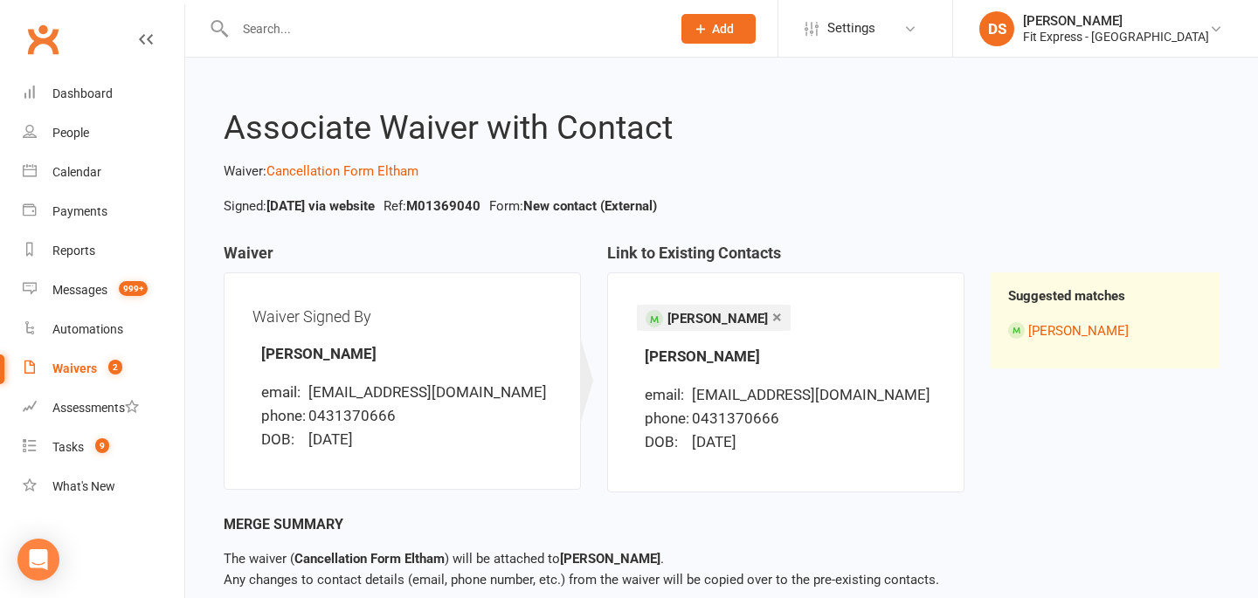
scroll to position [96, 0]
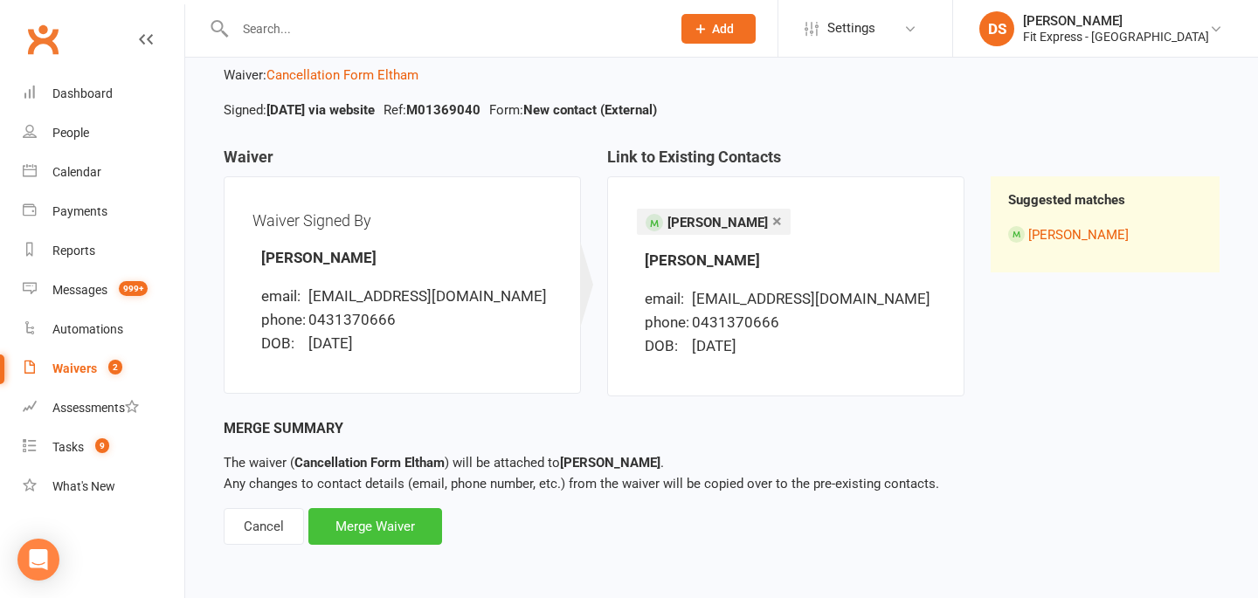
click at [371, 517] on div "Merge Waiver" at bounding box center [375, 526] width 134 height 37
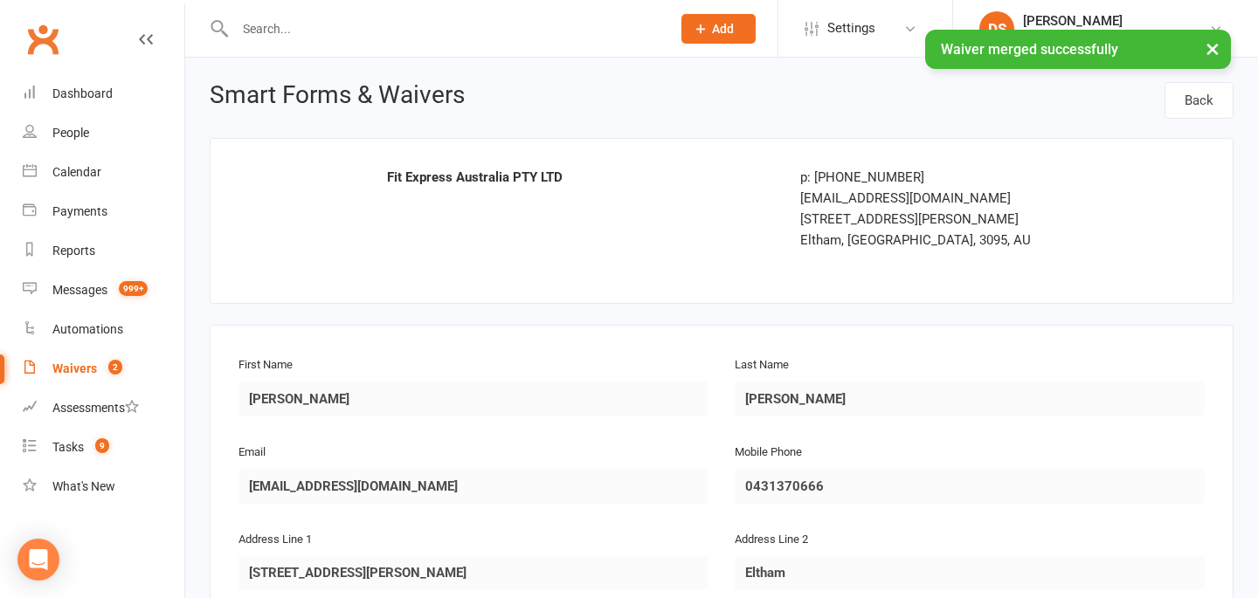
scroll to position [569, 0]
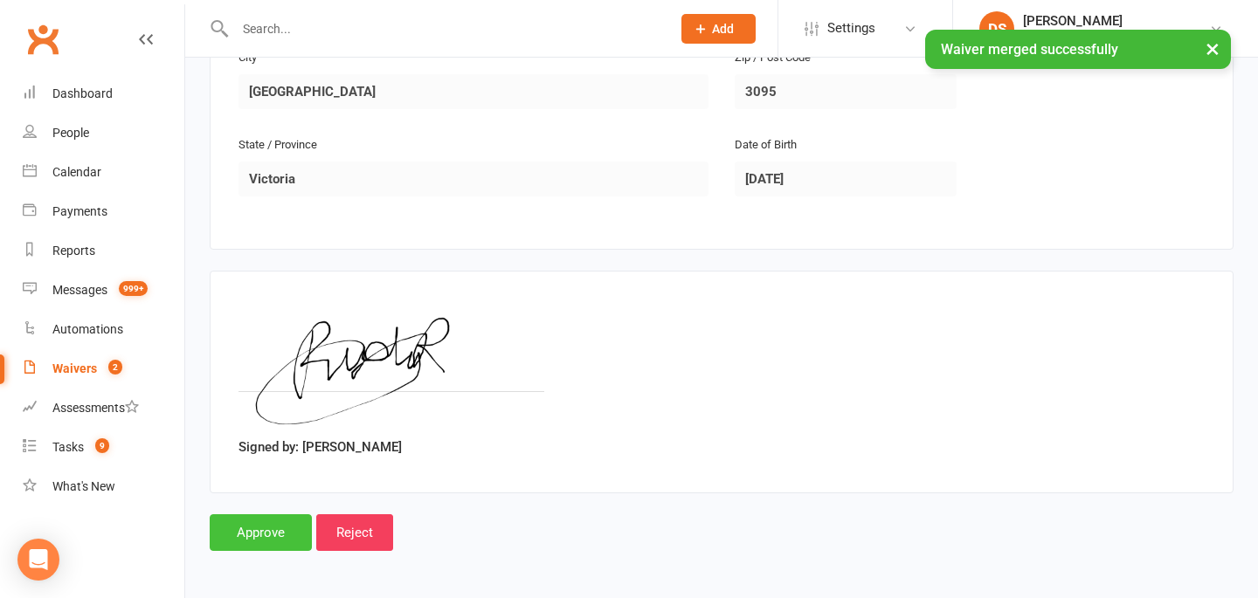
click at [259, 539] on input "Approve" at bounding box center [261, 533] width 102 height 37
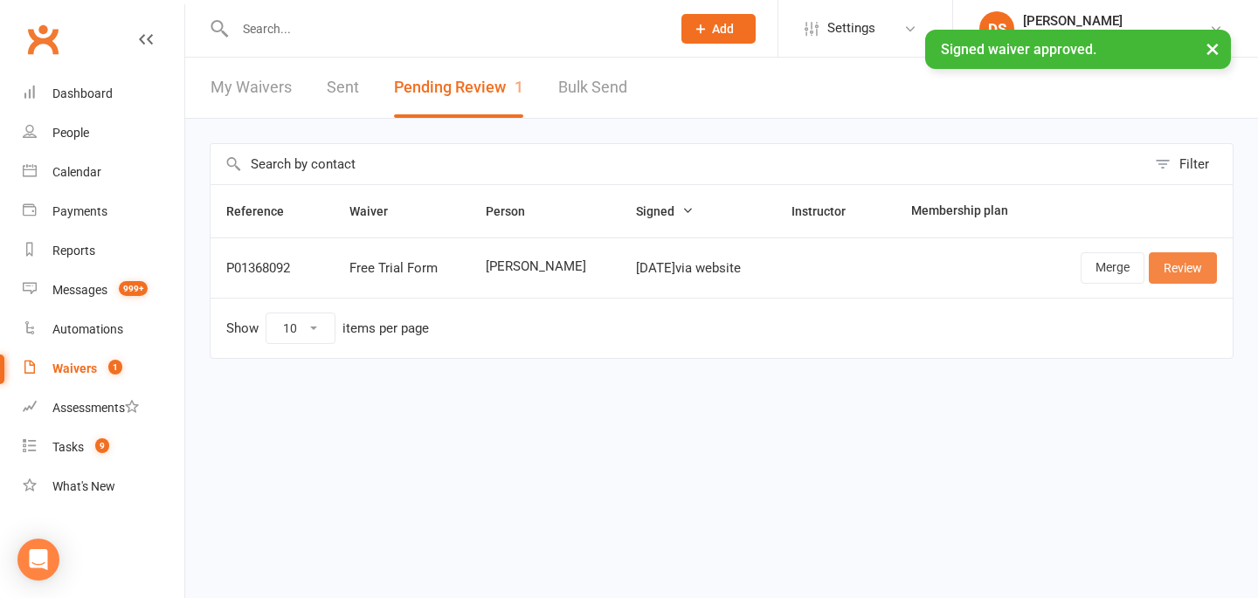
click at [1184, 260] on link "Review" at bounding box center [1183, 267] width 68 height 31
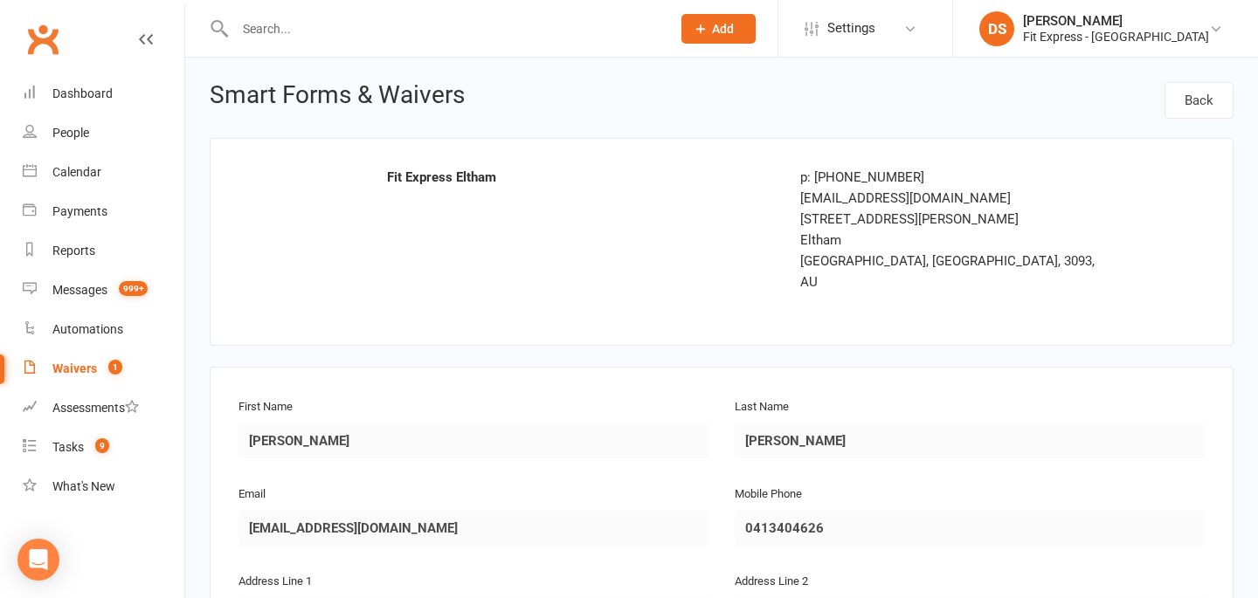
click at [39, 36] on link "Clubworx" at bounding box center [43, 39] width 44 height 44
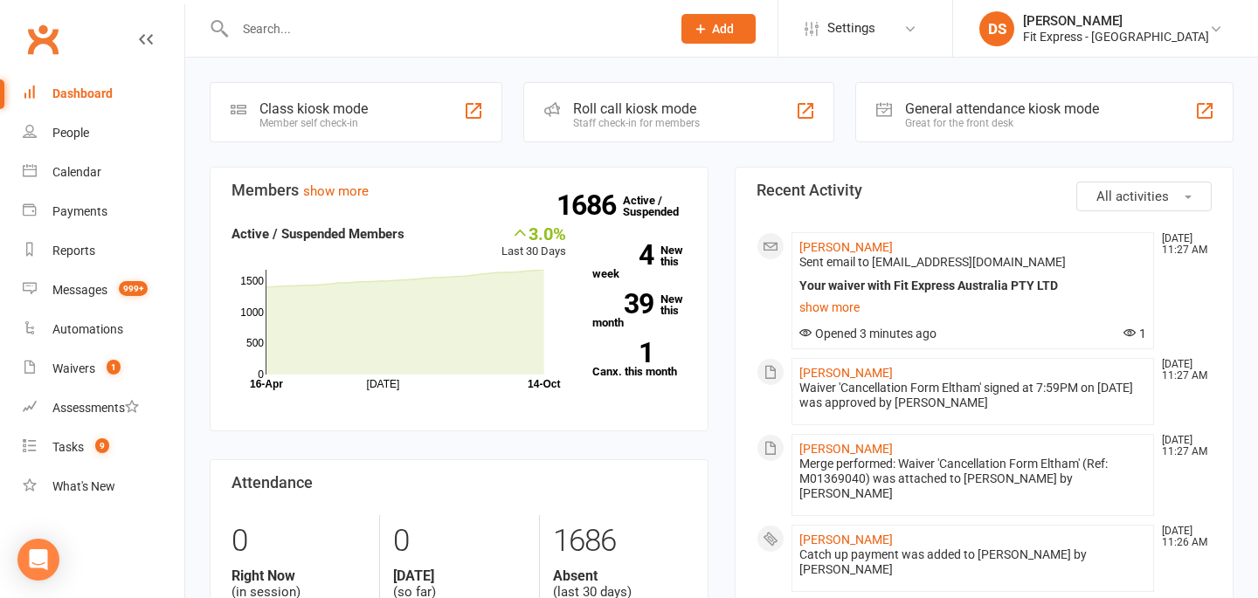
click at [509, 24] on input "text" at bounding box center [444, 29] width 429 height 24
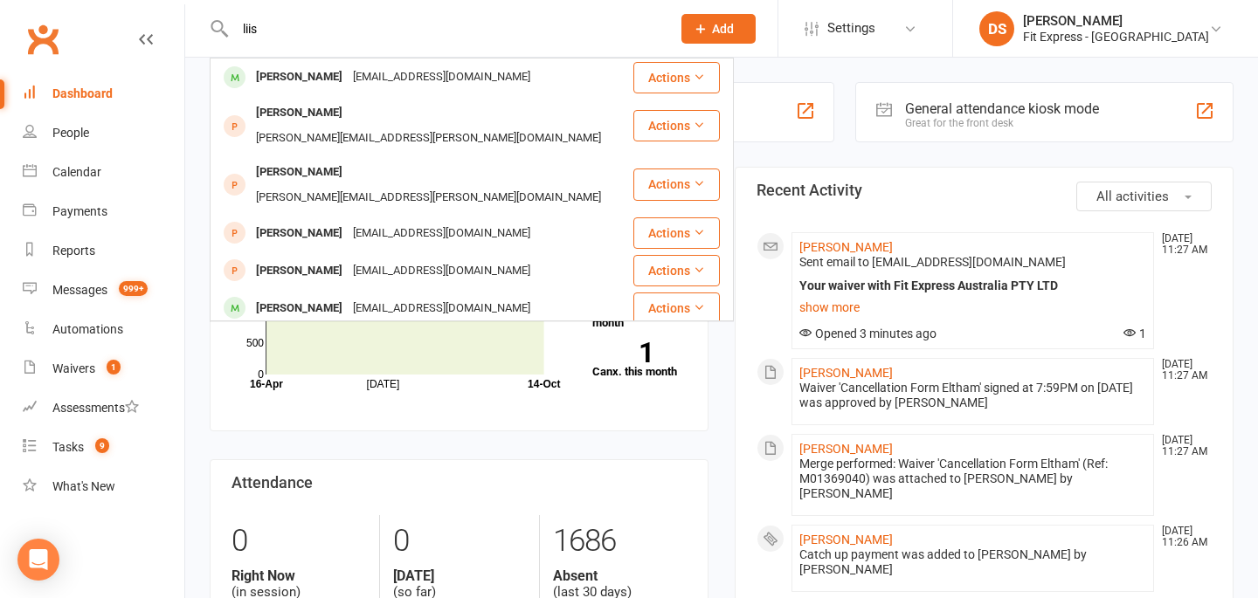
type input "liis"
click at [497, 77] on div "Isabella Liistro isabellal@bigpond.com" at bounding box center [421, 77] width 420 height 36
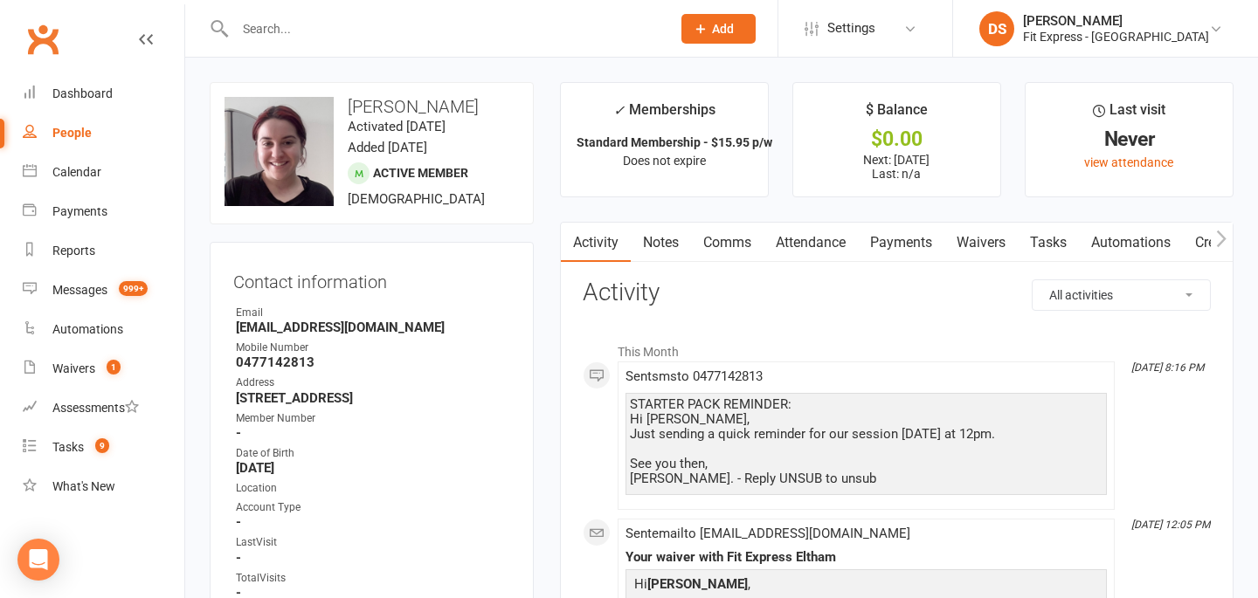
click at [887, 245] on link "Payments" at bounding box center [901, 243] width 86 height 40
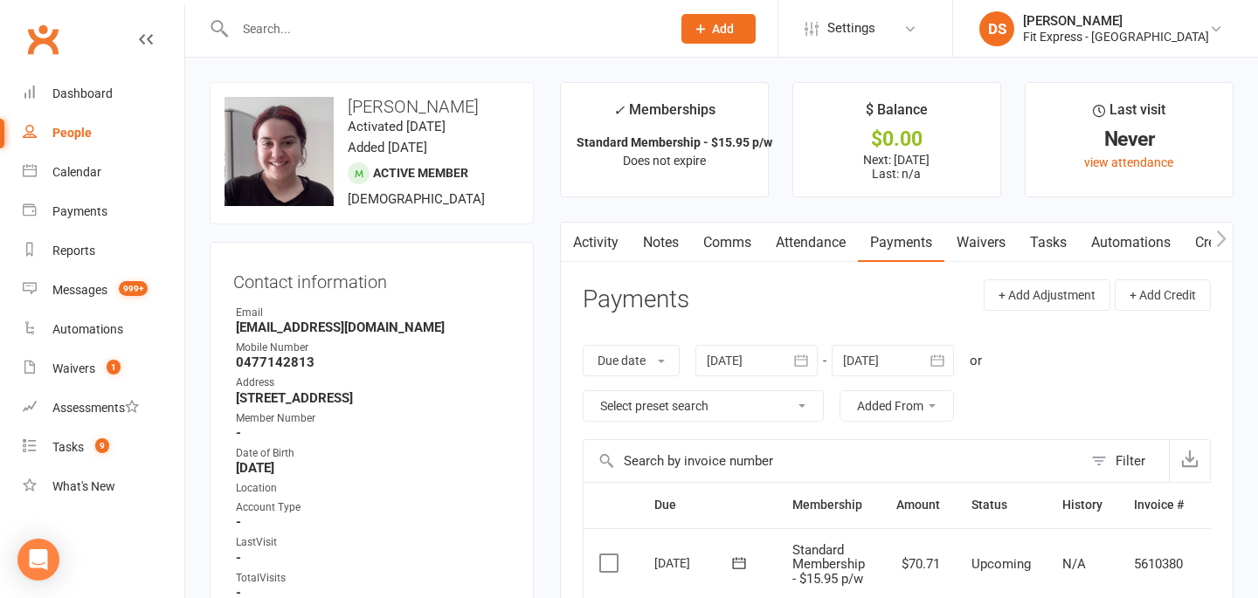
click at [598, 250] on link "Activity" at bounding box center [596, 243] width 70 height 40
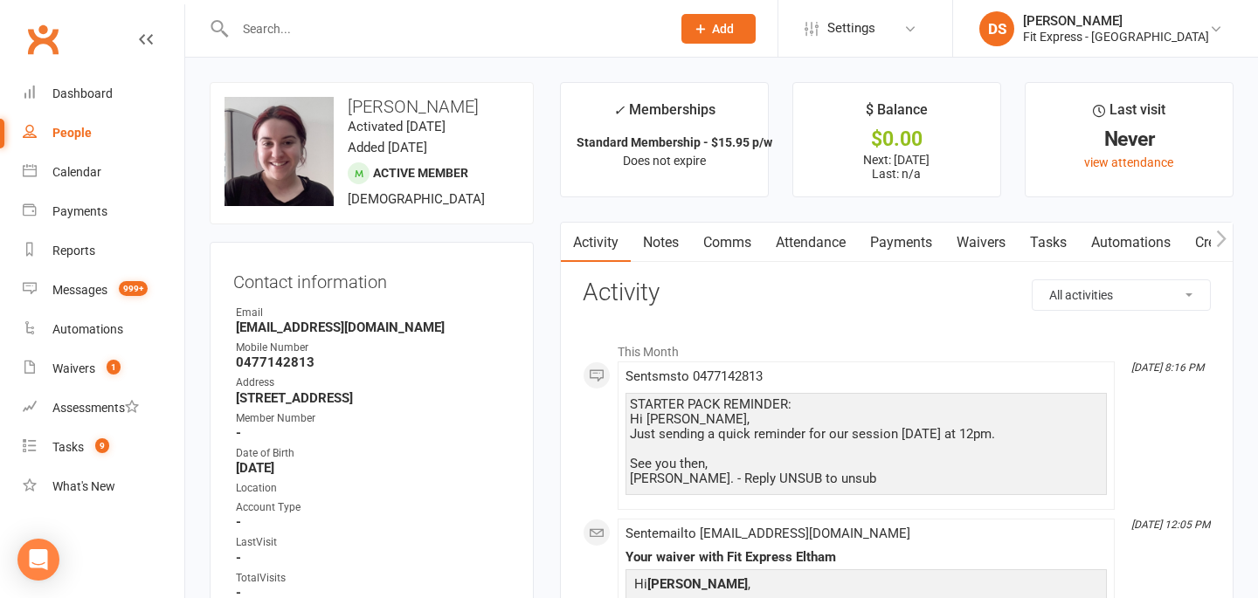
click at [40, 33] on link "Clubworx" at bounding box center [43, 39] width 44 height 44
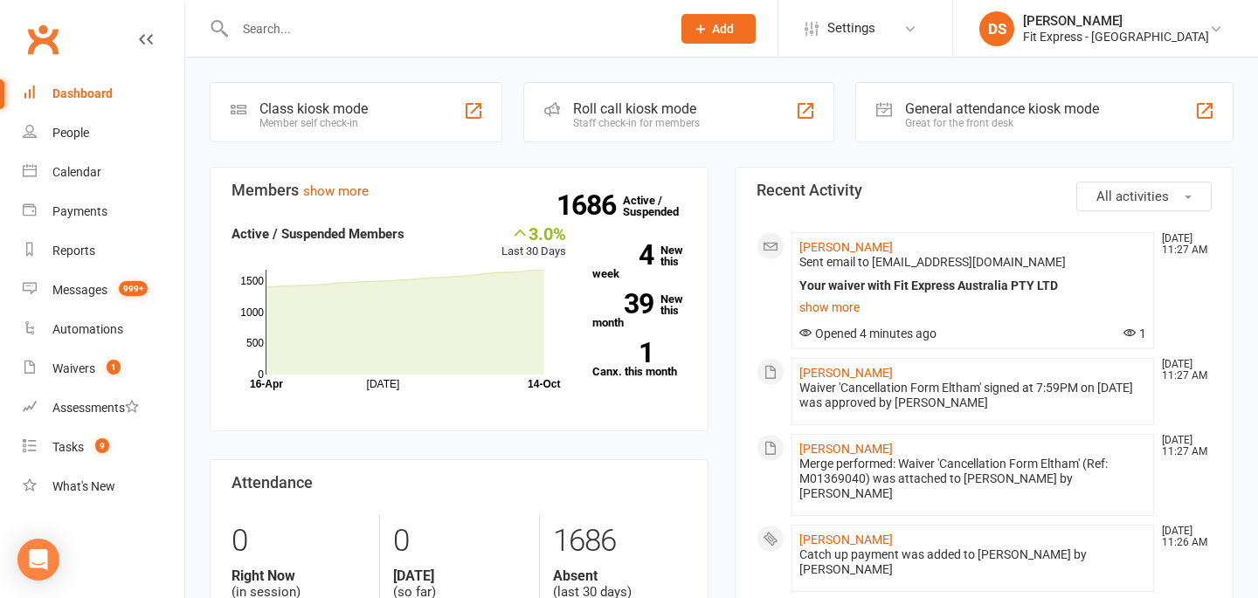
click at [354, 31] on input "text" at bounding box center [444, 29] width 429 height 24
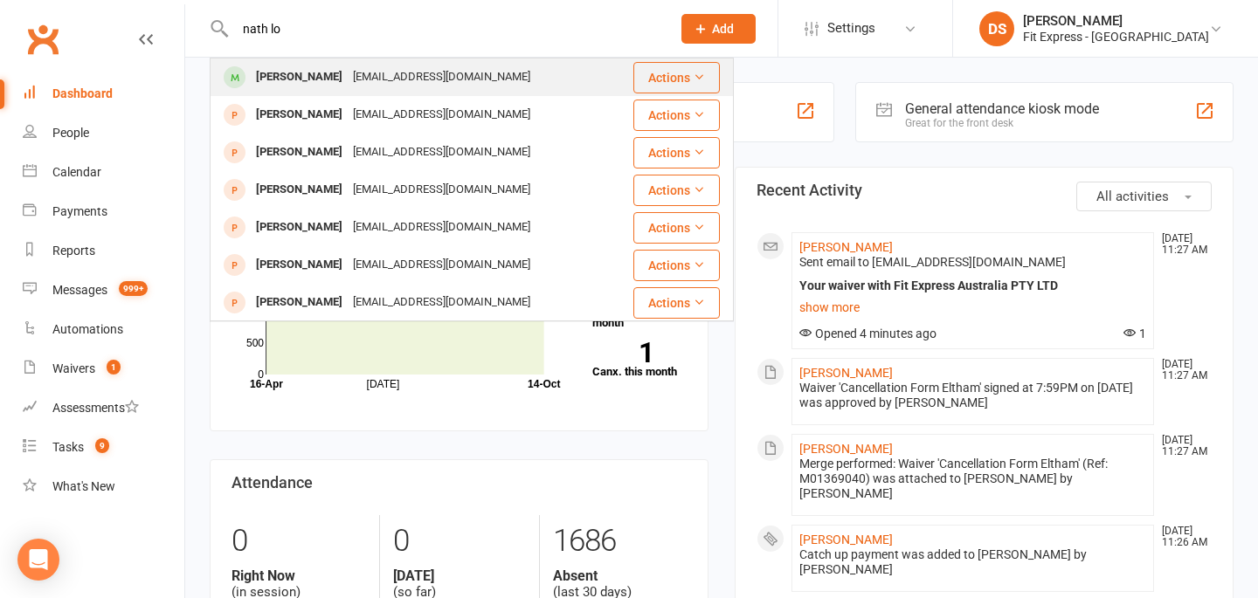
type input "nath lo"
click at [356, 65] on div "[EMAIL_ADDRESS][DOMAIN_NAME]" at bounding box center [442, 77] width 188 height 25
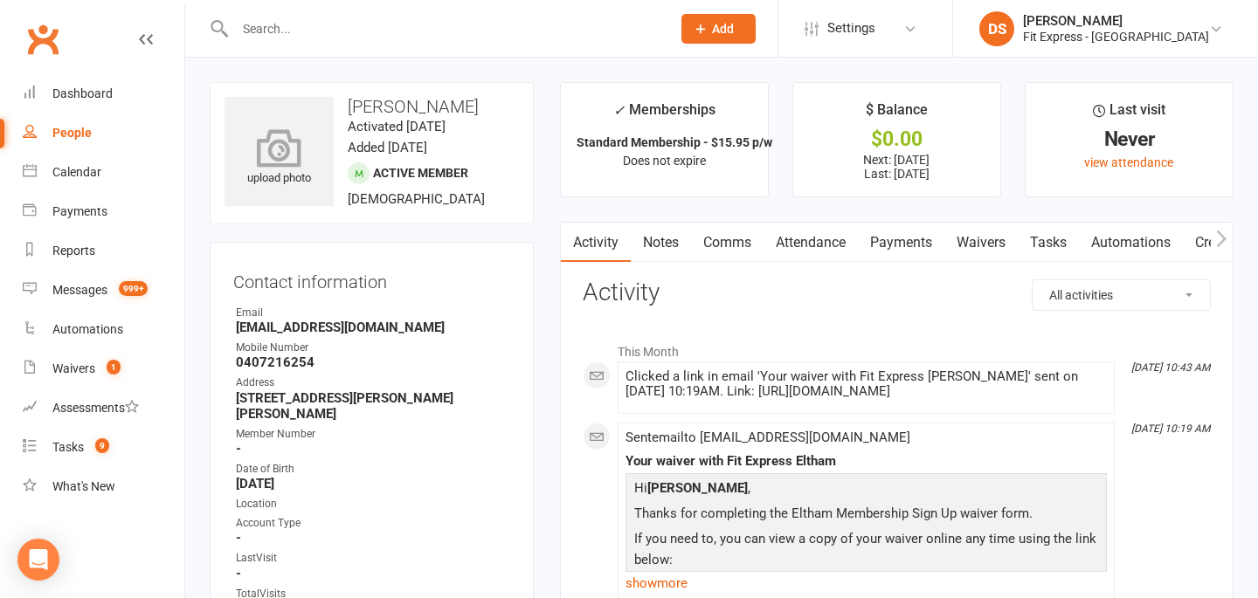
click at [273, 166] on icon at bounding box center [279, 147] width 121 height 38
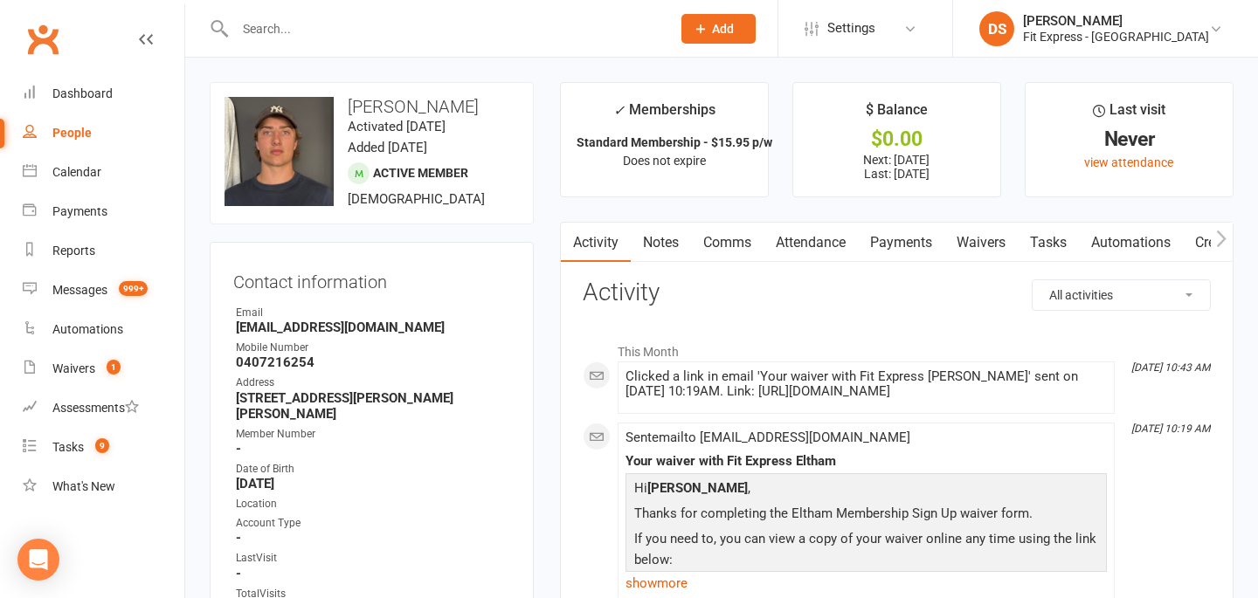
click at [680, 241] on link "Notes" at bounding box center [661, 243] width 60 height 40
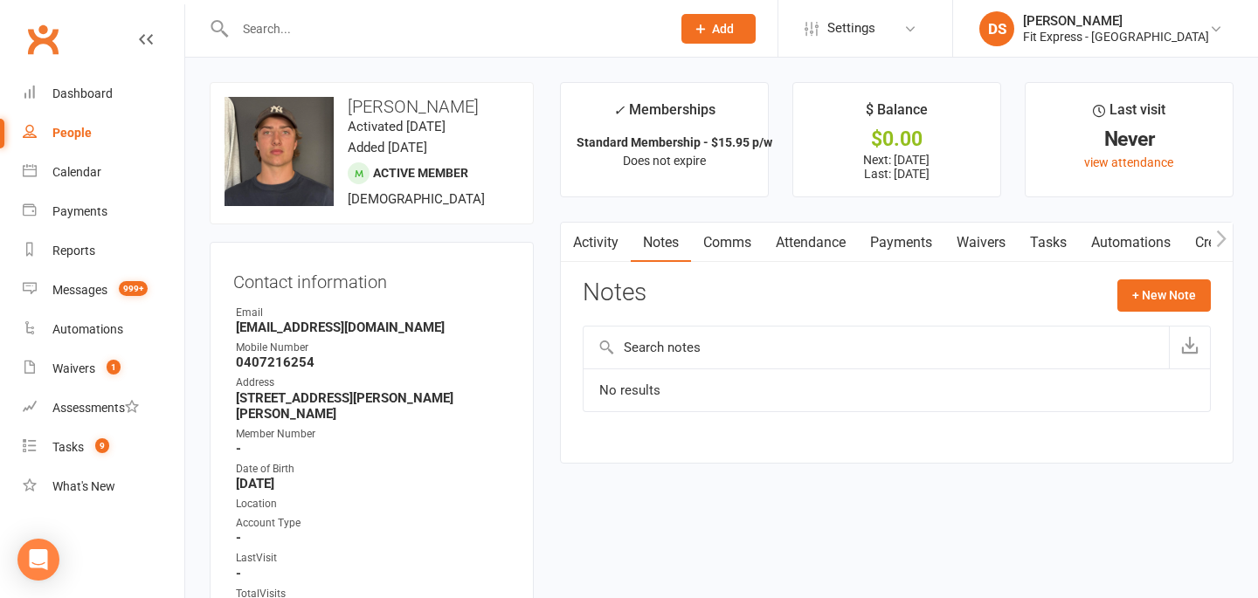
click at [907, 259] on link "Payments" at bounding box center [901, 243] width 86 height 40
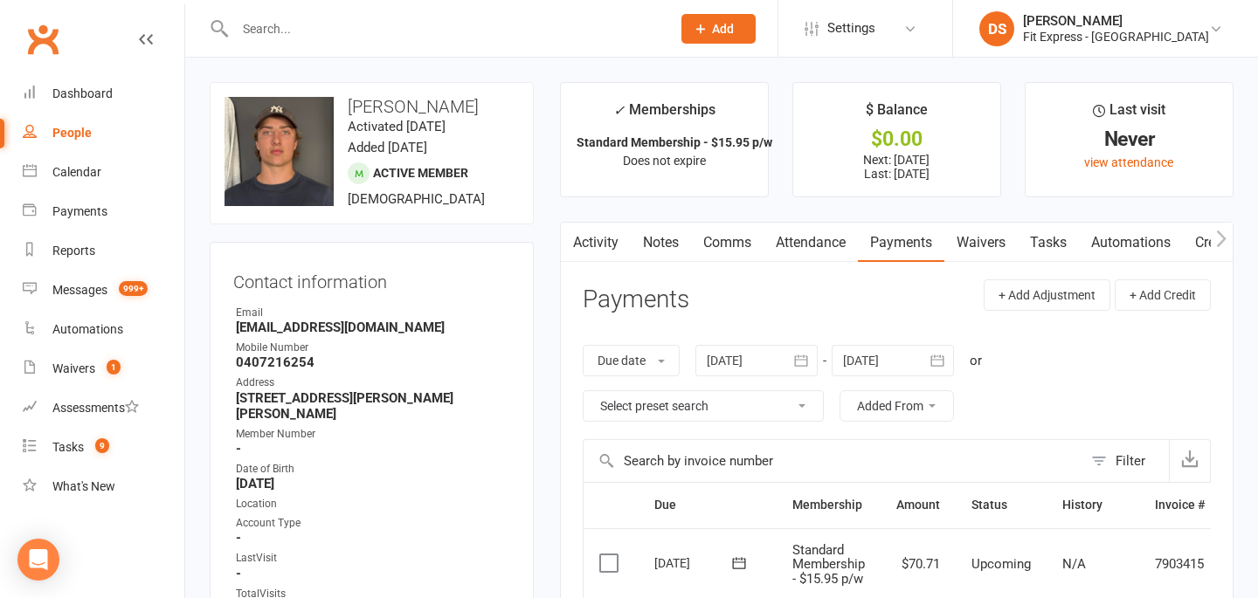
click at [637, 238] on link "Notes" at bounding box center [661, 243] width 60 height 40
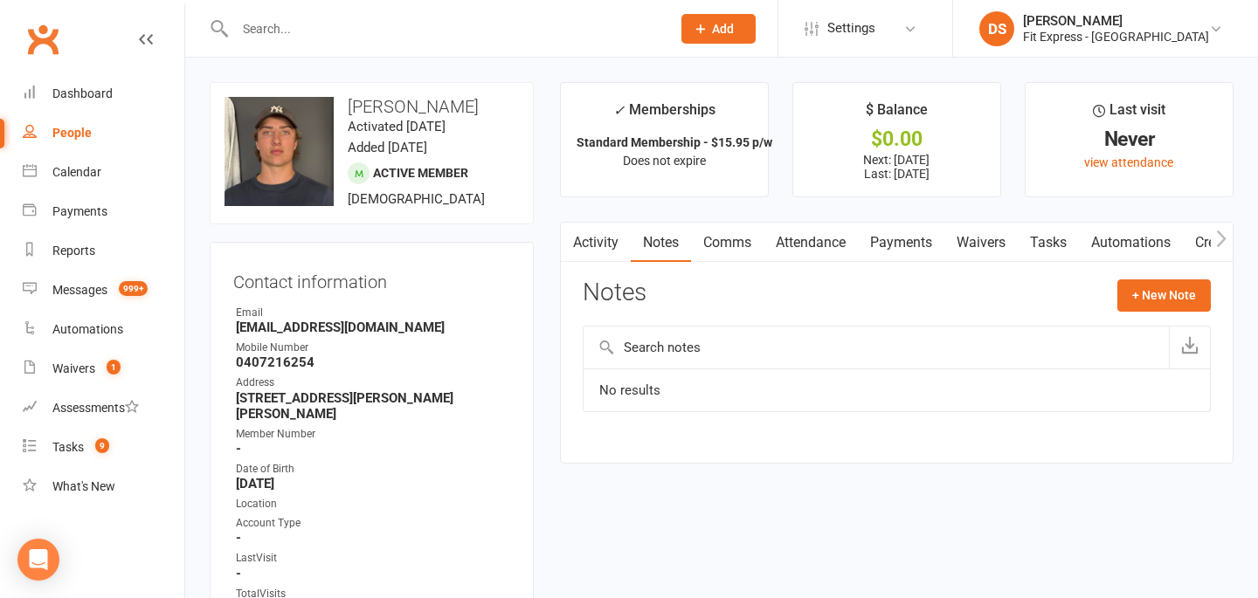
click at [601, 242] on link "Activity" at bounding box center [596, 243] width 70 height 40
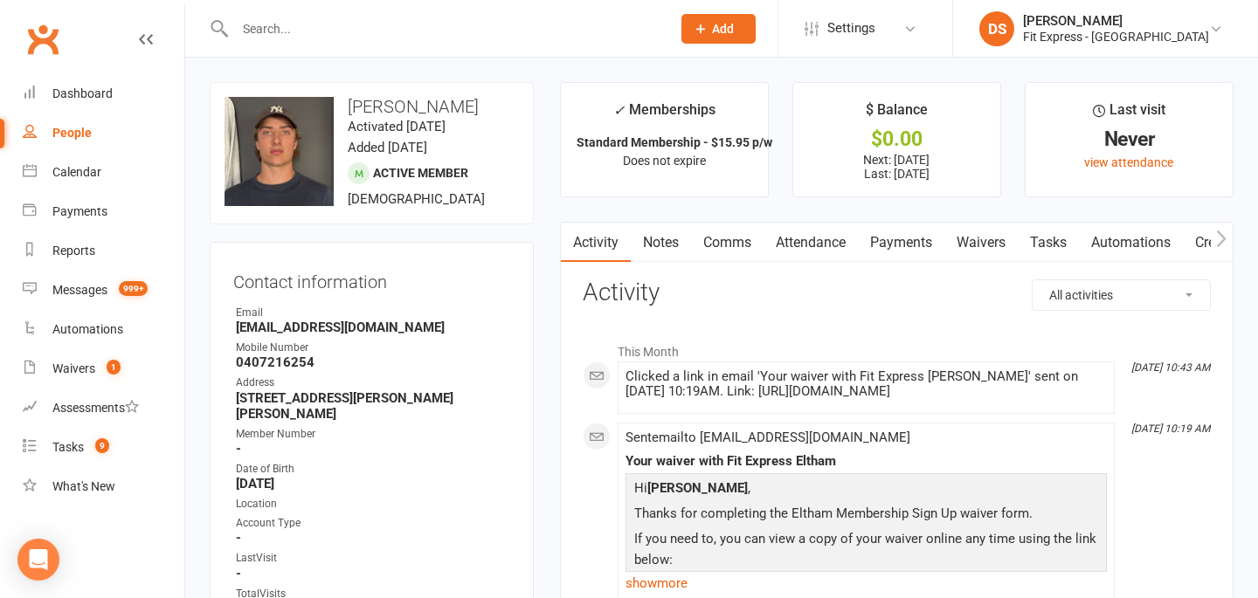
click at [905, 245] on link "Payments" at bounding box center [901, 243] width 86 height 40
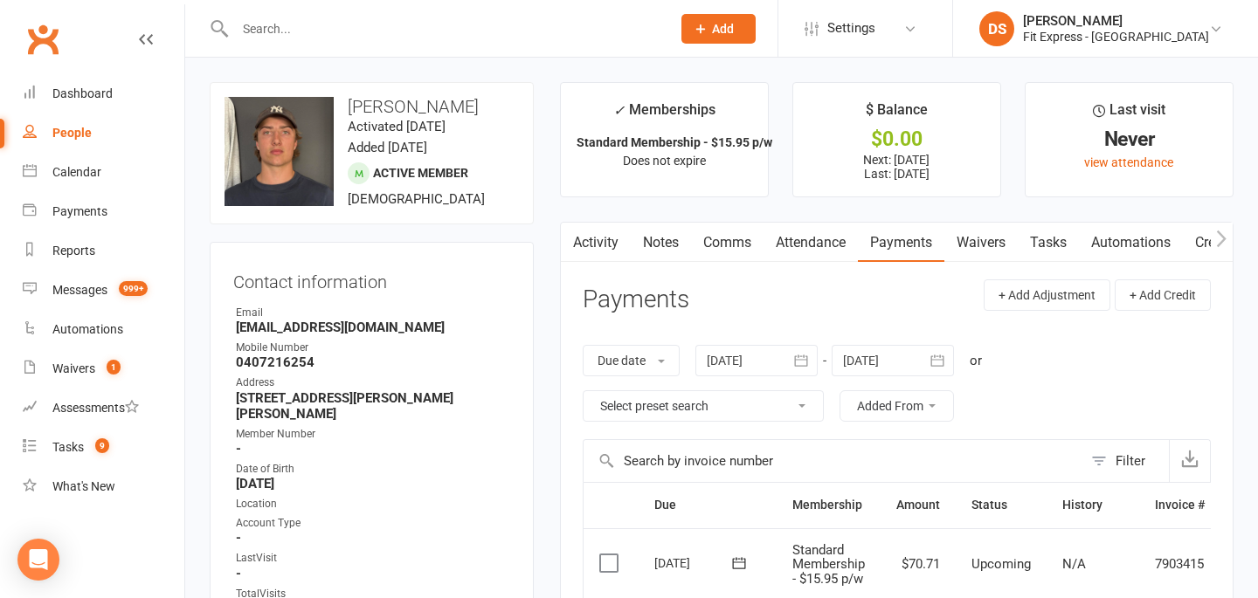
click at [617, 238] on link "Activity" at bounding box center [596, 243] width 70 height 40
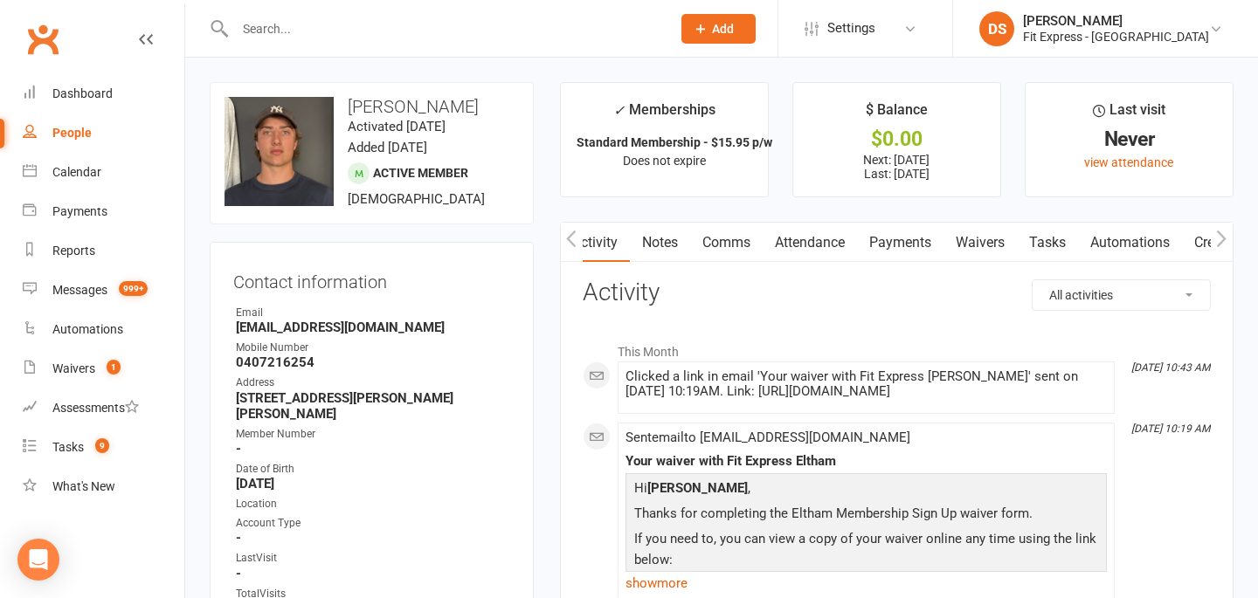
click at [27, 37] on link "Clubworx" at bounding box center [43, 39] width 44 height 44
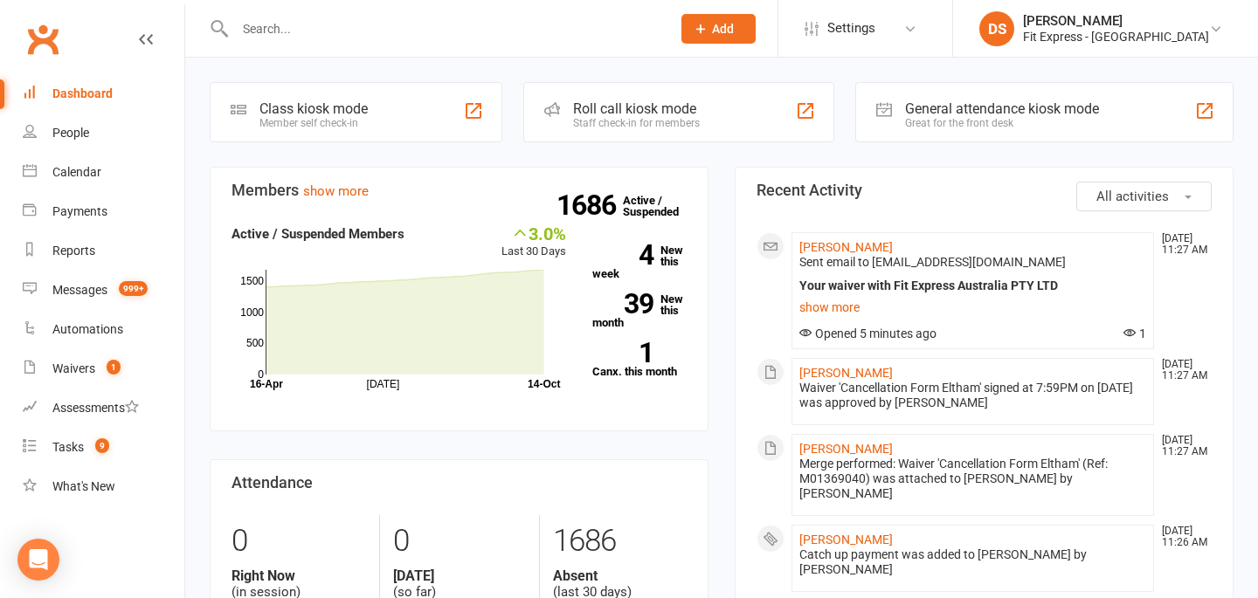
click at [483, 36] on input "text" at bounding box center [444, 29] width 429 height 24
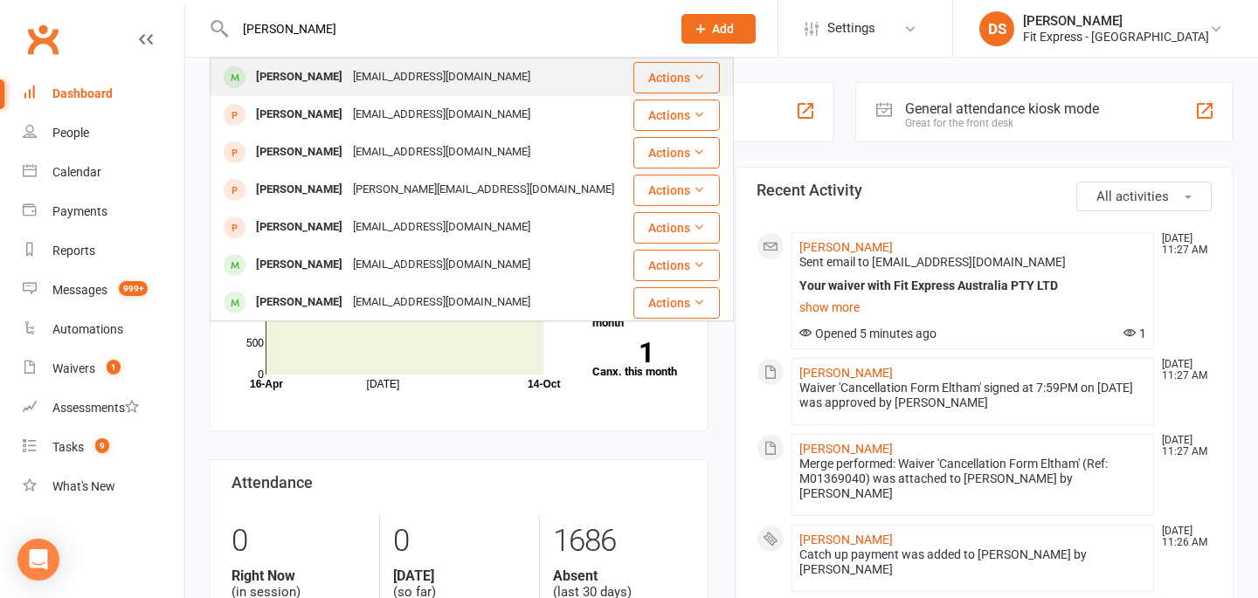
type input "[PERSON_NAME]"
click at [377, 91] on div "[PERSON_NAME] [EMAIL_ADDRESS][DOMAIN_NAME]" at bounding box center [421, 77] width 420 height 36
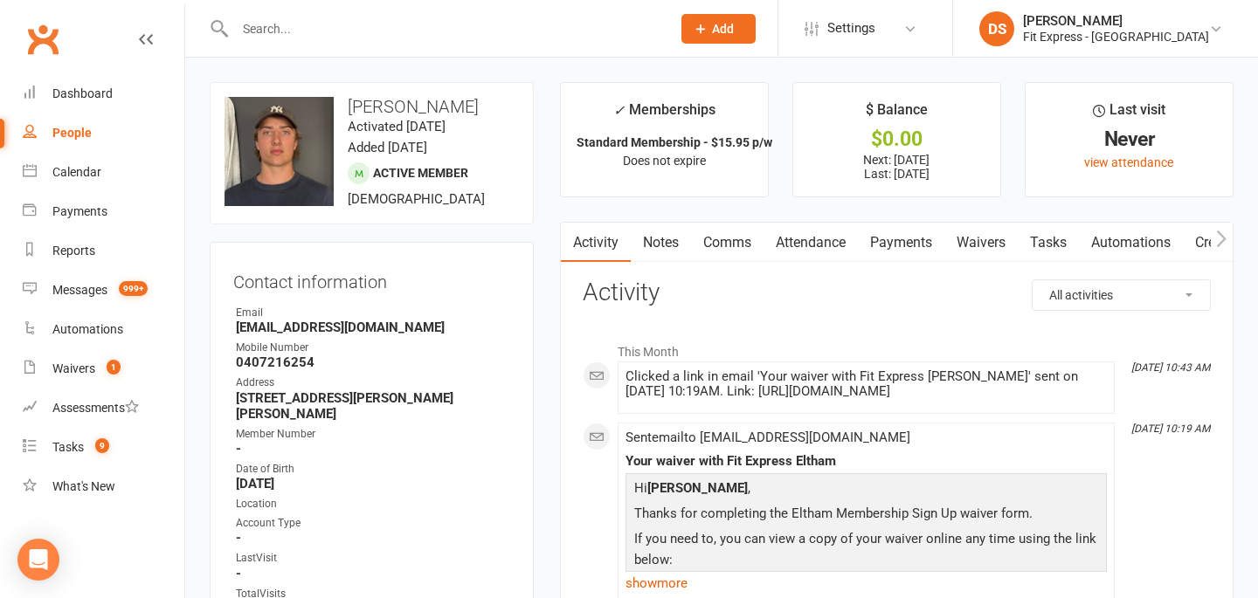
click at [892, 237] on link "Payments" at bounding box center [901, 243] width 86 height 40
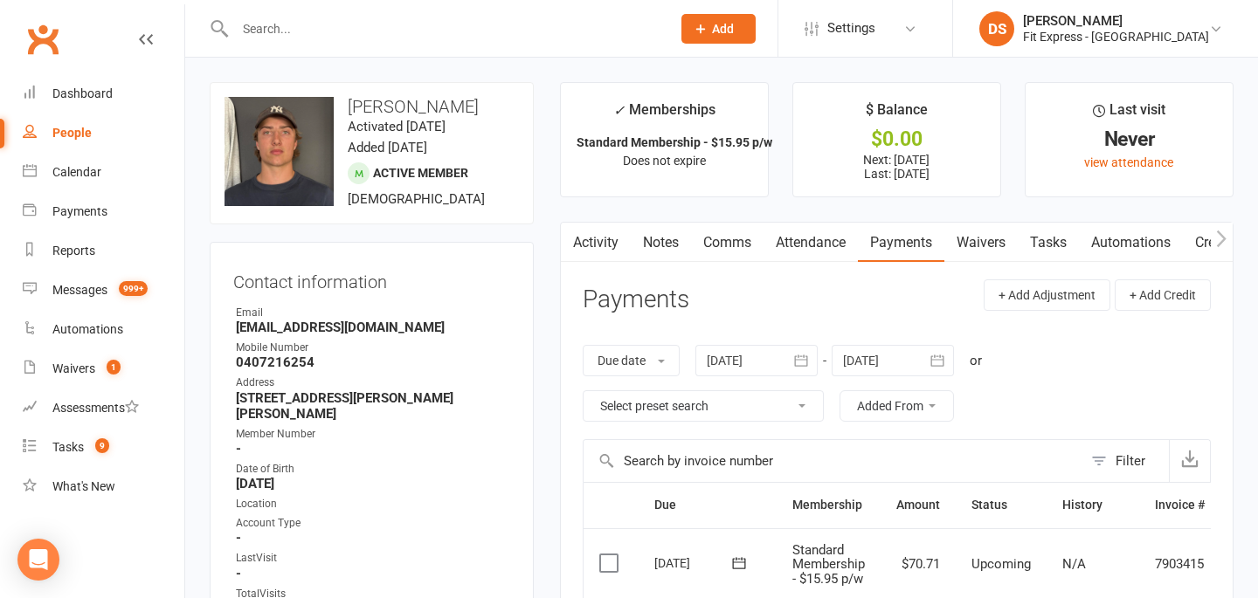
click at [52, 37] on link "Clubworx" at bounding box center [43, 39] width 44 height 44
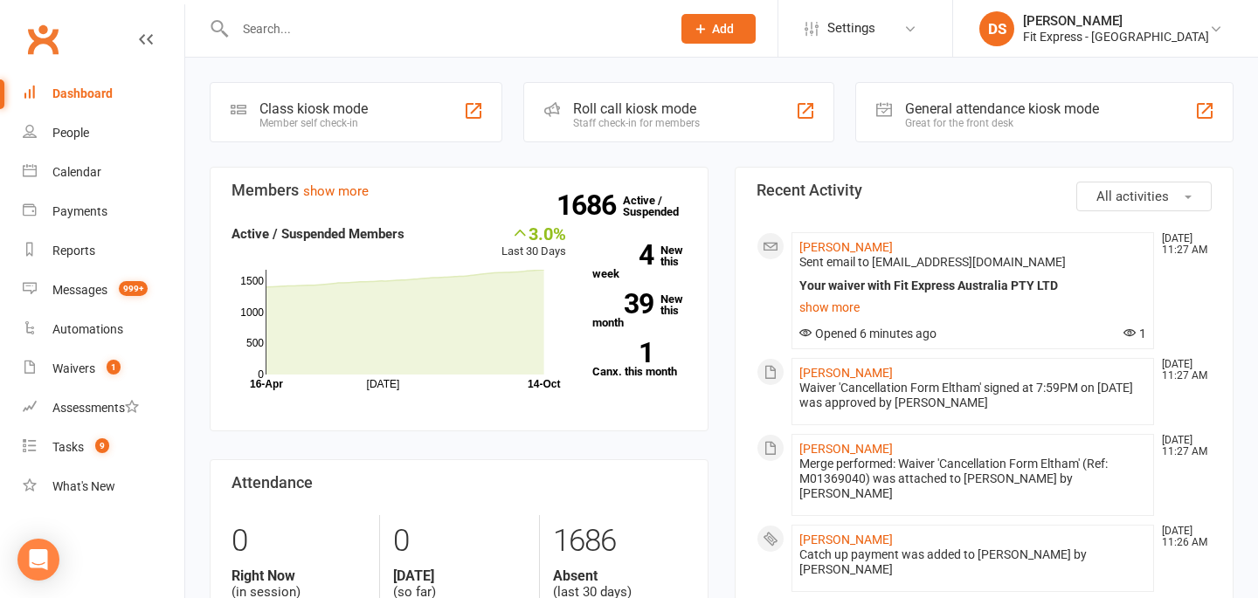
click at [43, 12] on nav "Clubworx Dashboard People Calendar Payments Reports Messages 999+ Automations W…" at bounding box center [92, 303] width 185 height 598
click at [48, 36] on link "Clubworx" at bounding box center [43, 39] width 44 height 44
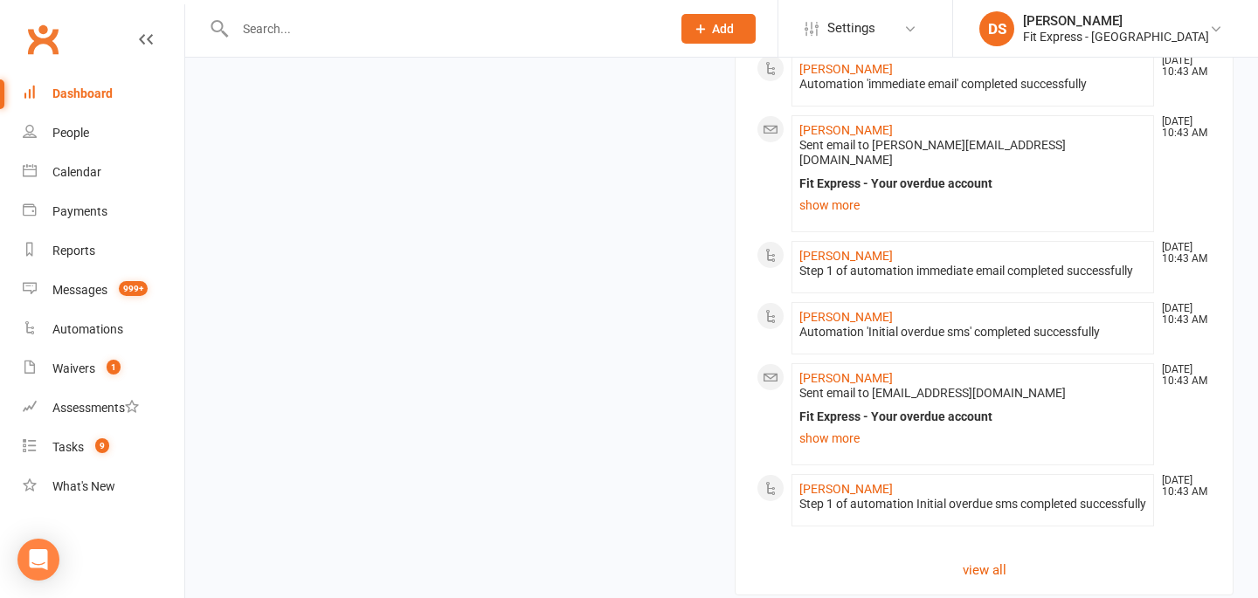
scroll to position [1435, 0]
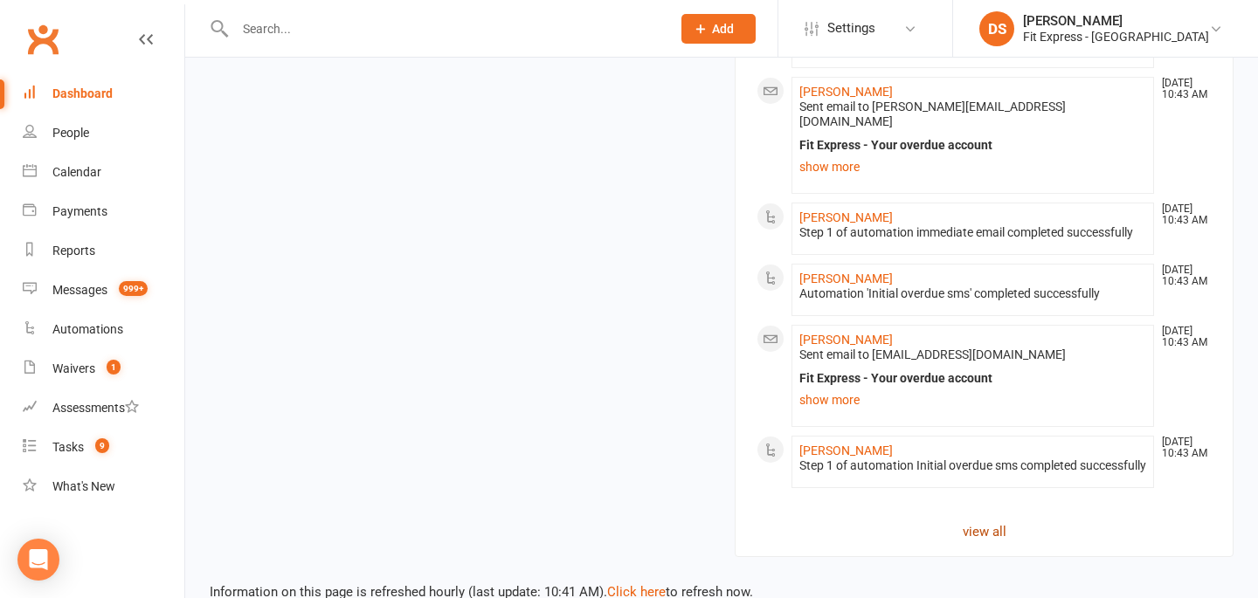
click at [979, 522] on link "view all" at bounding box center [984, 532] width 455 height 21
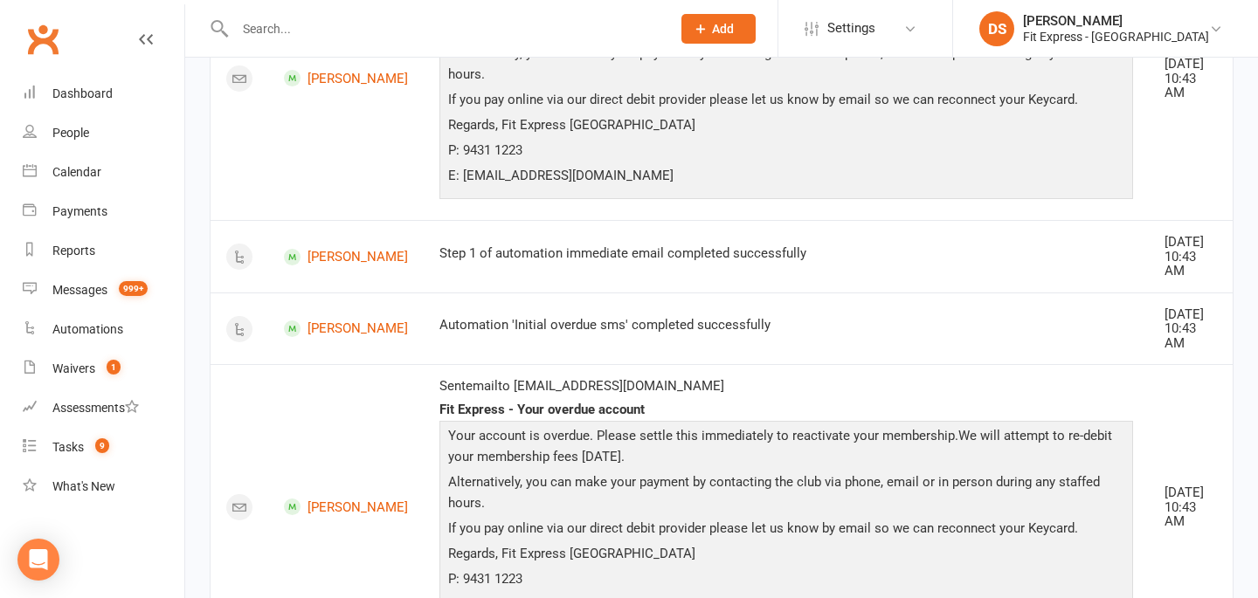
scroll to position [2406, 0]
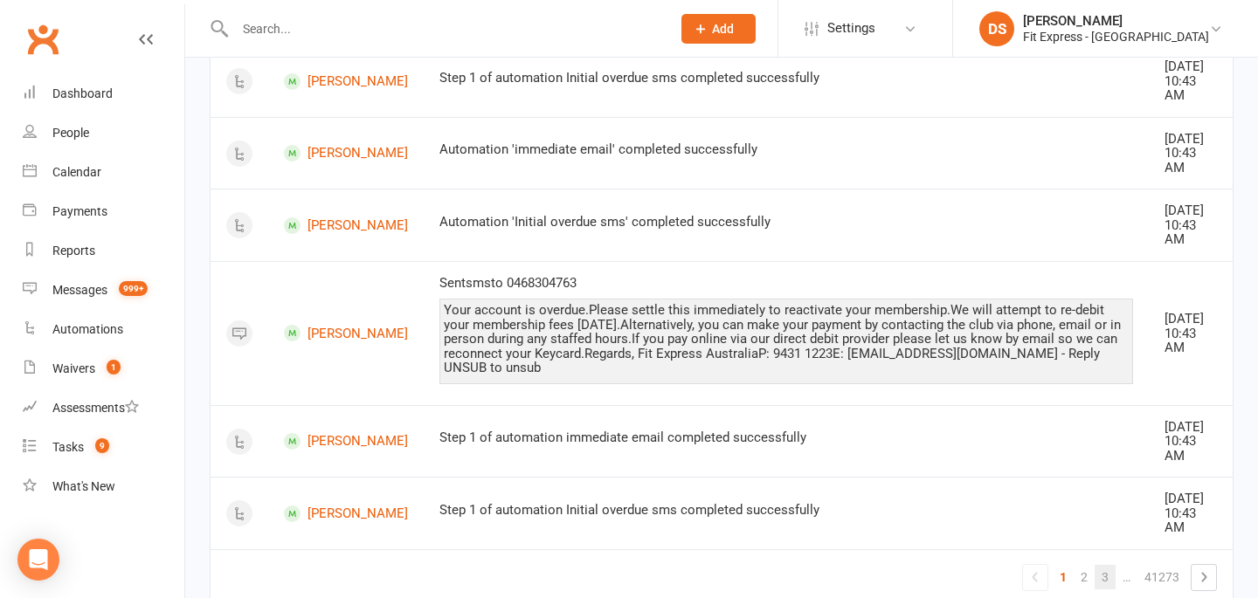
click at [1099, 565] on link "3" at bounding box center [1105, 577] width 21 height 24
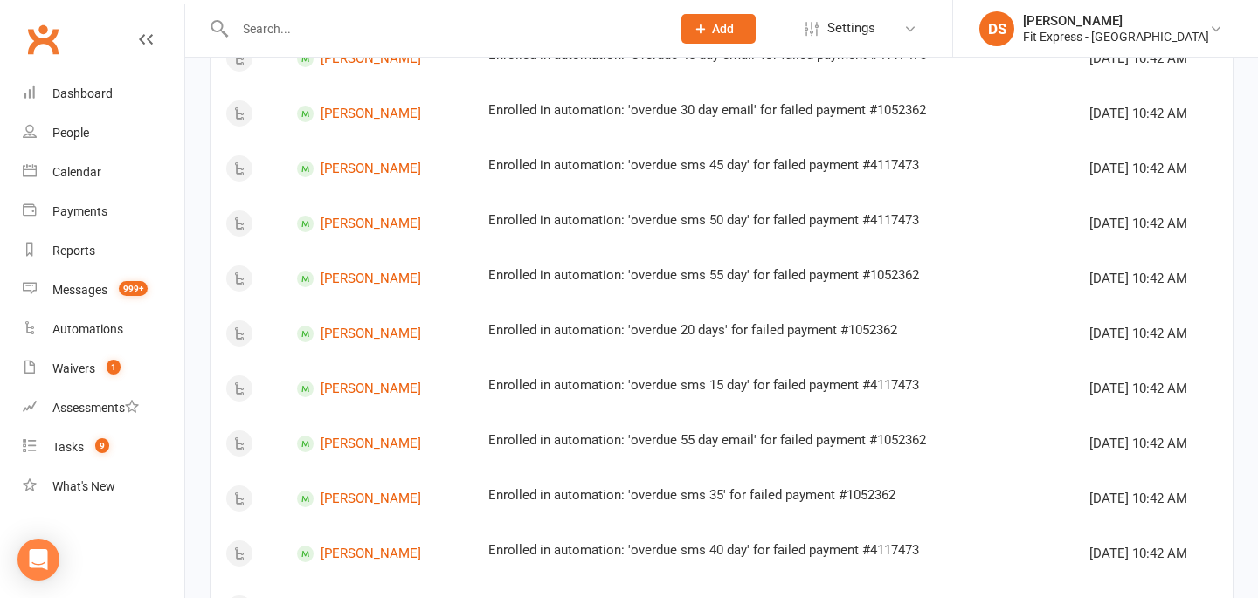
scroll to position [1096, 0]
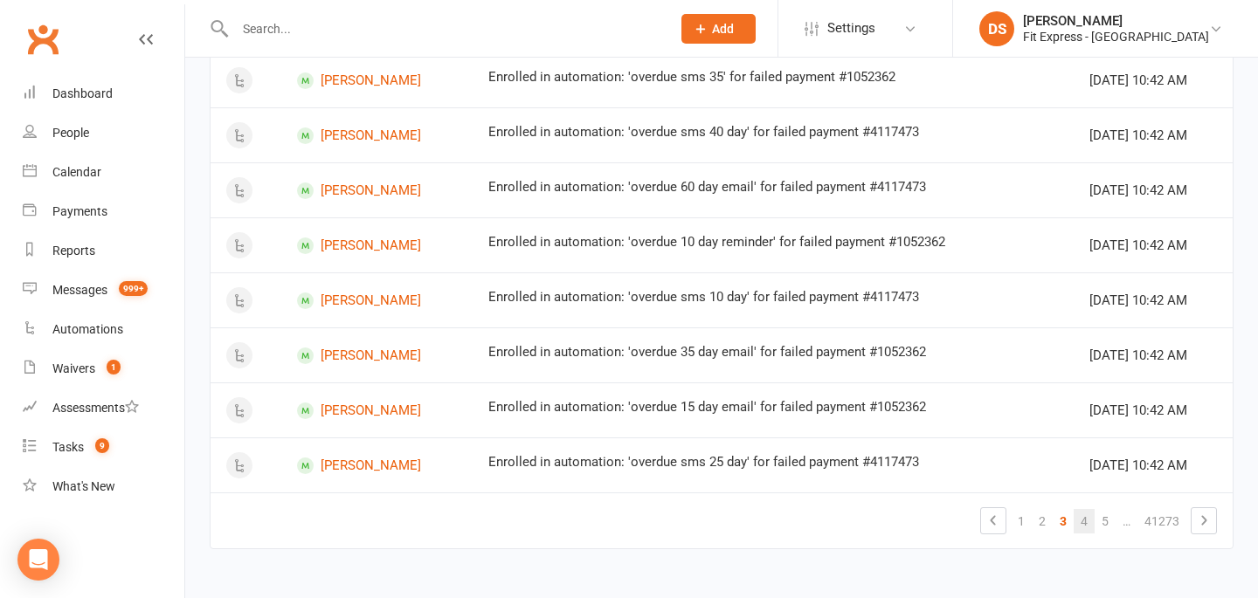
click at [1078, 530] on link "4" at bounding box center [1084, 521] width 21 height 24
click at [1089, 527] on link "5" at bounding box center [1084, 521] width 21 height 24
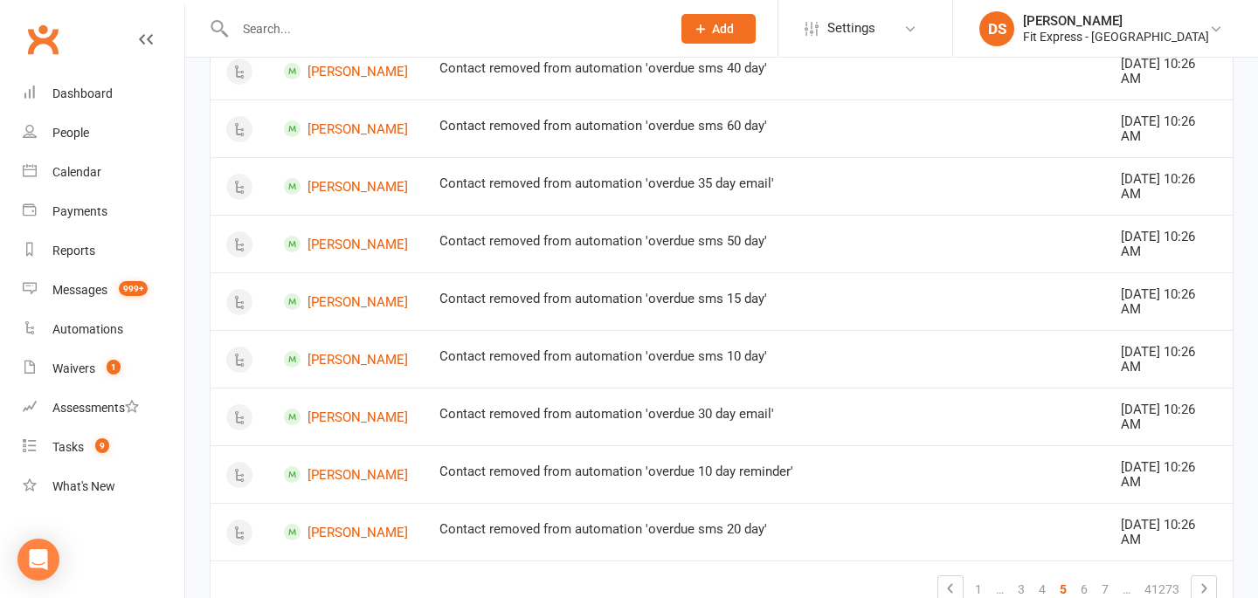
scroll to position [1175, 0]
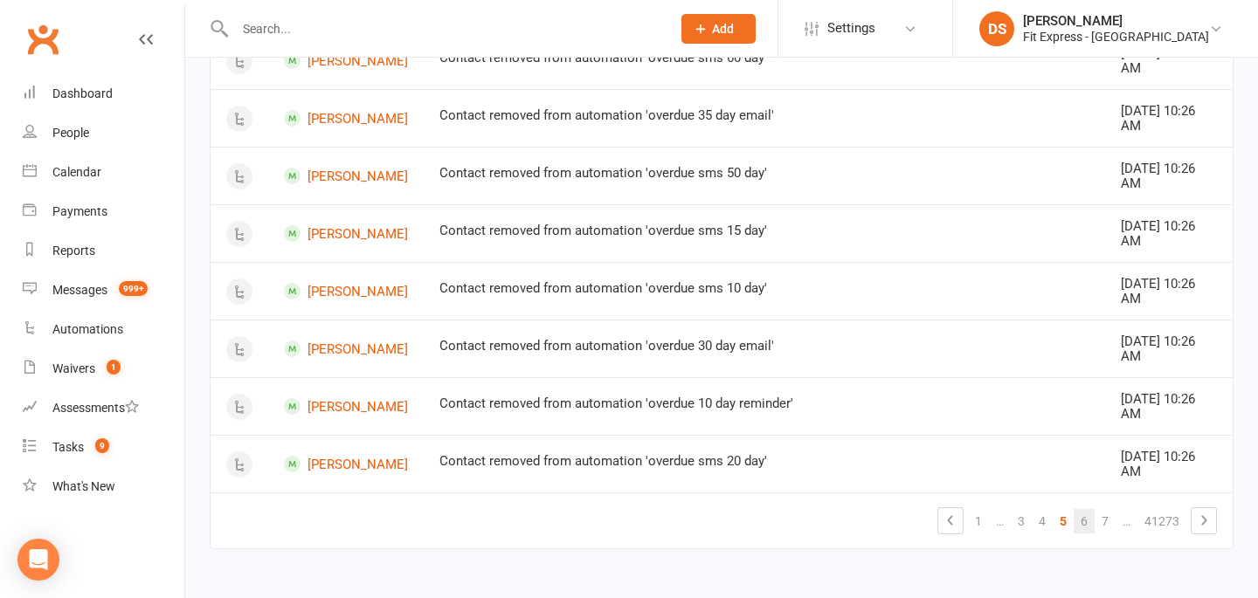
click at [1085, 524] on link "6" at bounding box center [1084, 521] width 21 height 24
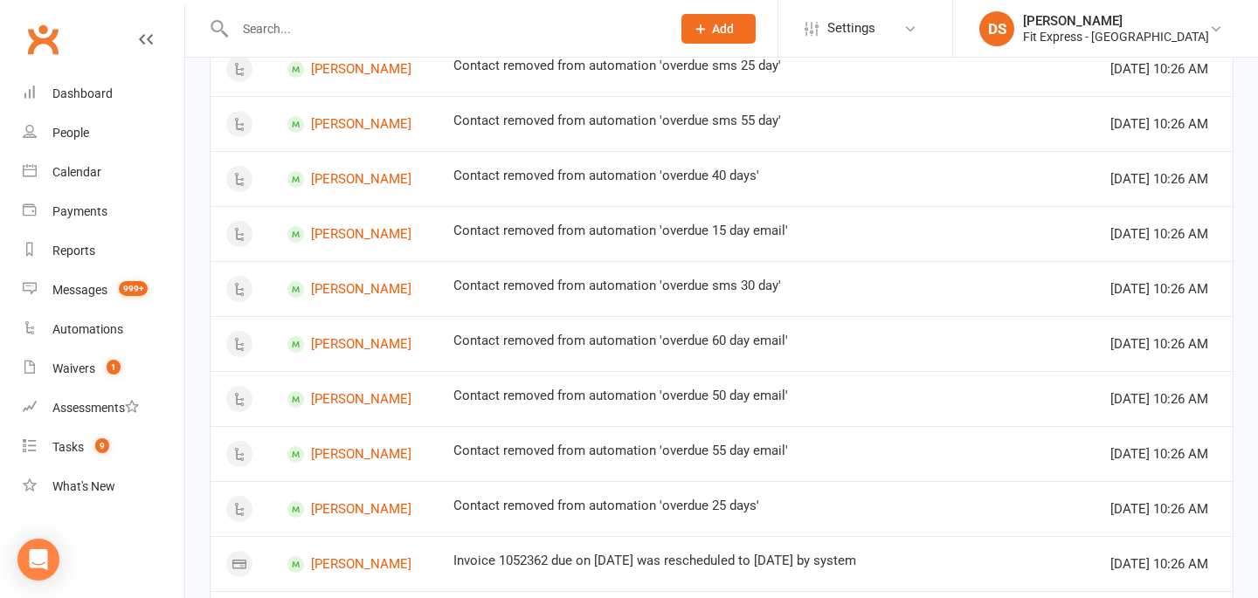
scroll to position [388, 0]
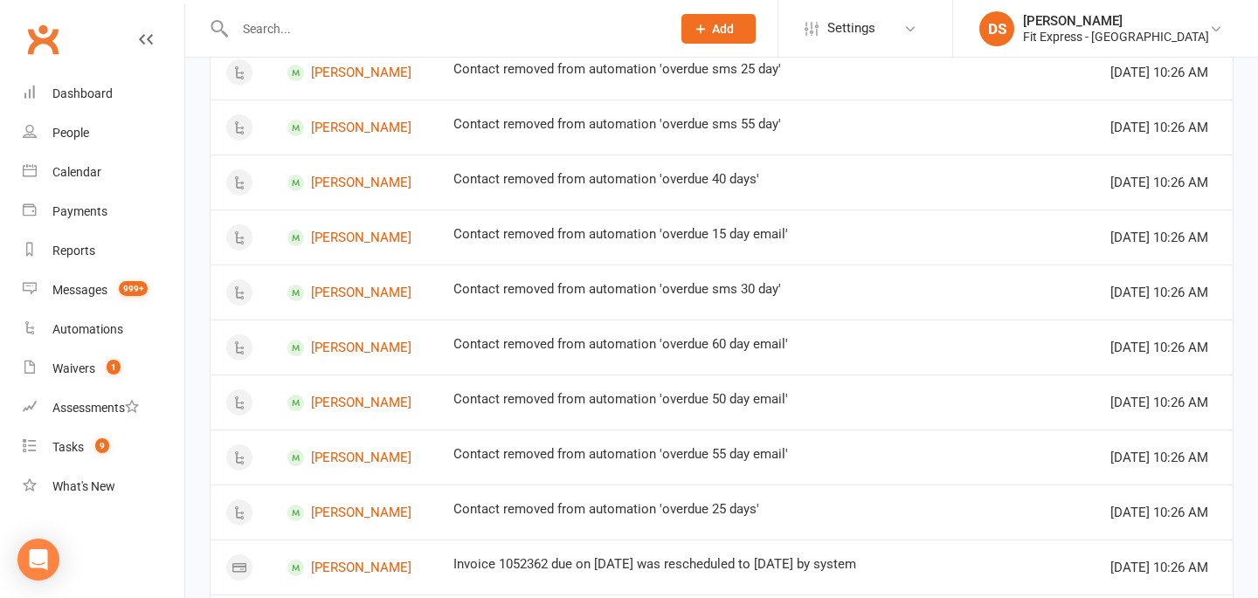
click at [413, 32] on input "text" at bounding box center [444, 29] width 429 height 24
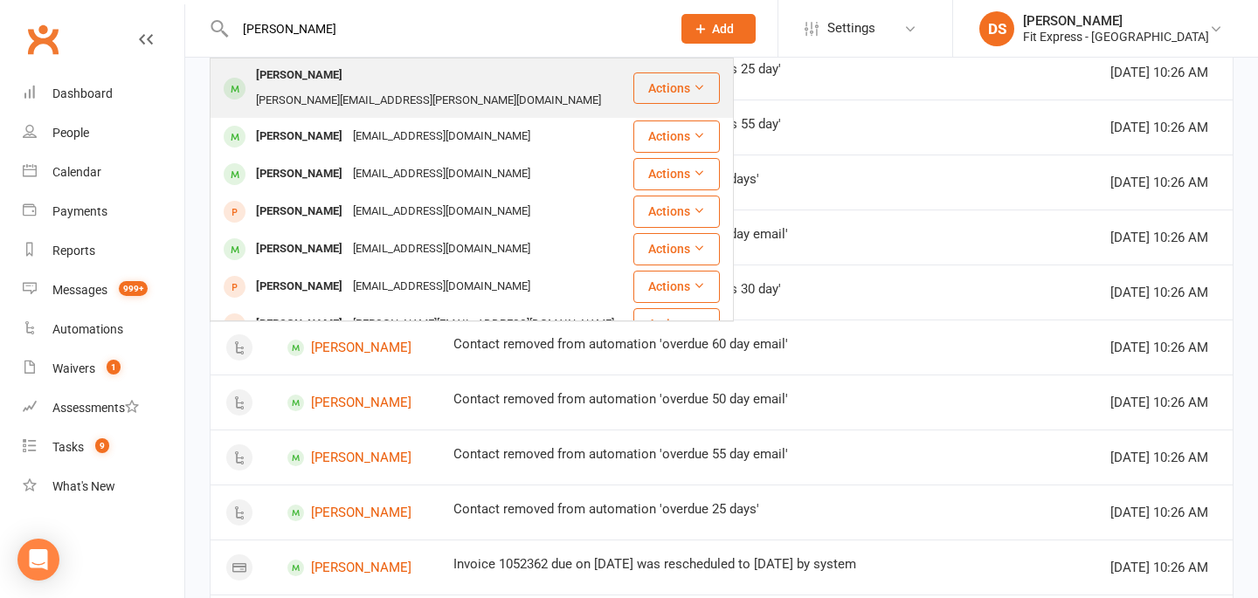
type input "samuel davies"
click at [406, 88] on div "samuel.davies@live.com" at bounding box center [429, 100] width 356 height 25
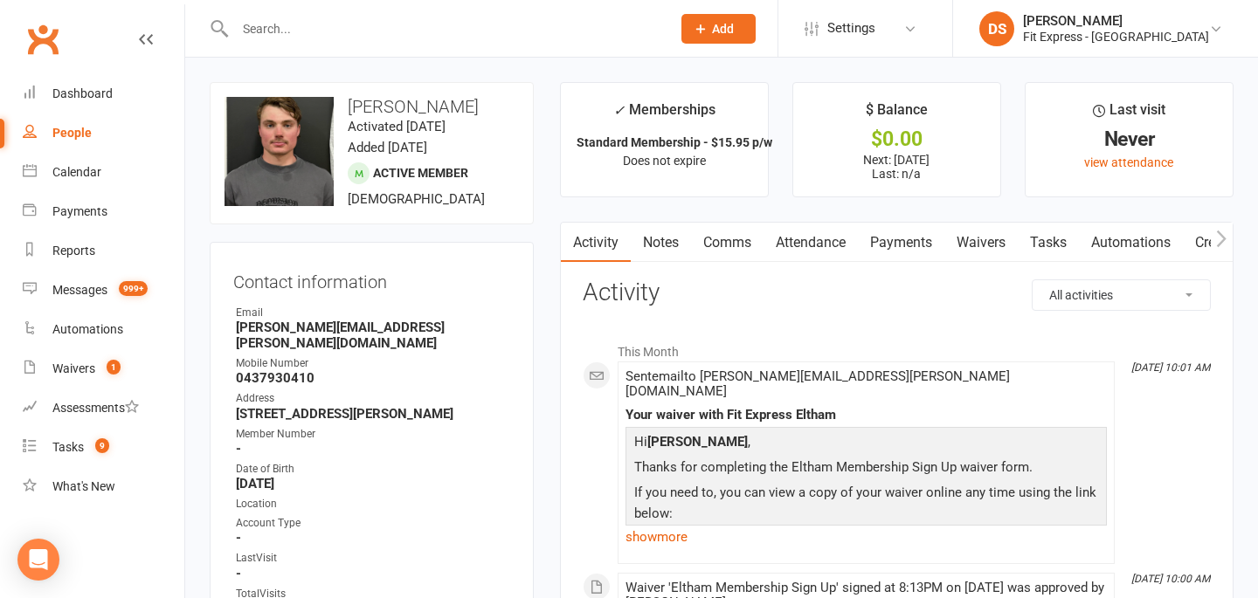
click at [874, 261] on link "Payments" at bounding box center [901, 243] width 86 height 40
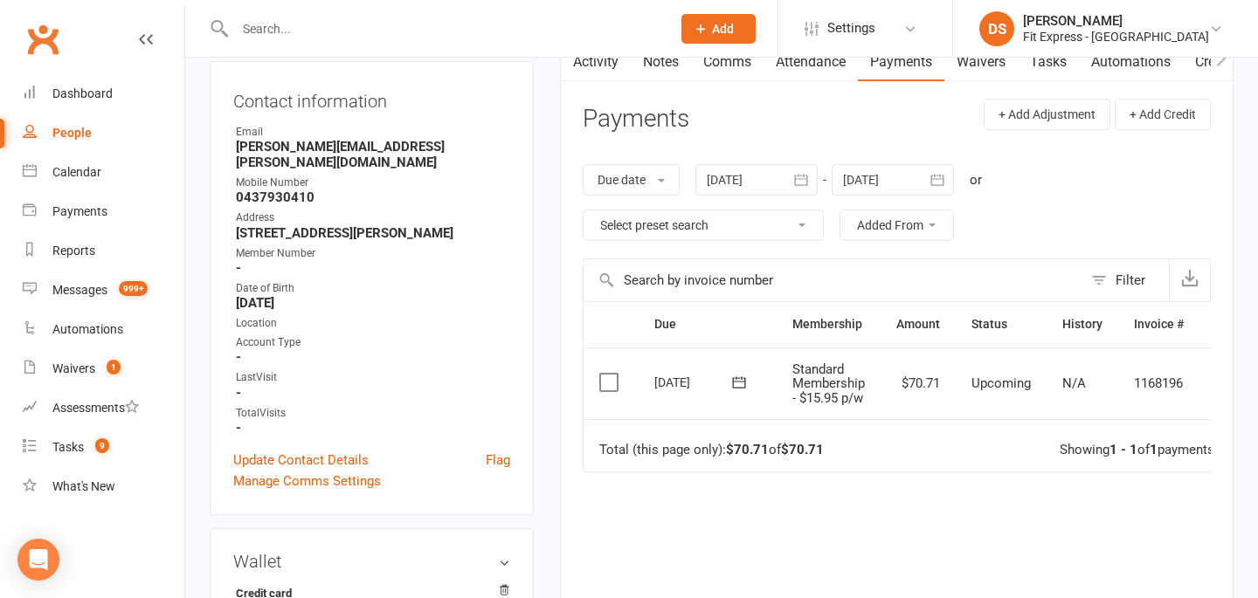
scroll to position [186, 0]
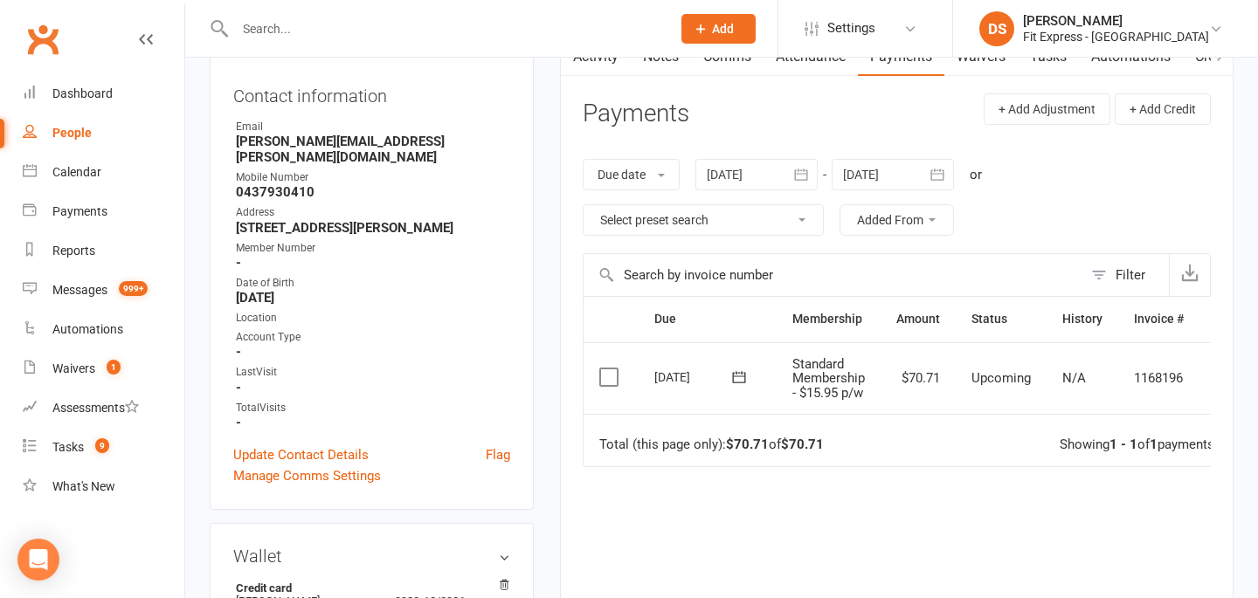
click at [59, 49] on link "Clubworx" at bounding box center [43, 39] width 44 height 44
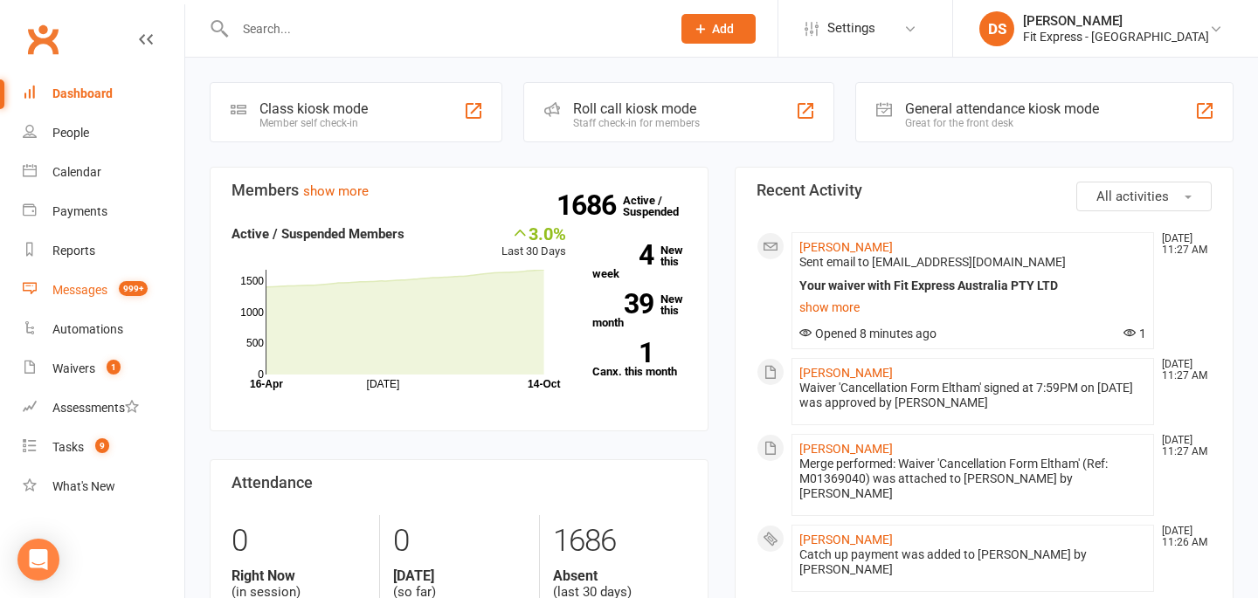
click at [114, 285] on count-badge "999+" at bounding box center [129, 290] width 38 height 14
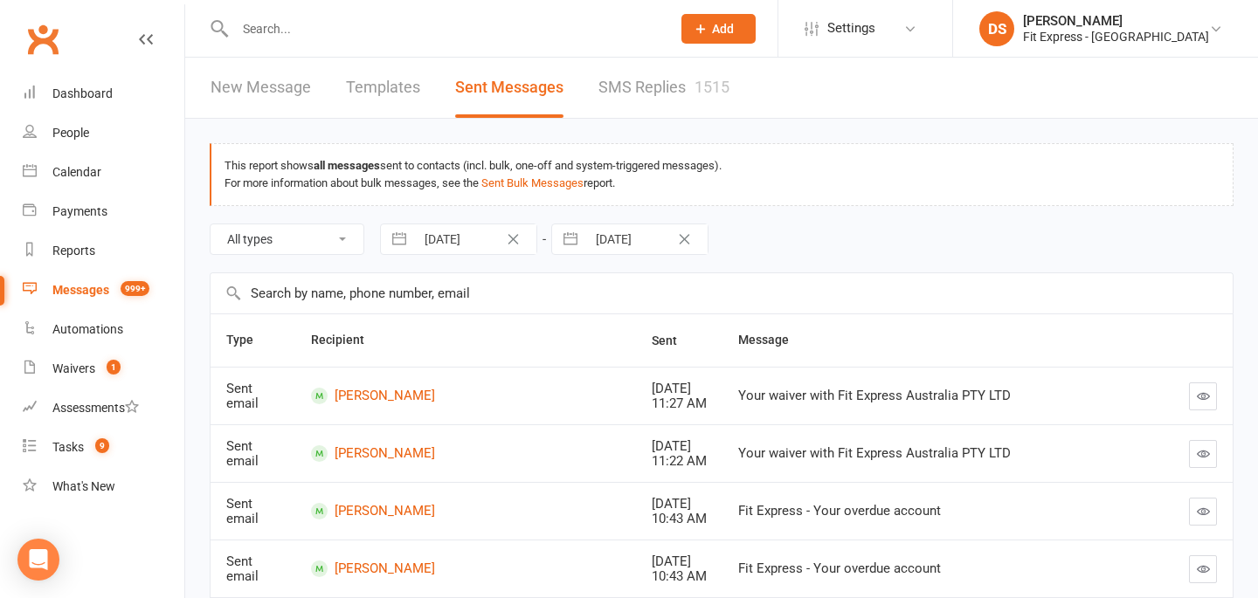
click at [52, 44] on link "Clubworx" at bounding box center [43, 39] width 44 height 44
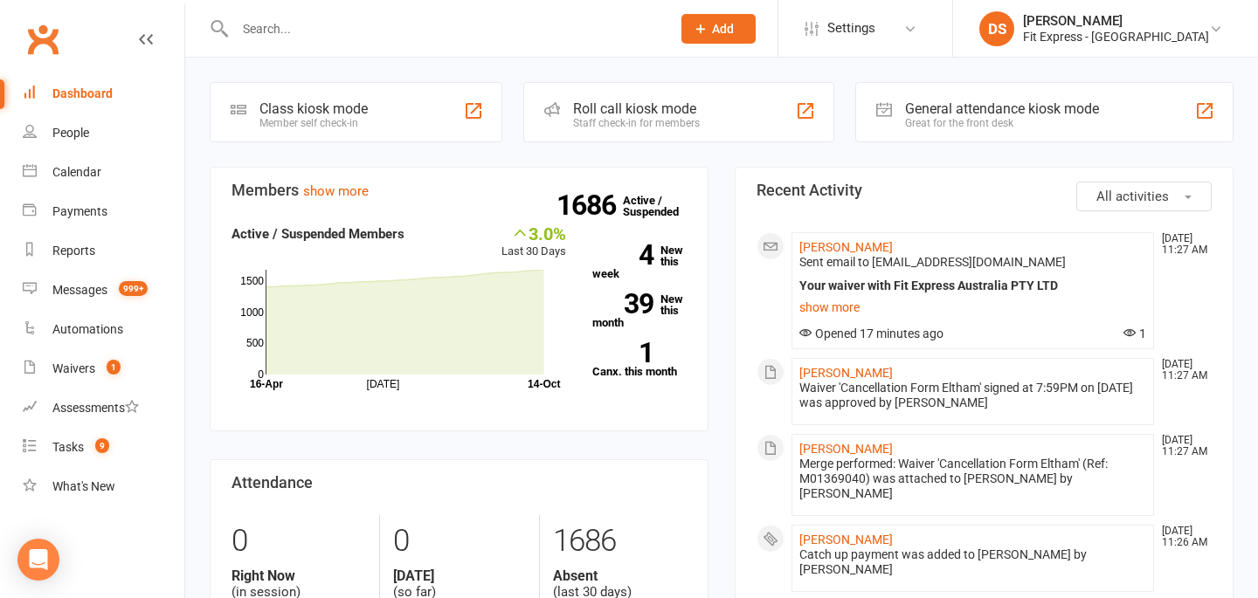
click at [370, 27] on input "text" at bounding box center [444, 29] width 429 height 24
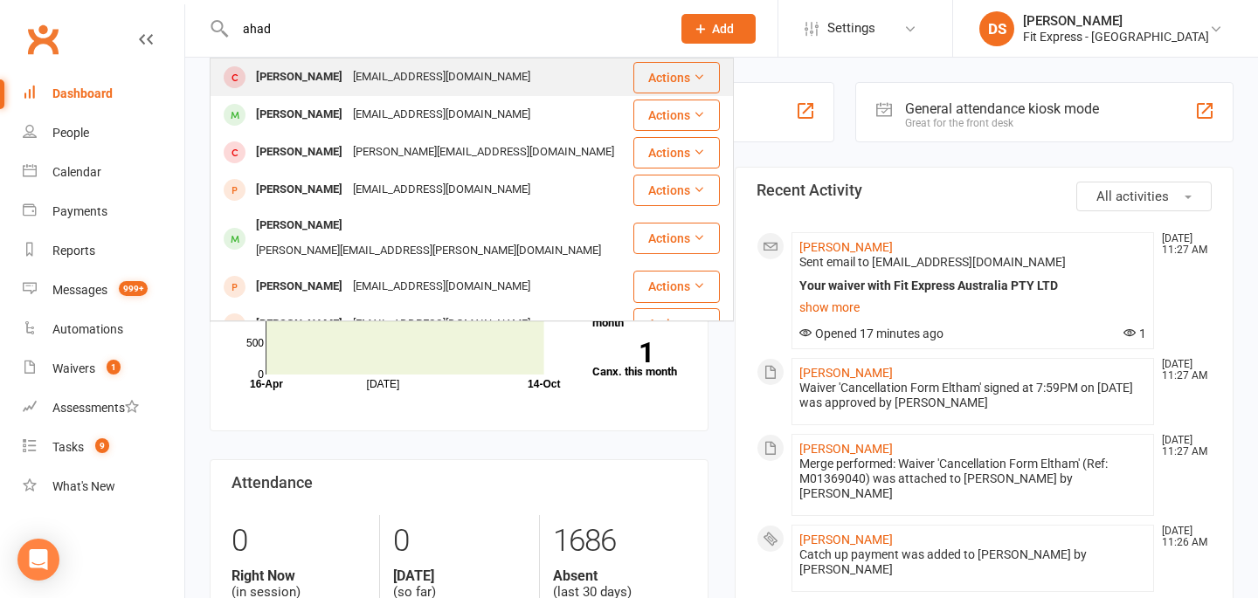
type input "ahad"
click at [382, 75] on div "[EMAIL_ADDRESS][DOMAIN_NAME]" at bounding box center [442, 77] width 188 height 25
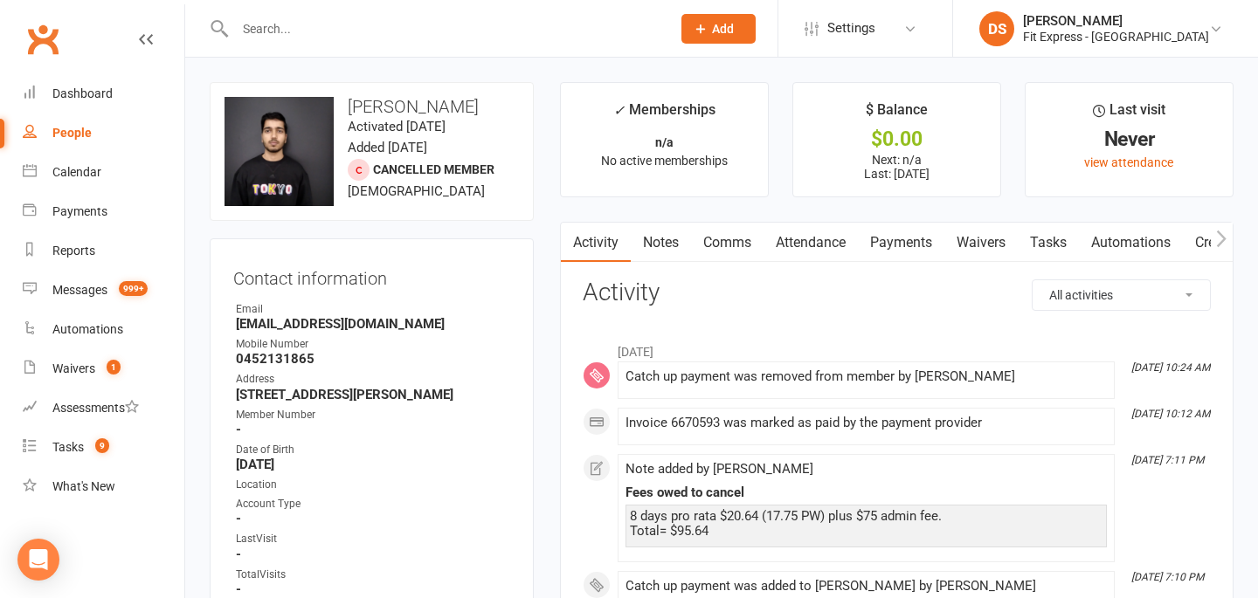
click at [973, 242] on link "Waivers" at bounding box center [980, 243] width 73 height 40
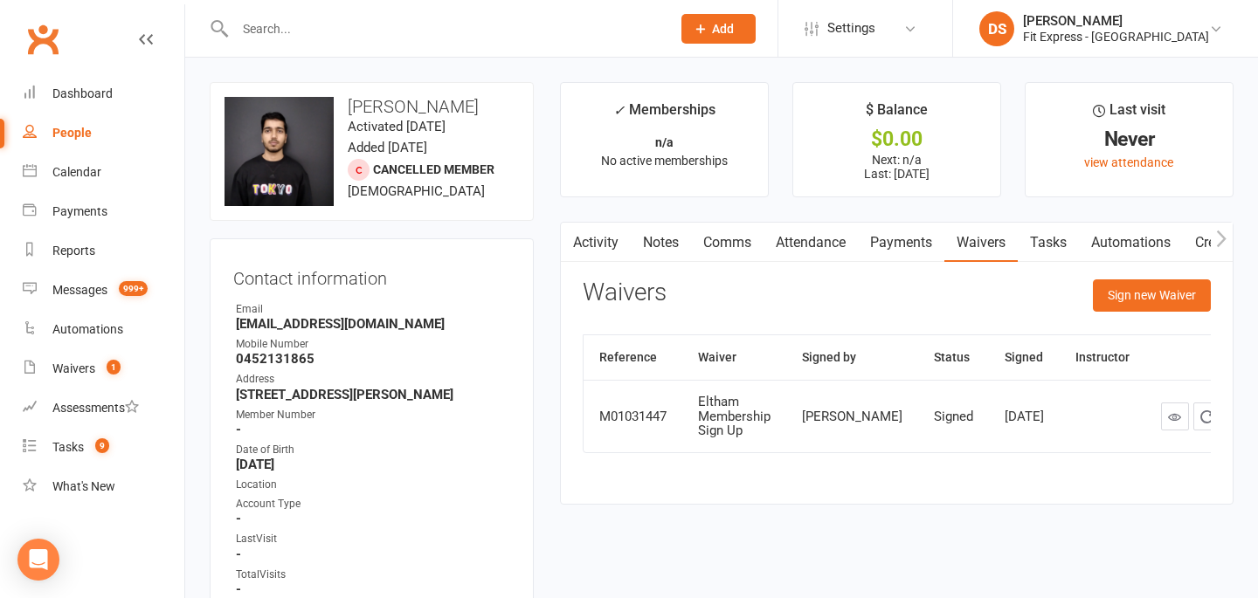
click at [646, 252] on link "Notes" at bounding box center [661, 243] width 60 height 40
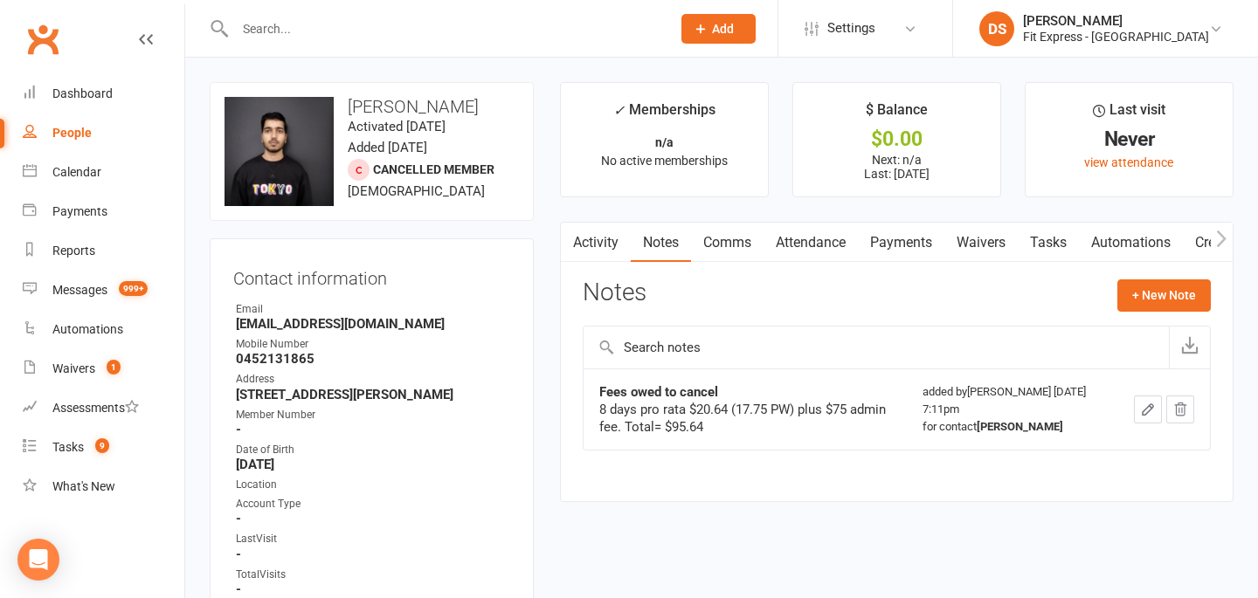
drag, startPoint x: 45, startPoint y: 43, endPoint x: 218, endPoint y: 210, distance: 240.3
click at [45, 43] on link "Clubworx" at bounding box center [43, 39] width 44 height 44
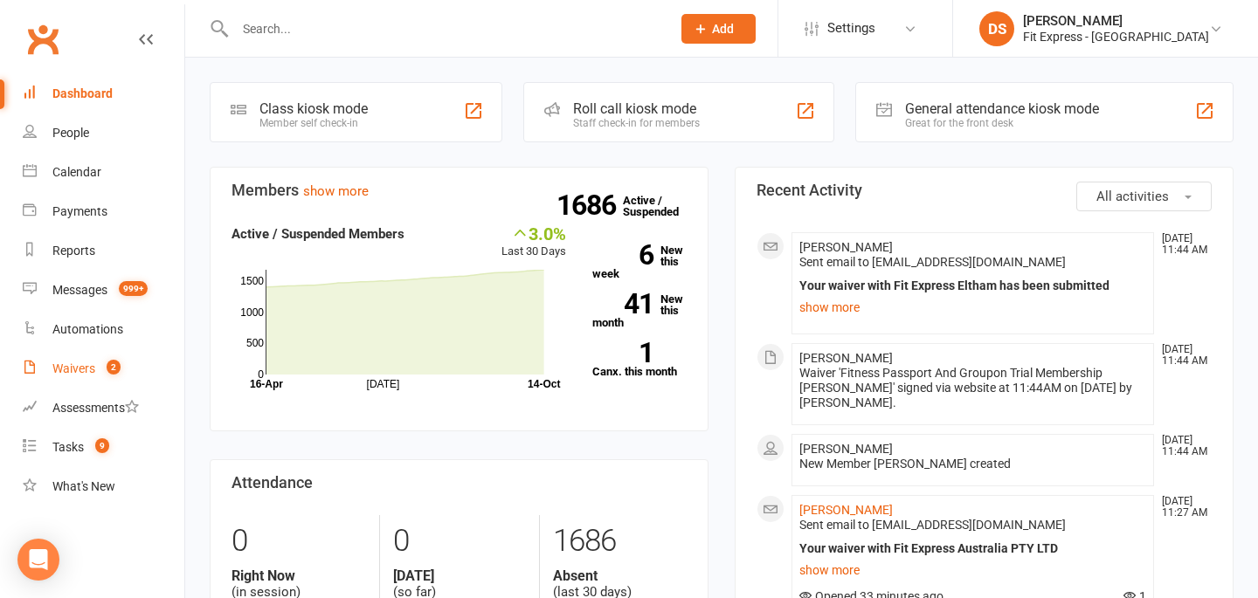
click at [52, 380] on link "Waivers 2" at bounding box center [104, 368] width 162 height 39
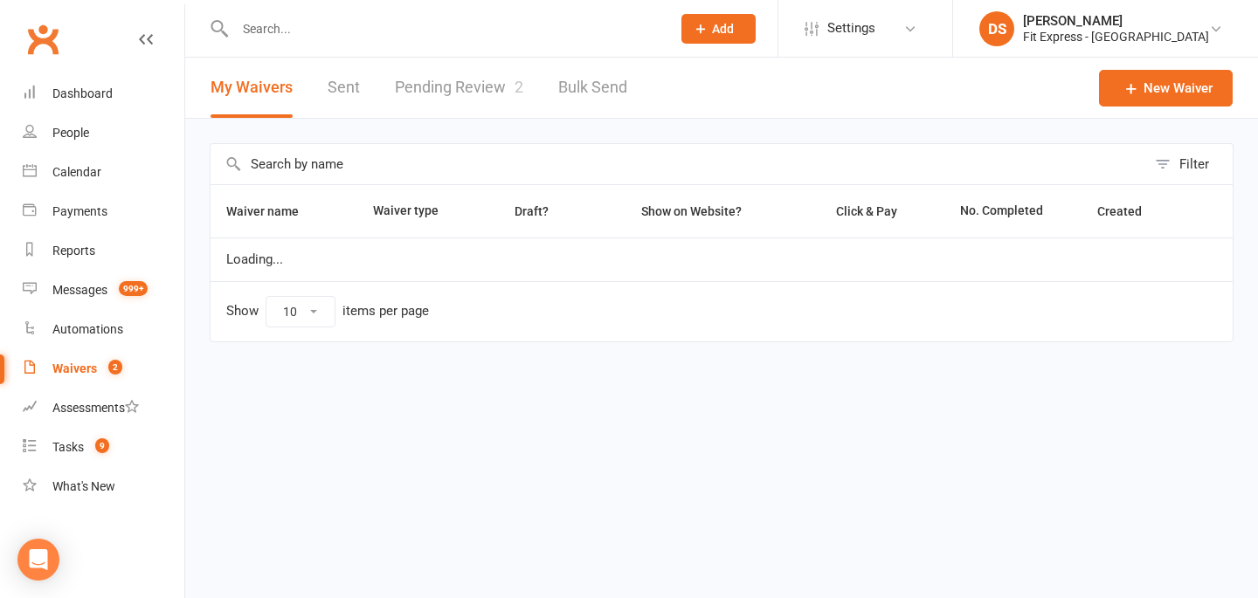
click at [460, 94] on link "Pending Review 2" at bounding box center [459, 88] width 128 height 60
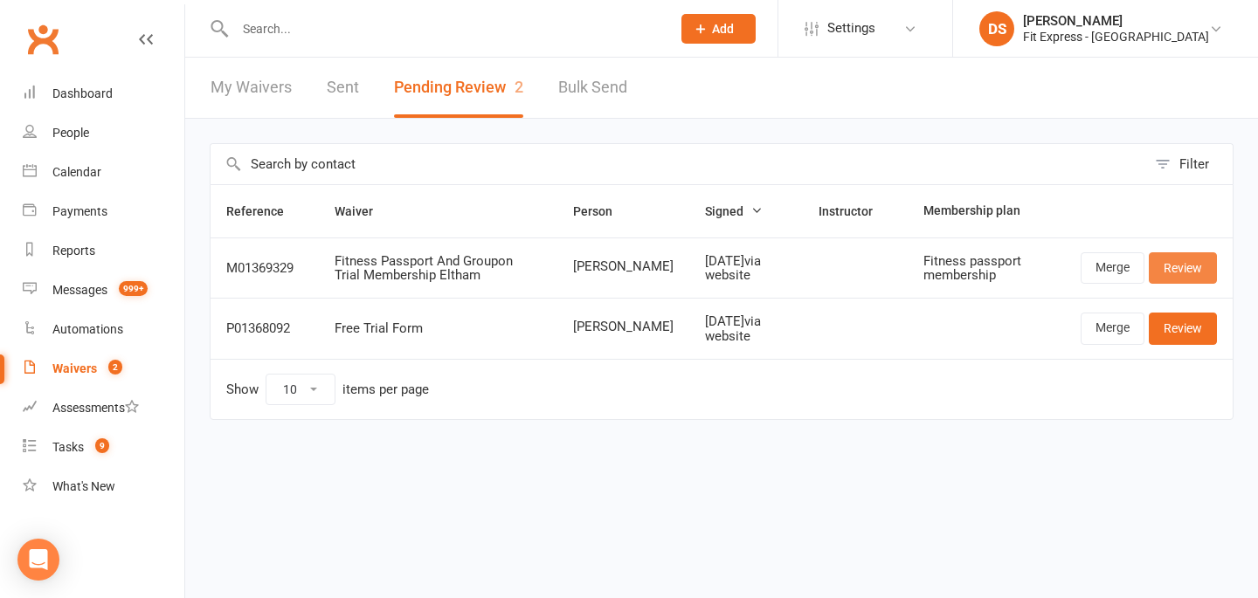
click at [1183, 263] on link "Review" at bounding box center [1183, 267] width 68 height 31
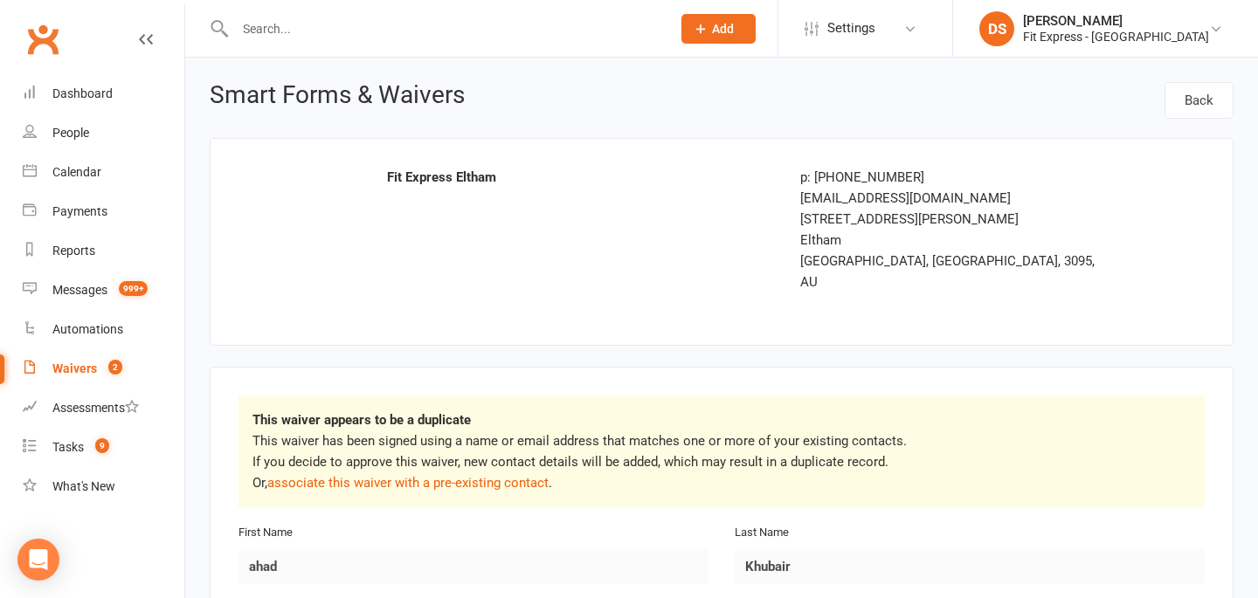
click at [460, 470] on p "This waiver has been signed using a name or email address that matches one or m…" at bounding box center [721, 462] width 938 height 63
click at [464, 475] on link "associate this waiver with a pre-existing contact" at bounding box center [407, 483] width 281 height 16
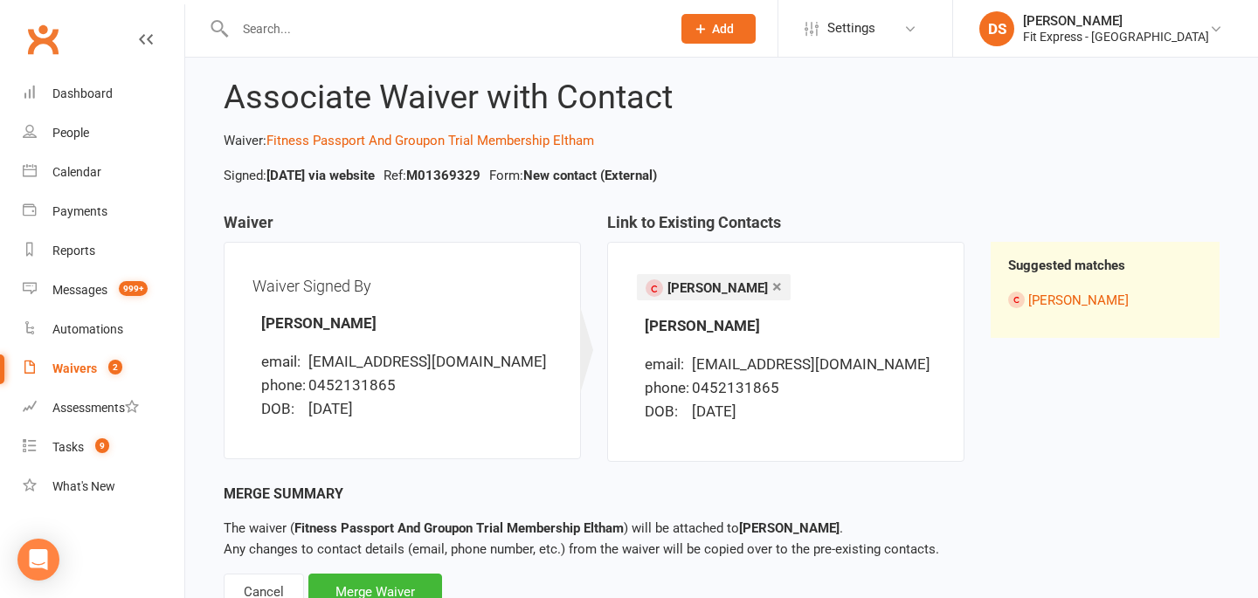
scroll to position [96, 0]
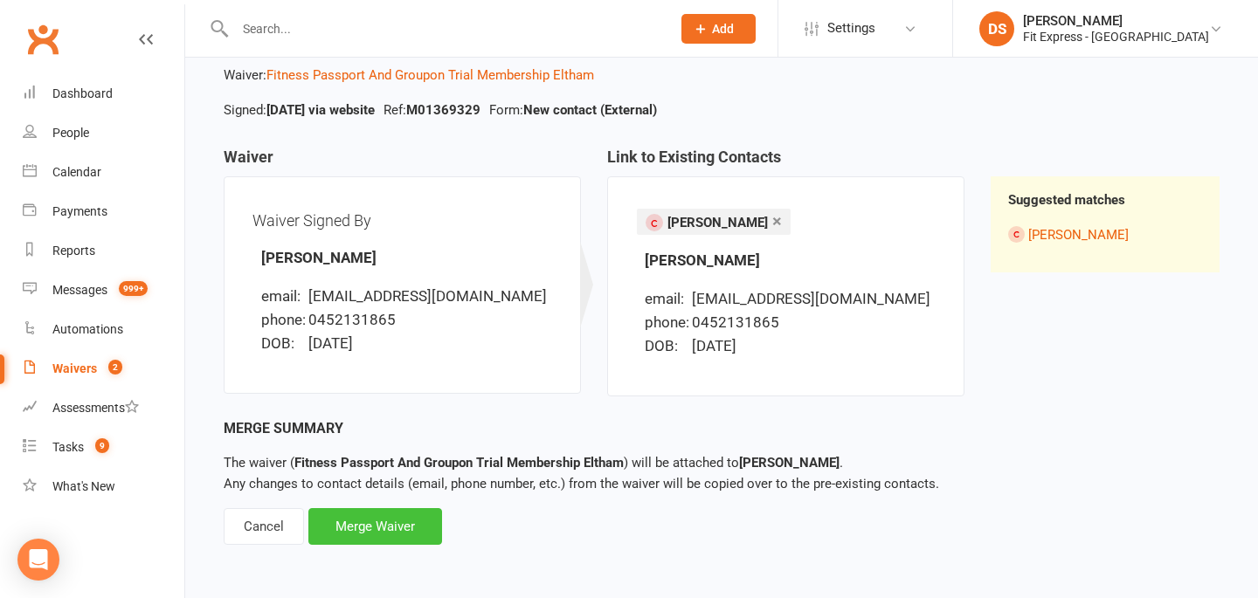
click at [385, 526] on div "Merge Waiver" at bounding box center [375, 526] width 134 height 37
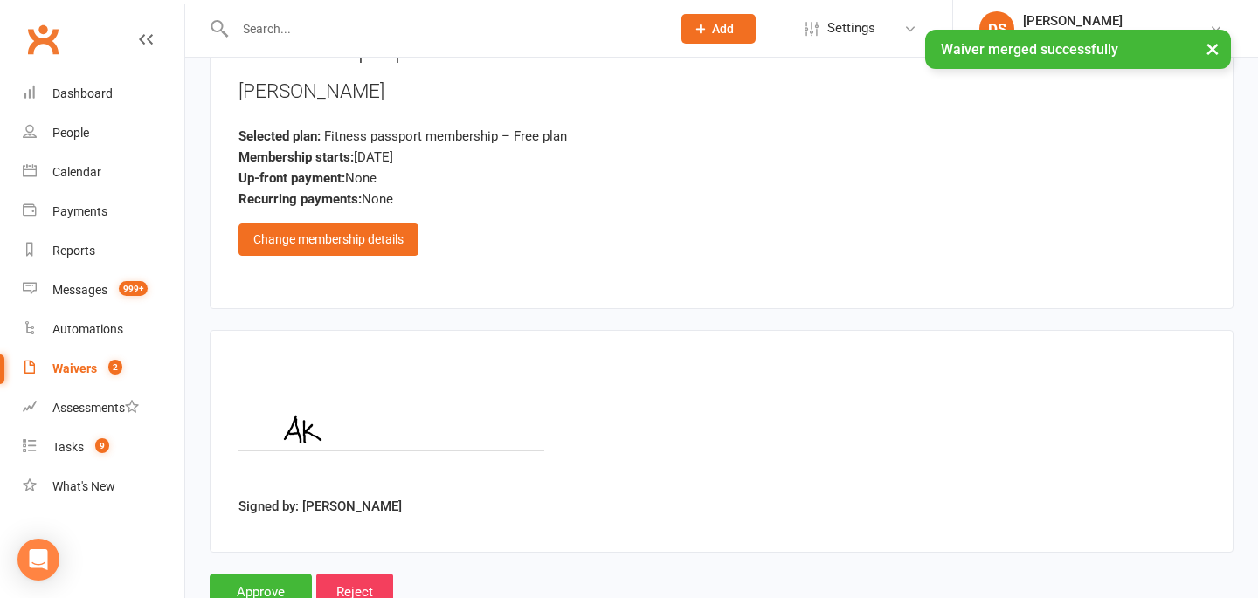
scroll to position [2190, 0]
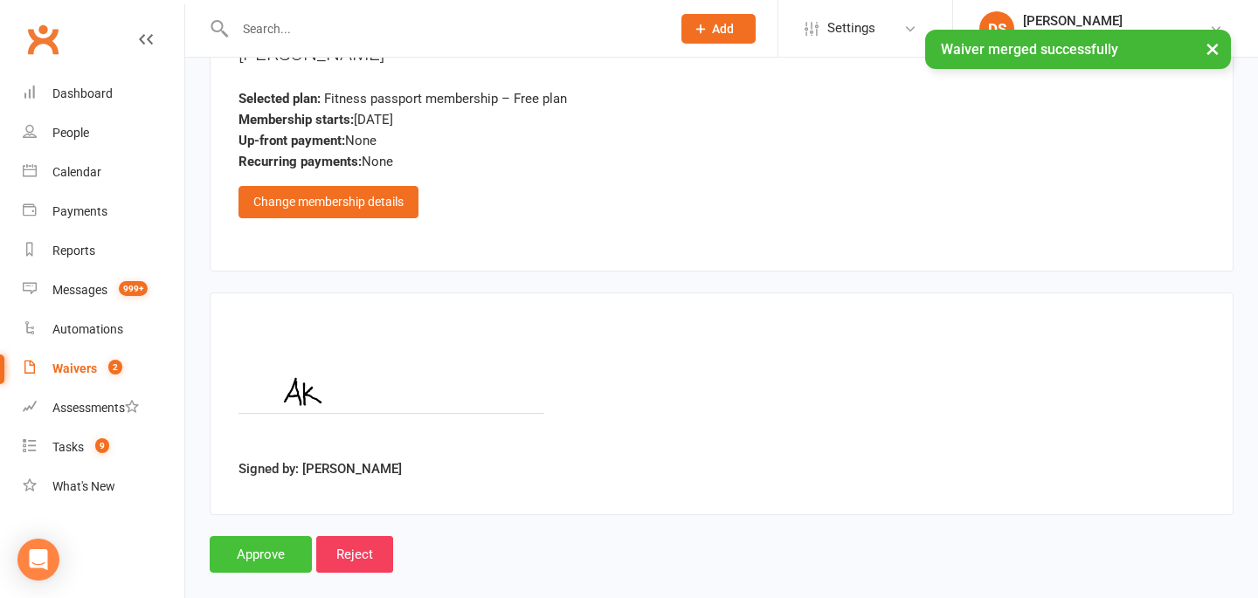
click at [259, 536] on input "Approve" at bounding box center [261, 554] width 102 height 37
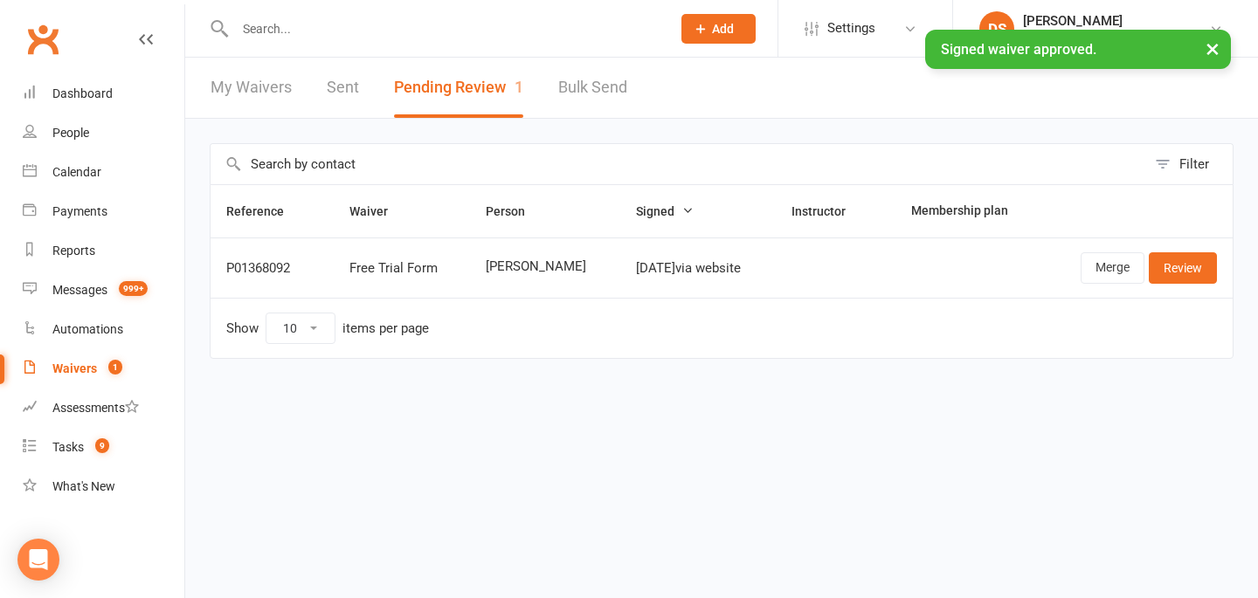
click at [39, 30] on div "× Signed waiver approved." at bounding box center [617, 30] width 1235 height 0
click at [73, 97] on div "Dashboard" at bounding box center [82, 93] width 60 height 14
